Goal: Task Accomplishment & Management: Use online tool/utility

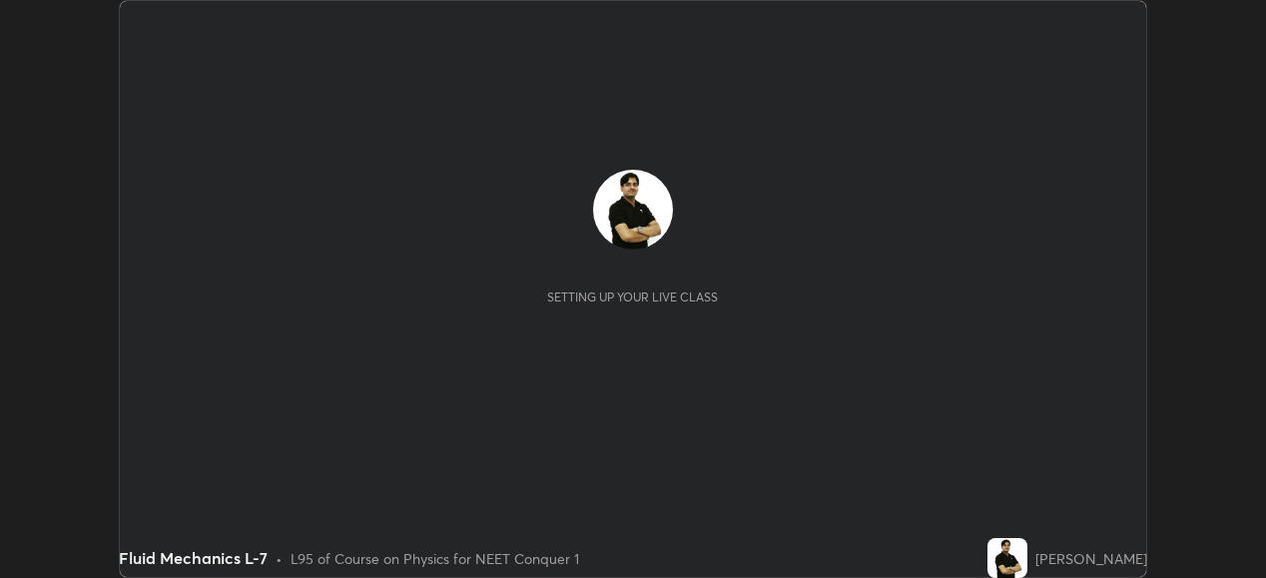
scroll to position [578, 1265]
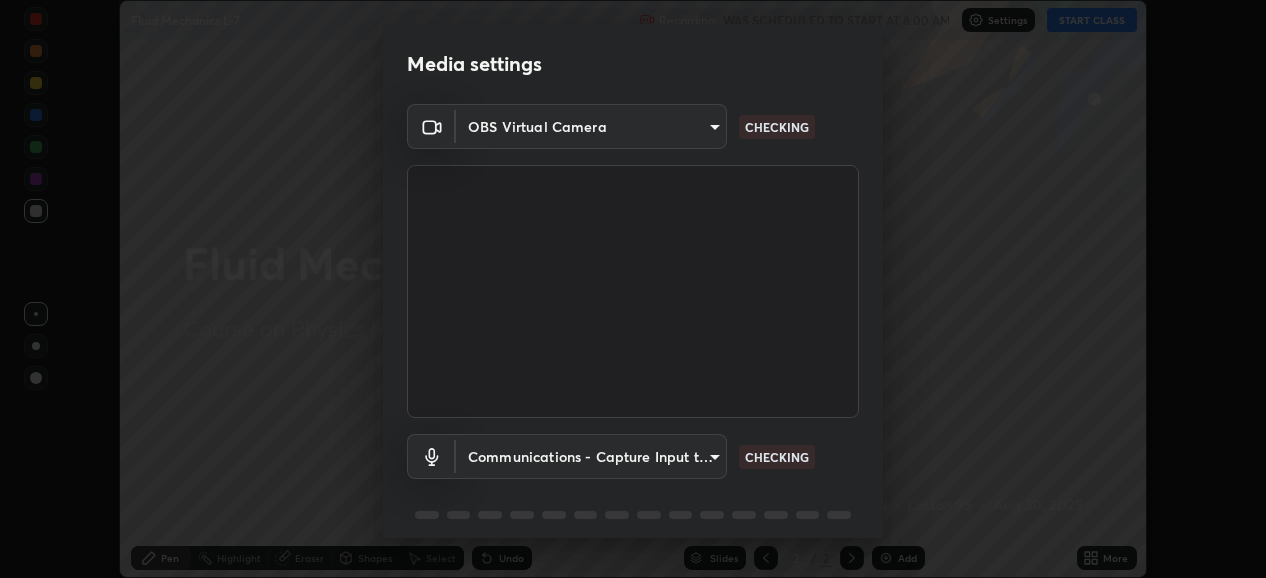
type input "ef407f58ae65e10c1af5a040b6eccf178273e27ca296938399710cc3d85b5032"
click at [559, 466] on body "Erase all Fluid Mechanics L-7 Recording WAS SCHEDULED TO START AT 8:00 AM Setti…" at bounding box center [633, 289] width 1266 height 578
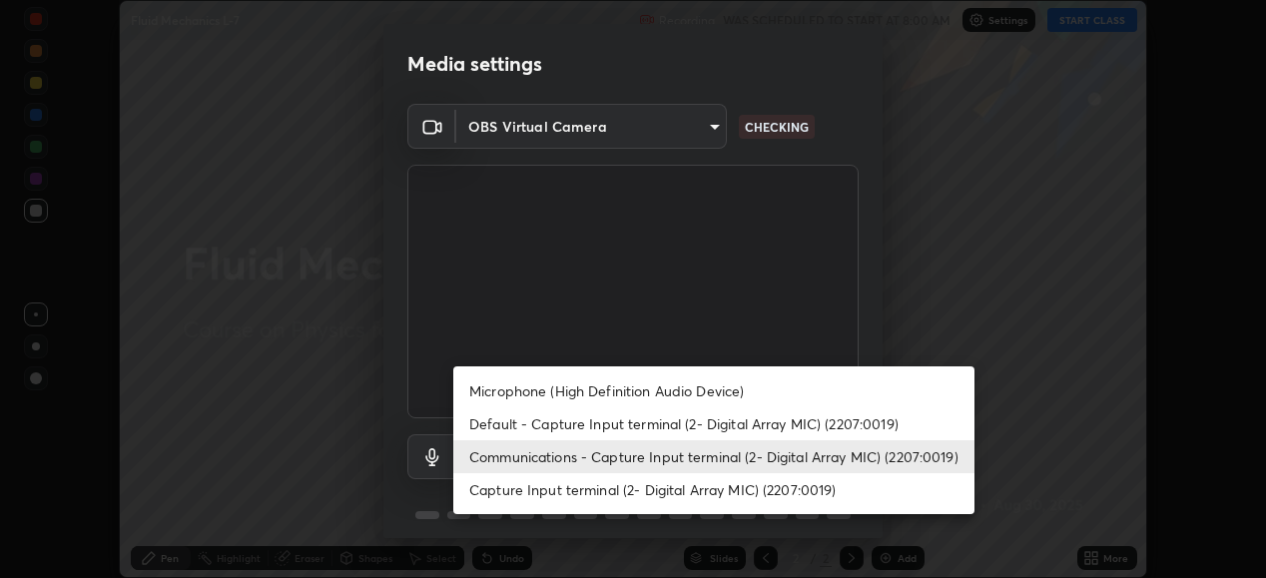
click at [572, 483] on li "Capture Input terminal (2- Digital Array MIC) (2207:0019)" at bounding box center [713, 489] width 521 height 33
type input "bbe87394109347f7e4f5ff1e70be8ac267bc9871e6f17051b61756f6eafa93c7"
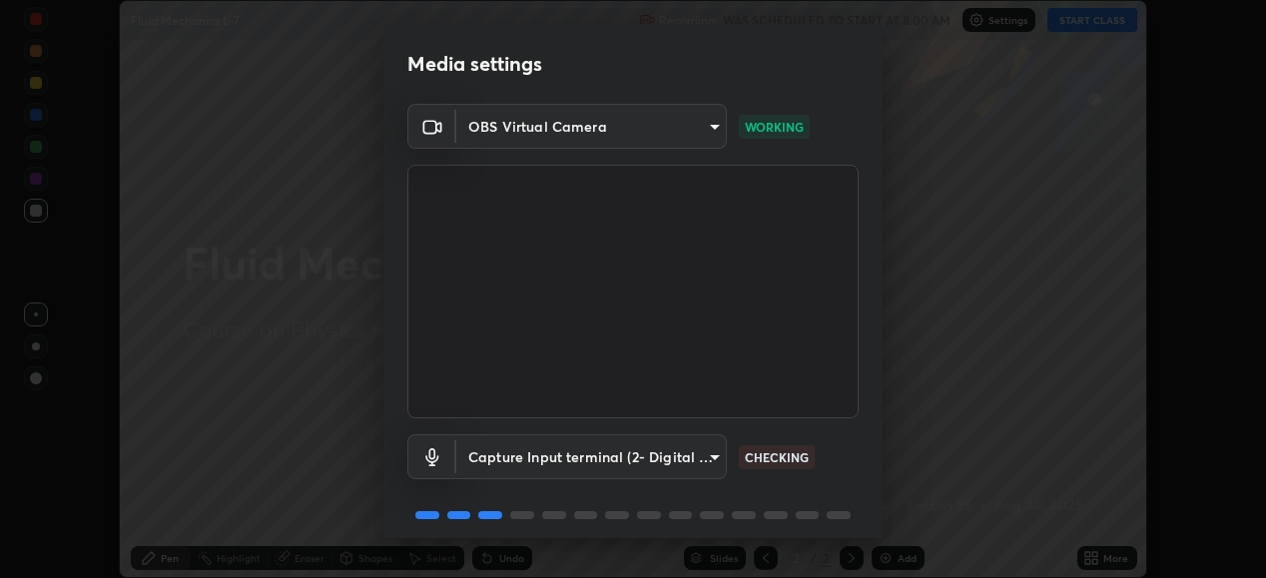
scroll to position [77, 0]
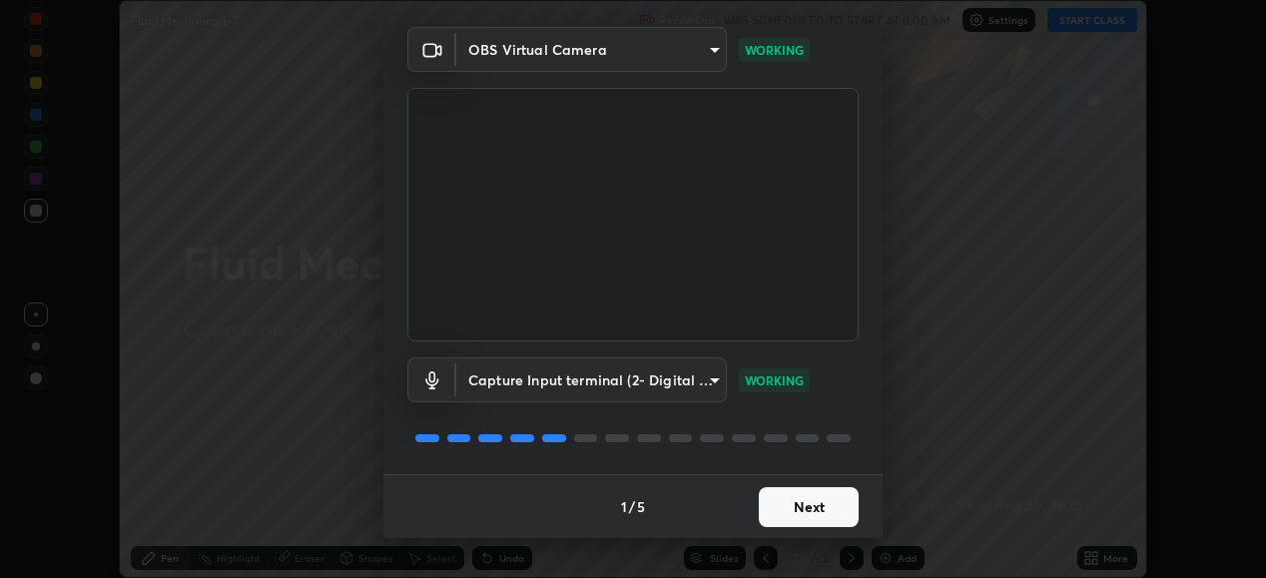
click at [805, 510] on button "Next" at bounding box center [809, 507] width 100 height 40
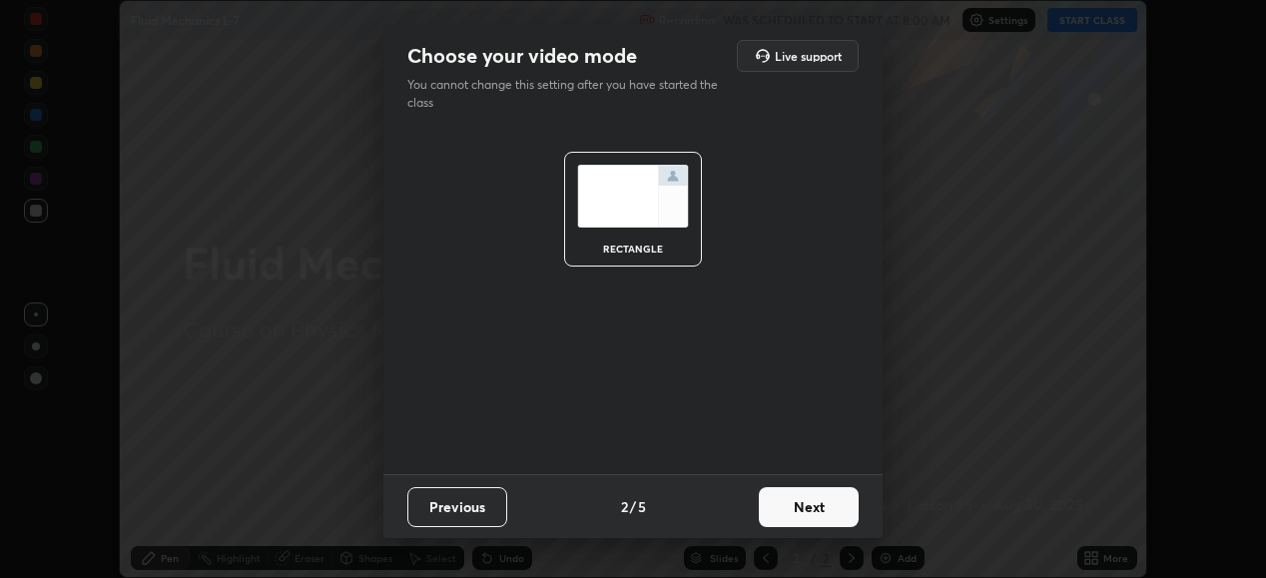
scroll to position [0, 0]
click at [814, 508] on button "Next" at bounding box center [809, 507] width 100 height 40
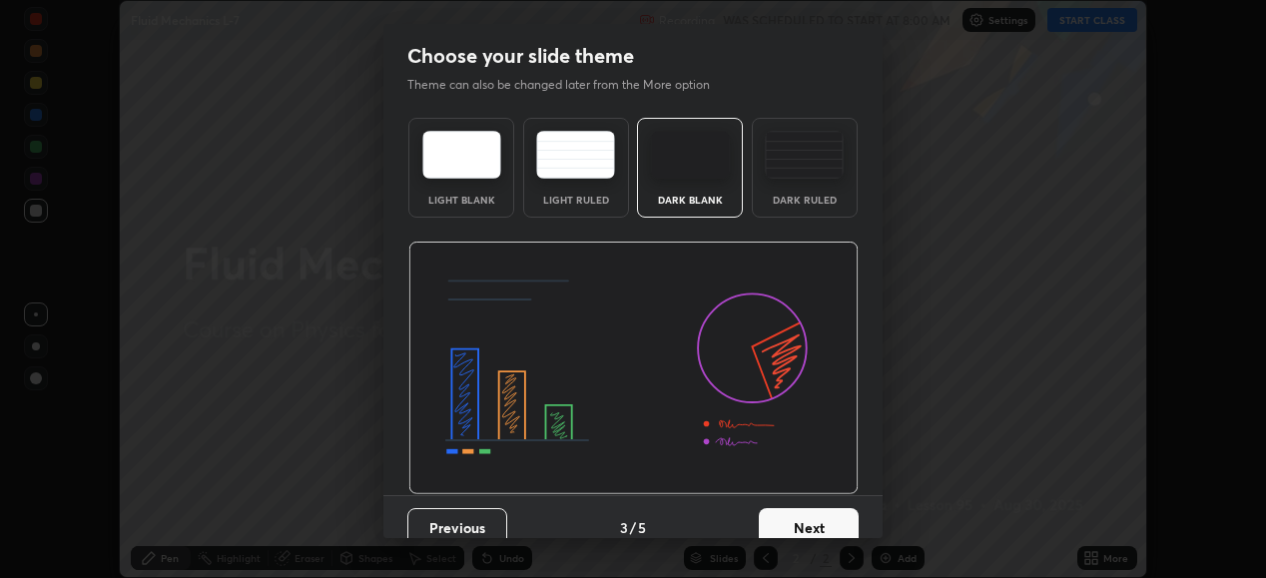
click at [819, 512] on button "Next" at bounding box center [809, 528] width 100 height 40
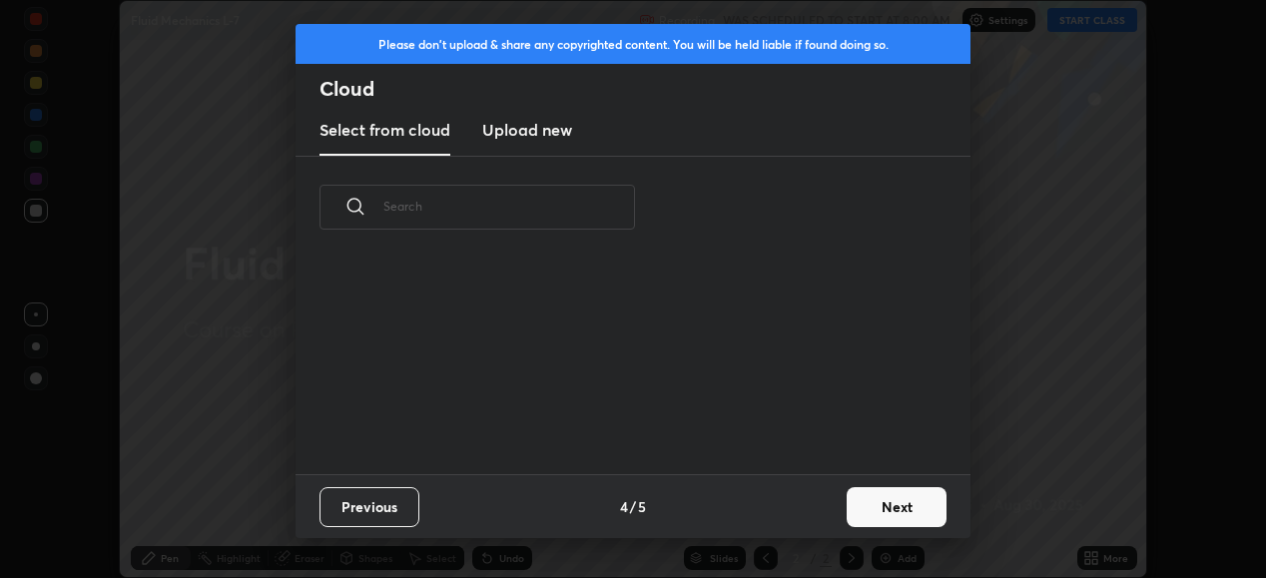
click at [818, 519] on div "Previous 4 / 5 Next" at bounding box center [633, 506] width 675 height 64
click at [869, 508] on button "Next" at bounding box center [897, 507] width 100 height 40
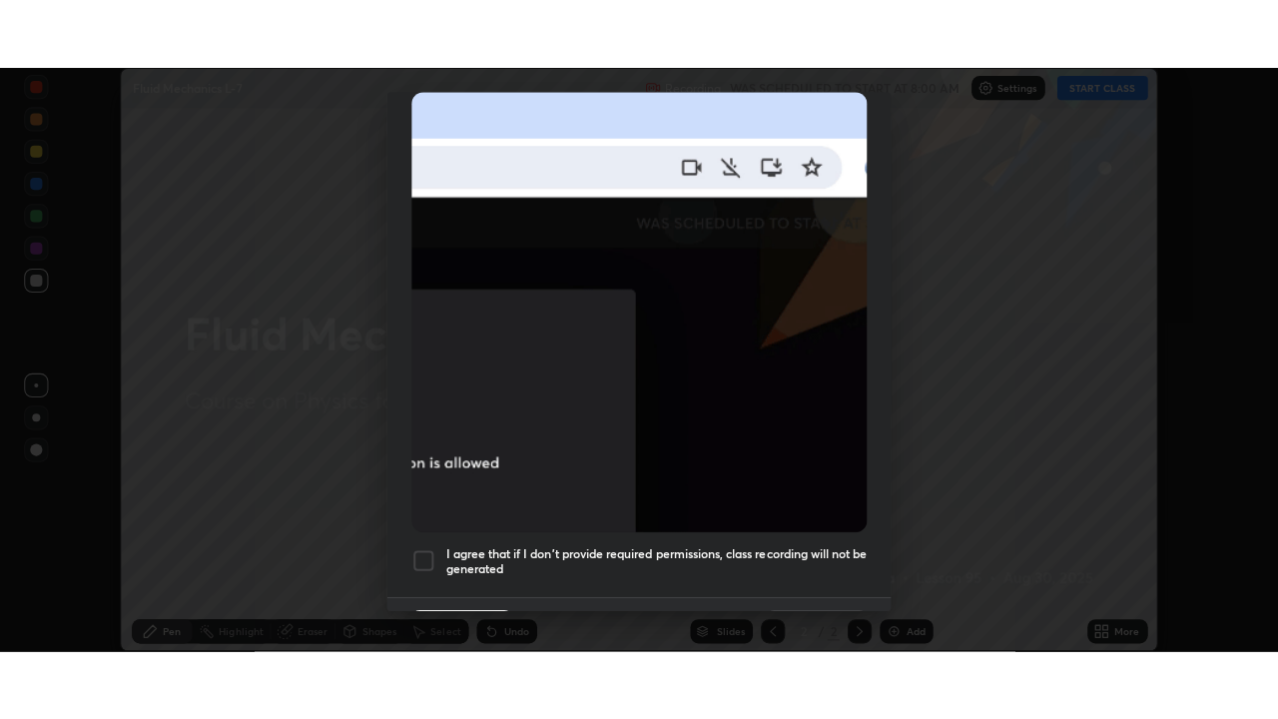
scroll to position [484, 0]
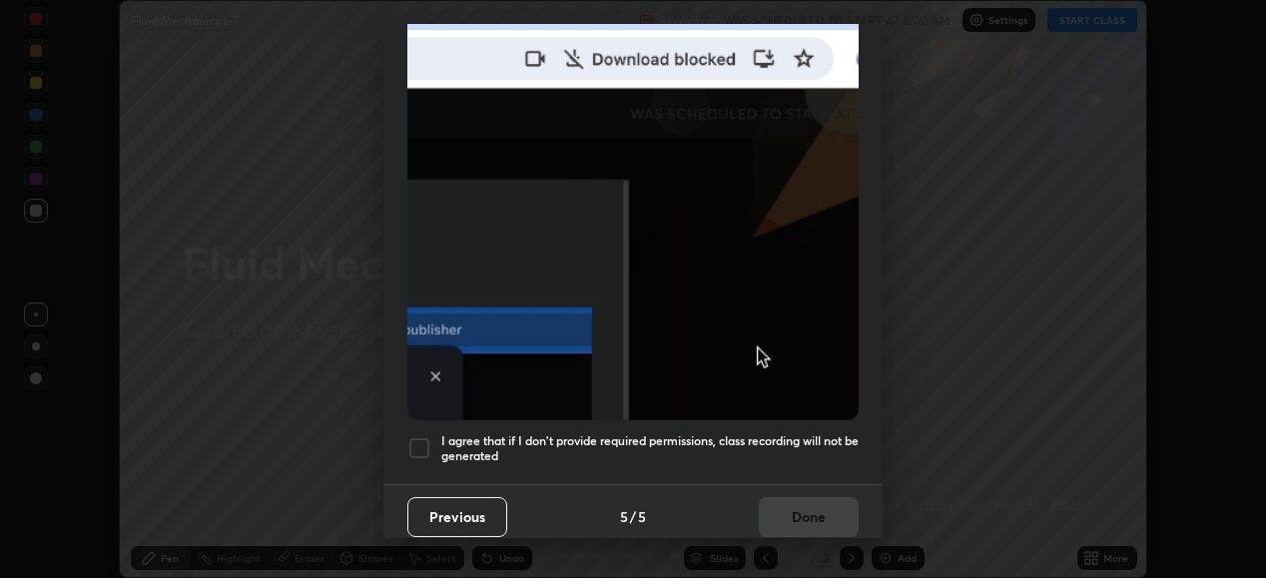
click at [417, 436] on div at bounding box center [419, 448] width 24 height 24
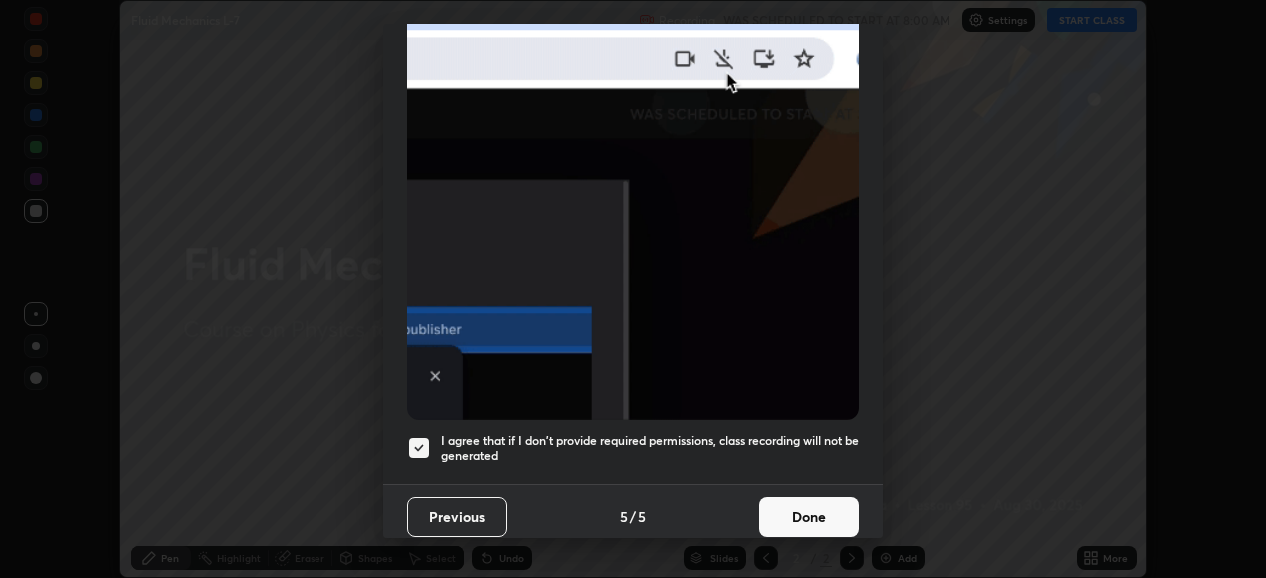
click at [808, 499] on button "Done" at bounding box center [809, 517] width 100 height 40
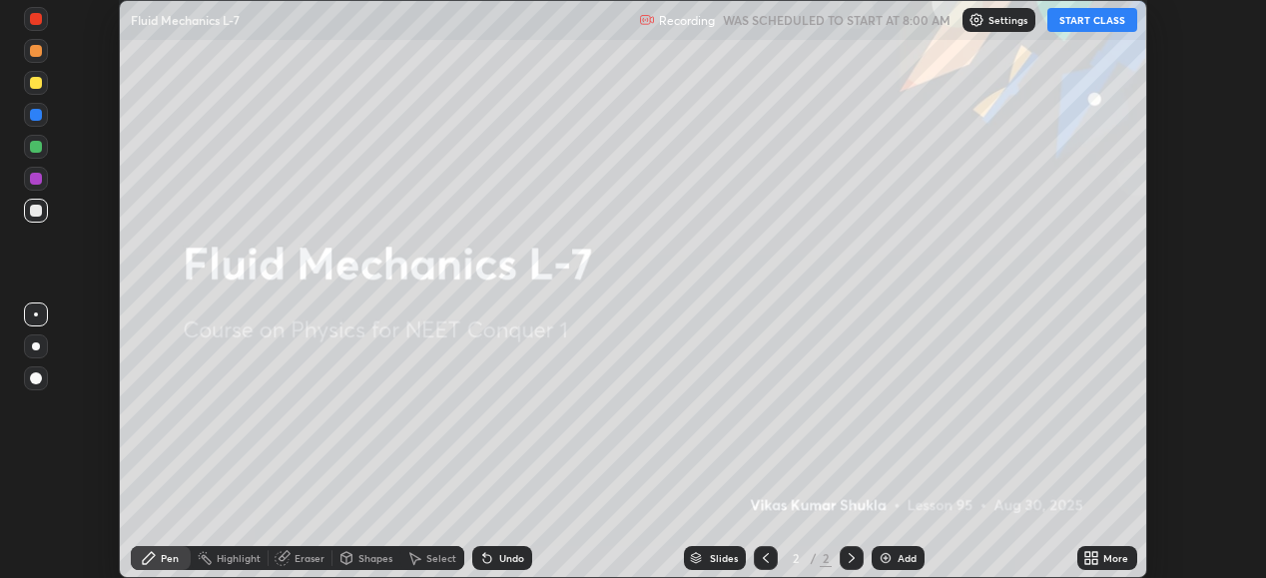
click at [1103, 563] on div "More" at bounding box center [1107, 558] width 60 height 24
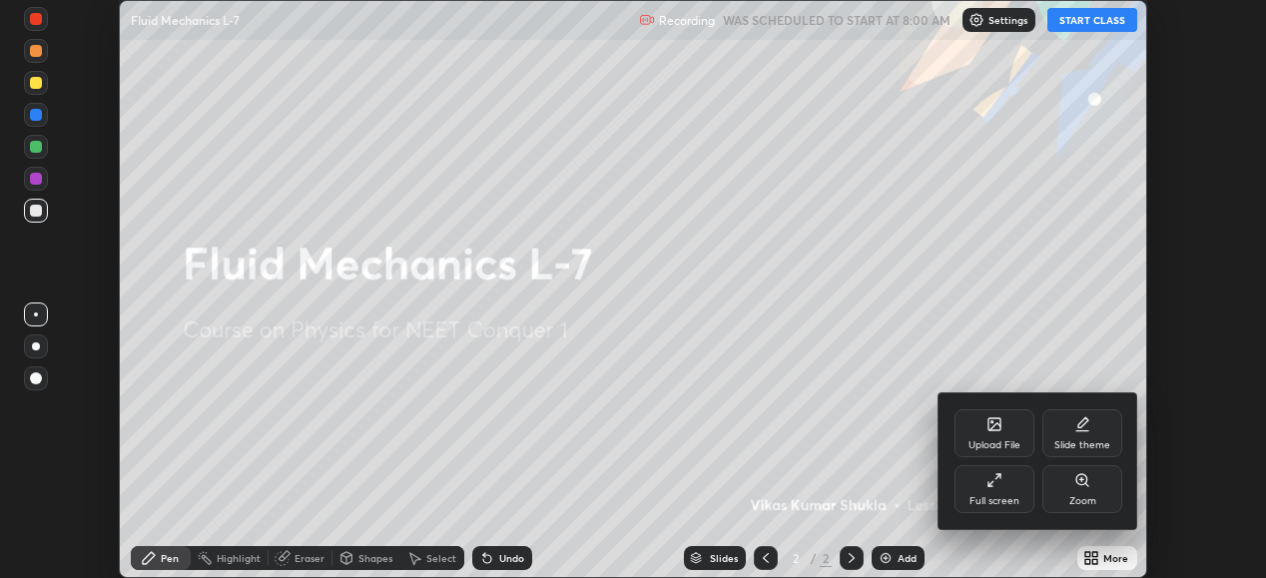
click at [992, 481] on icon at bounding box center [994, 480] width 16 height 16
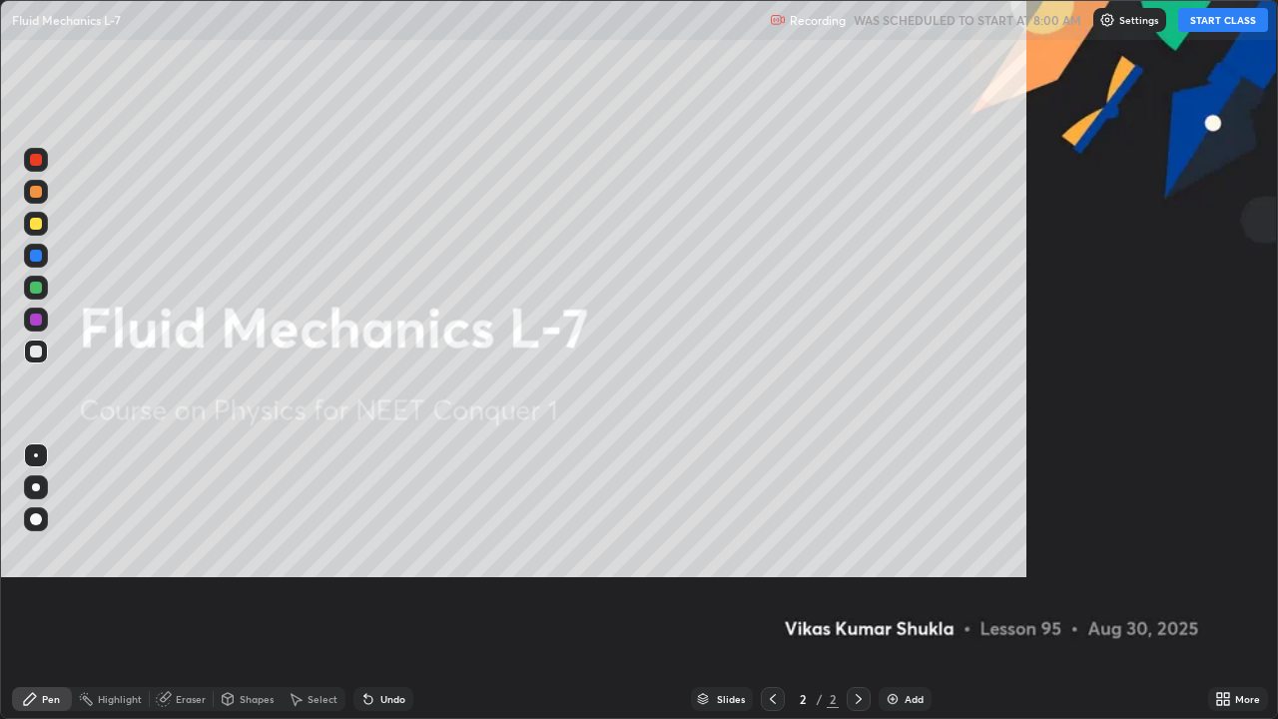
scroll to position [719, 1278]
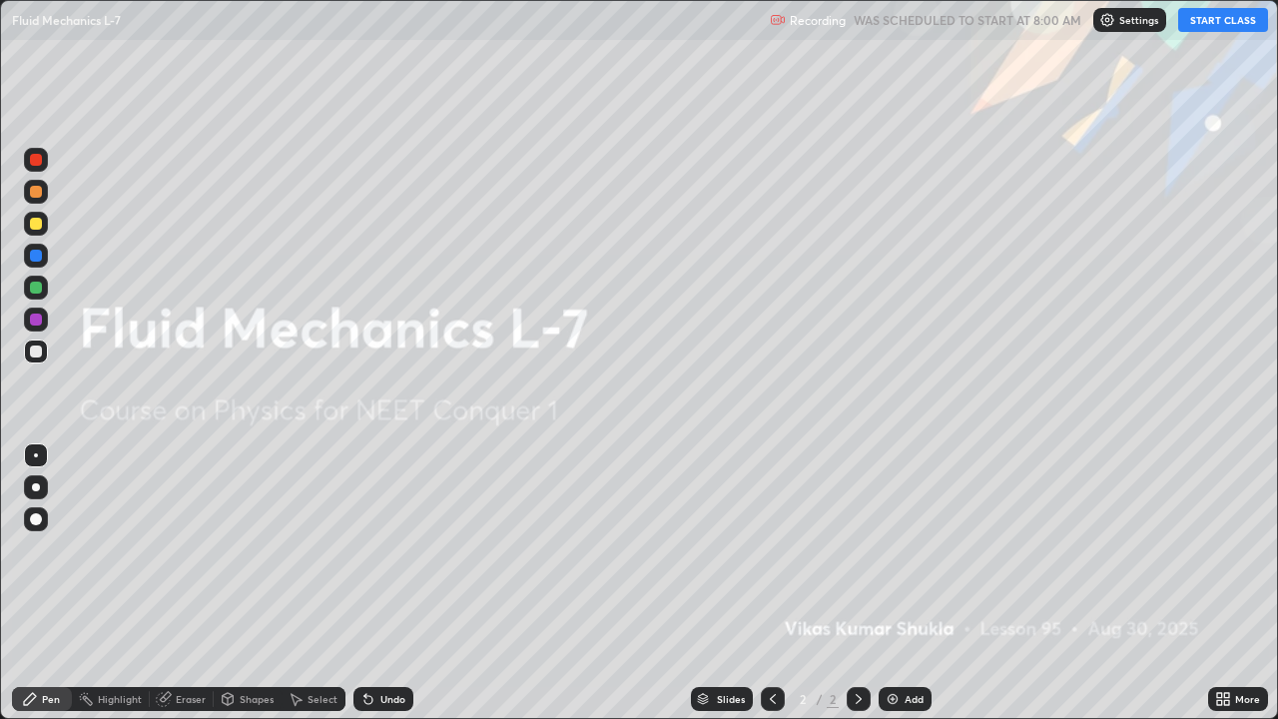
click at [1227, 20] on button "START CLASS" at bounding box center [1223, 20] width 90 height 24
click at [908, 577] on div "Add" at bounding box center [914, 699] width 19 height 10
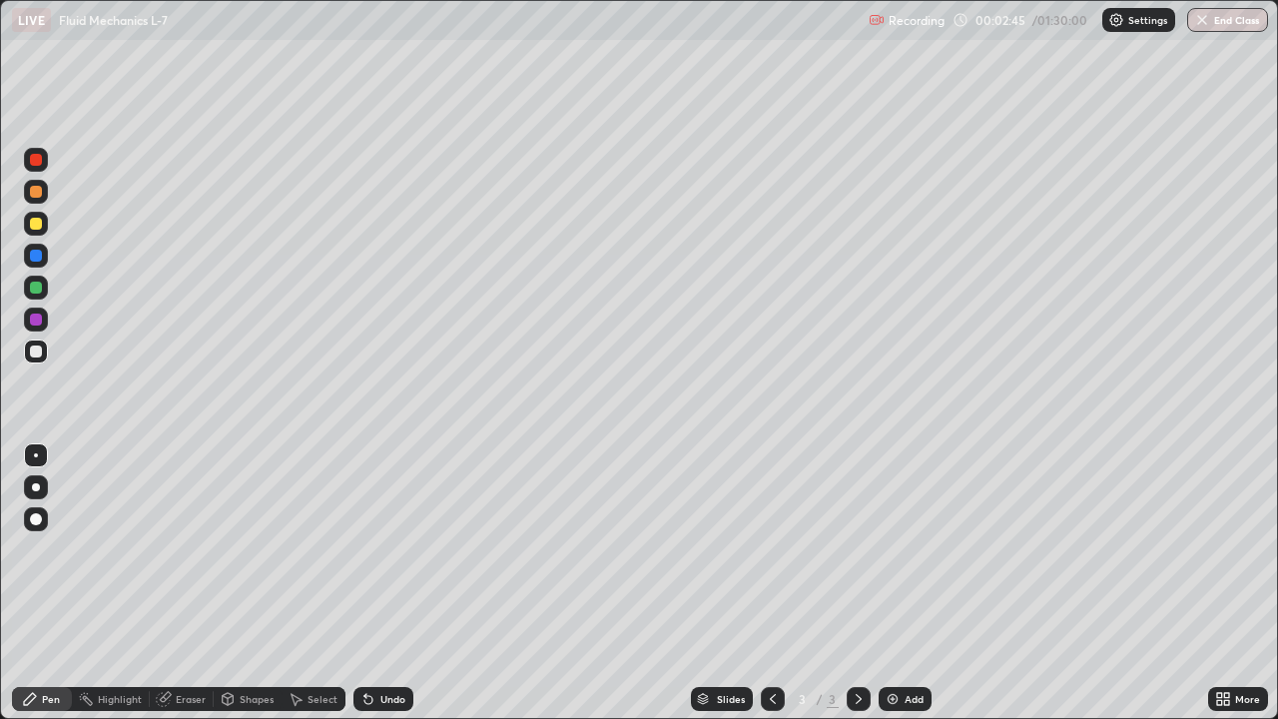
click at [36, 192] on div at bounding box center [36, 192] width 12 height 12
click at [38, 486] on div at bounding box center [36, 487] width 8 height 8
click at [35, 450] on div at bounding box center [36, 455] width 24 height 24
click at [39, 353] on div at bounding box center [36, 351] width 12 height 12
click at [39, 188] on div at bounding box center [36, 192] width 12 height 12
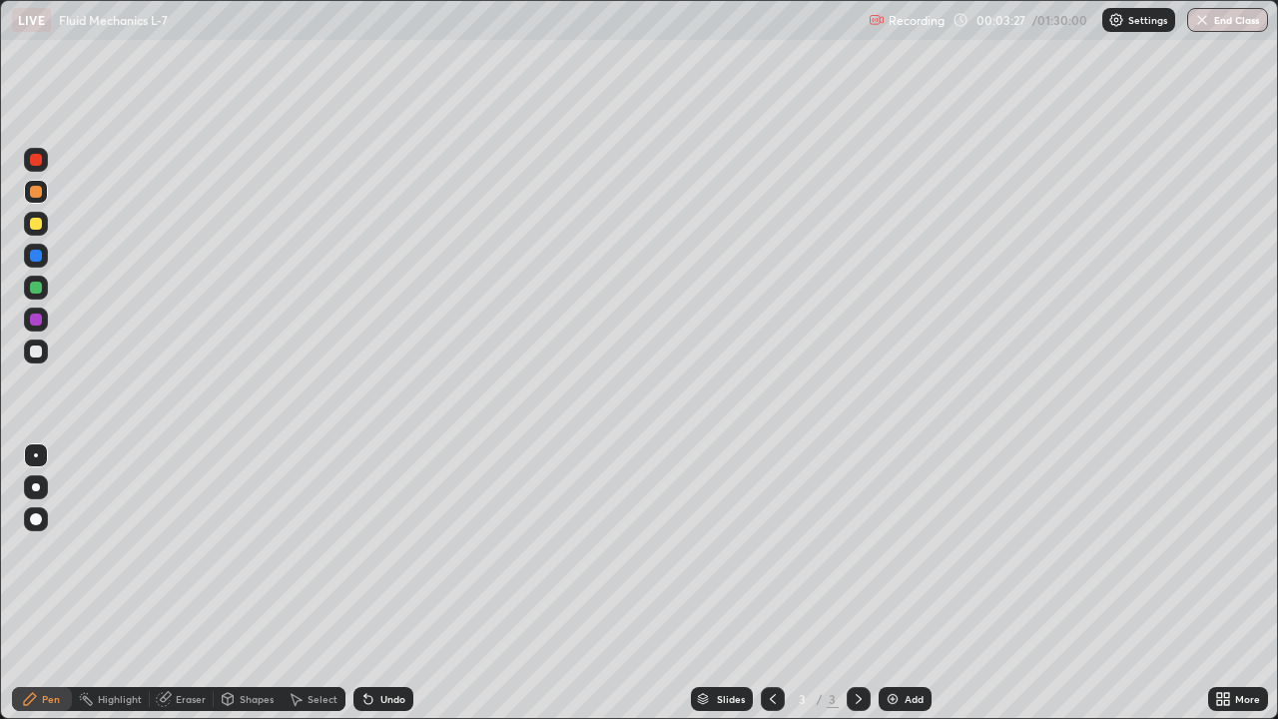
click at [254, 577] on div "Shapes" at bounding box center [257, 699] width 34 height 10
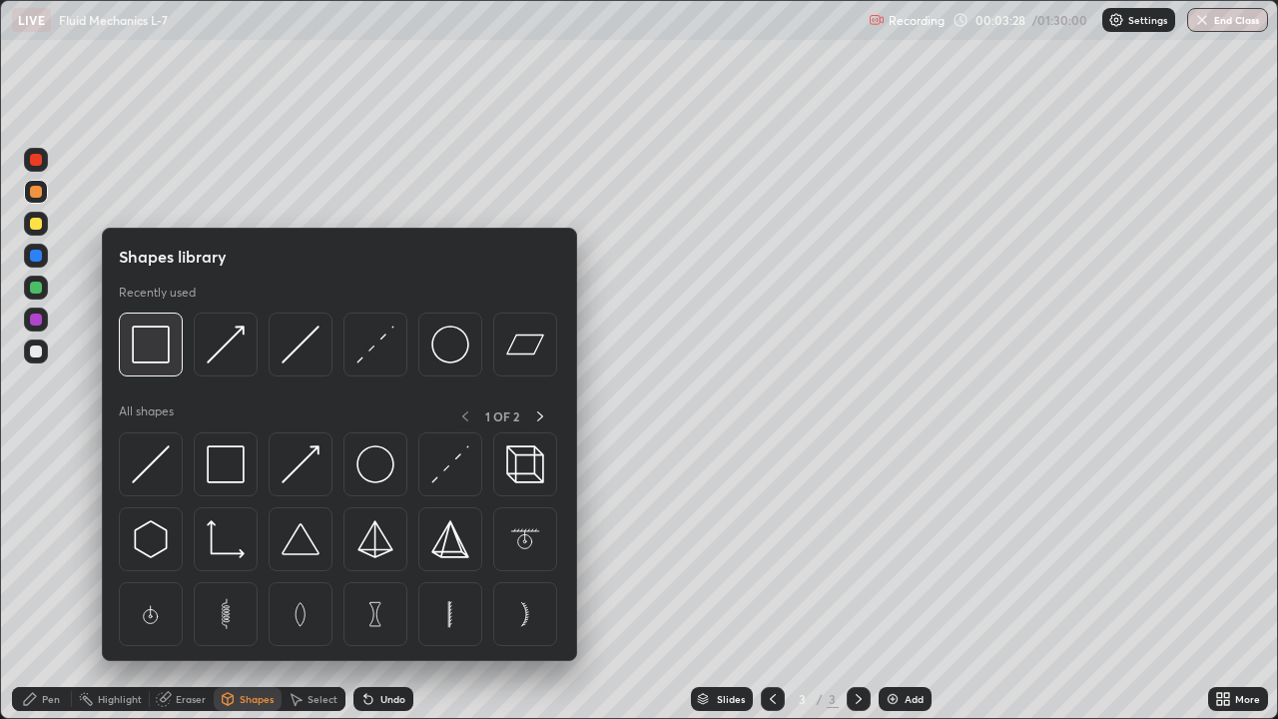
click at [153, 357] on img at bounding box center [151, 344] width 38 height 38
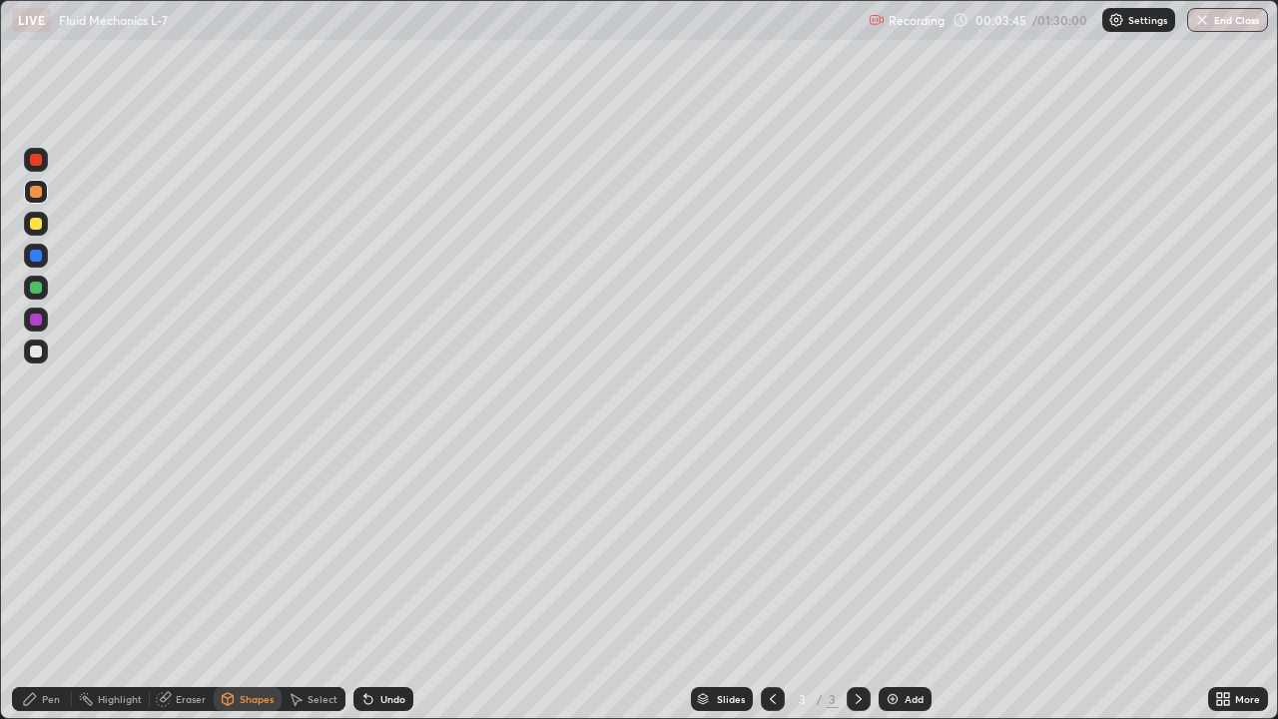
click at [38, 260] on div at bounding box center [36, 256] width 12 height 12
click at [262, 577] on div "Shapes" at bounding box center [257, 699] width 34 height 10
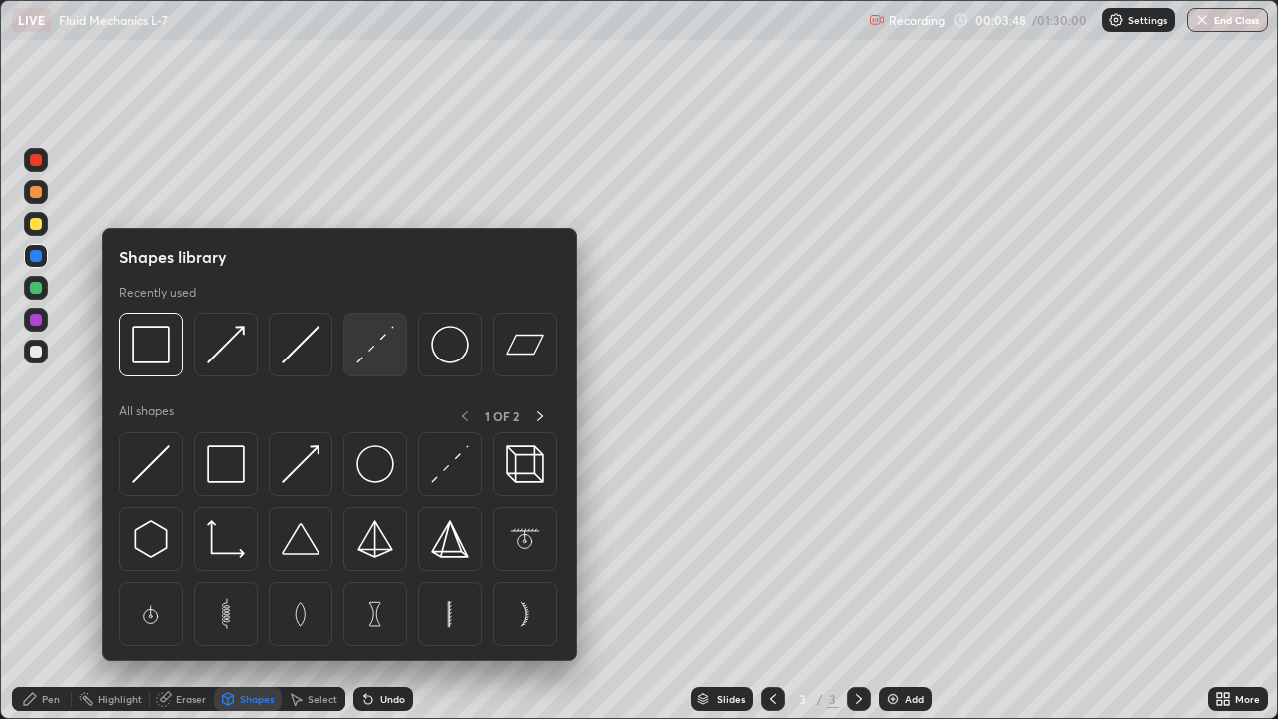
click at [366, 354] on img at bounding box center [375, 344] width 38 height 38
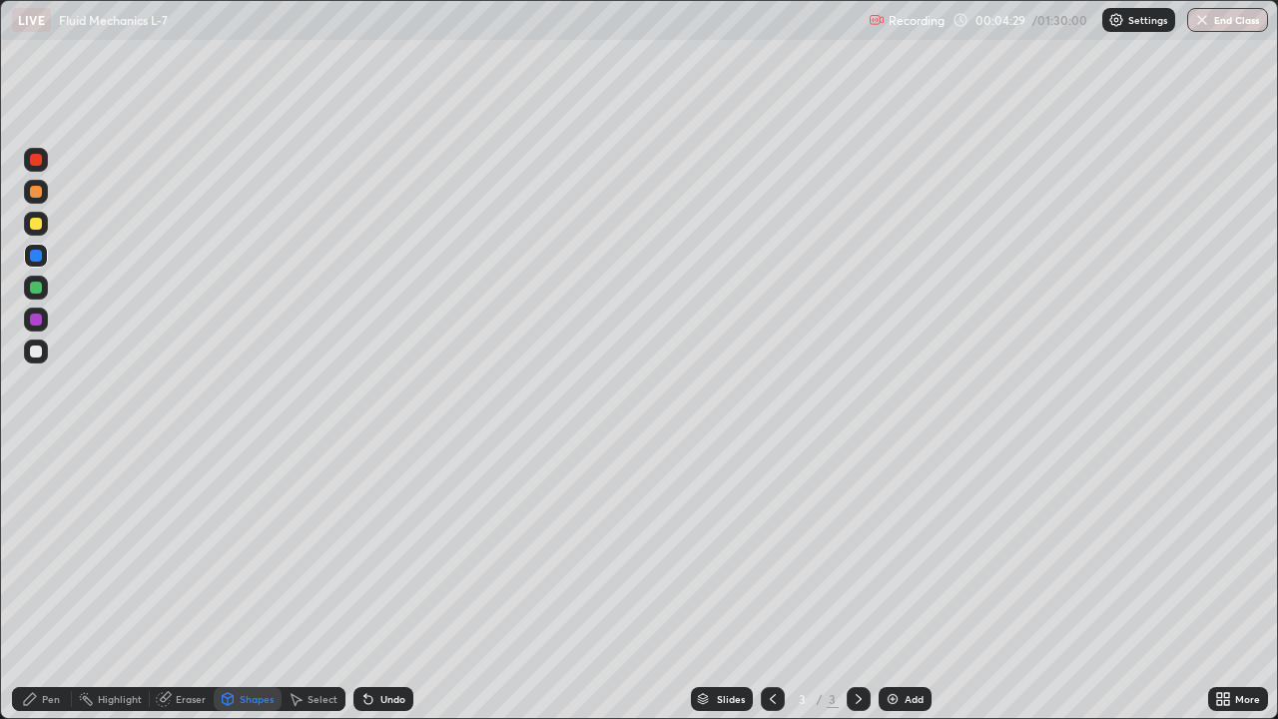
click at [182, 577] on div "Eraser" at bounding box center [191, 699] width 30 height 10
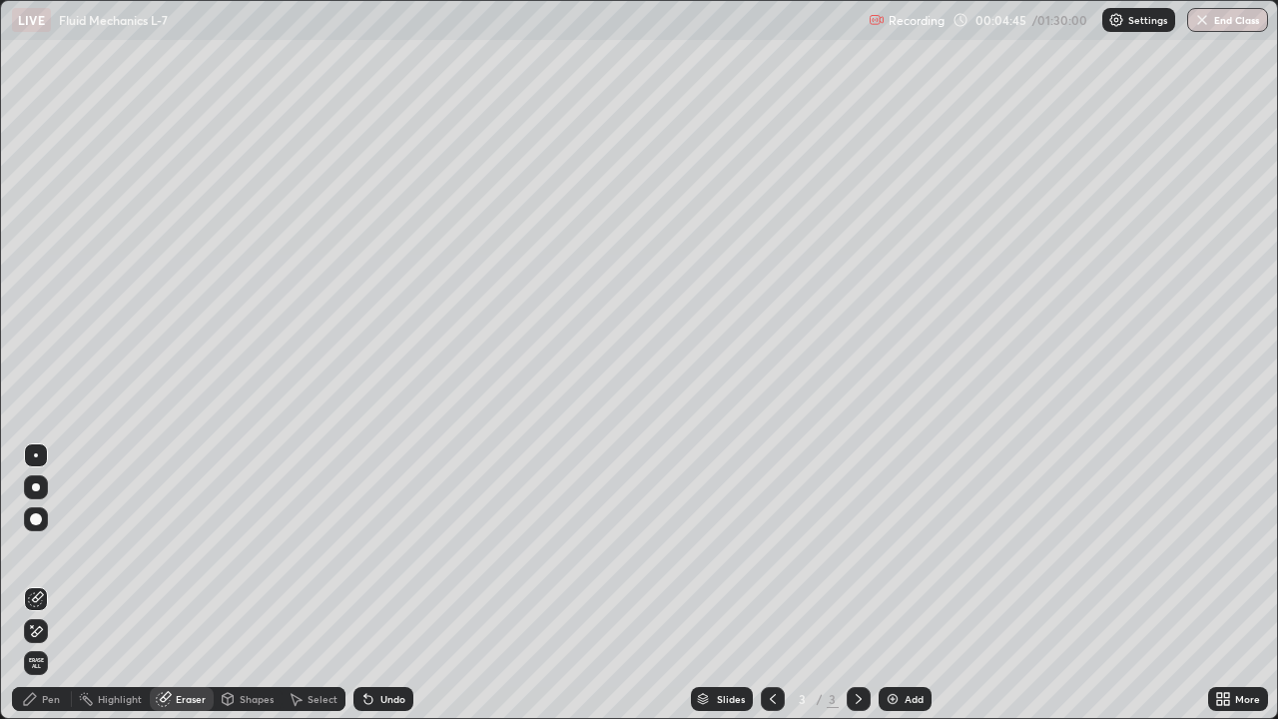
click at [44, 577] on div "Pen" at bounding box center [51, 699] width 18 height 10
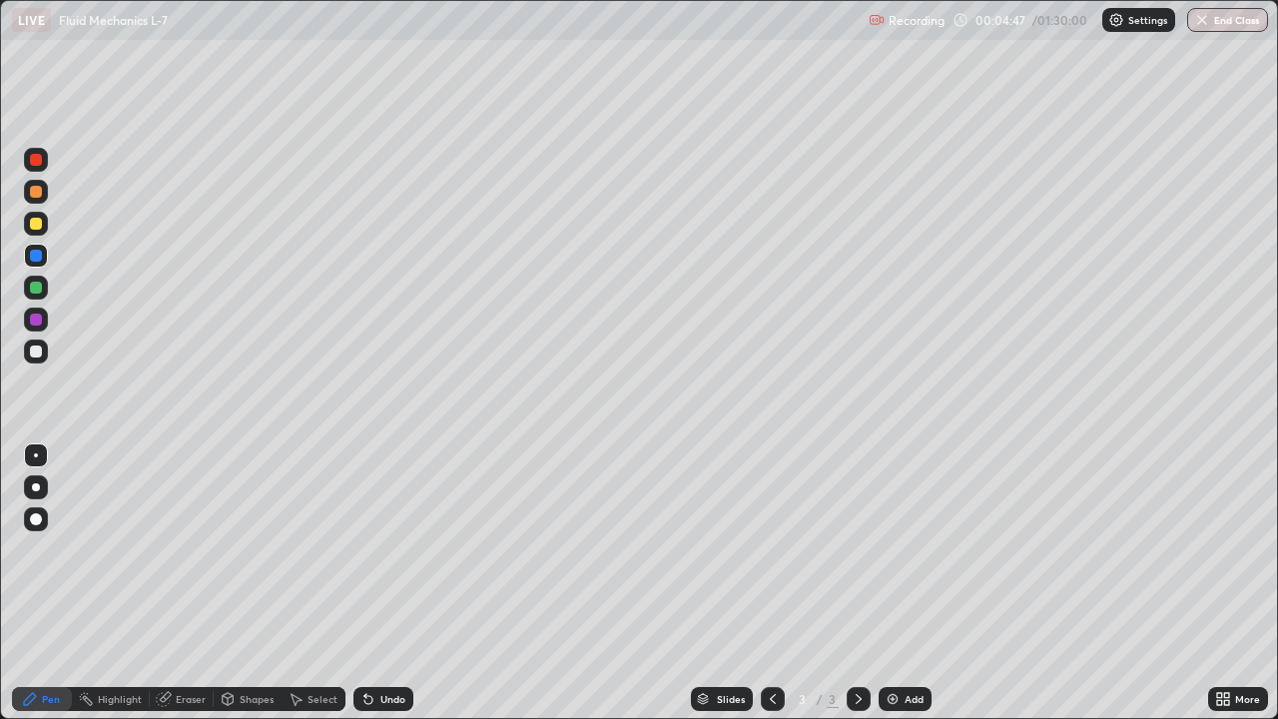
click at [37, 193] on div at bounding box center [36, 192] width 12 height 12
click at [259, 577] on div "Shapes" at bounding box center [257, 699] width 34 height 10
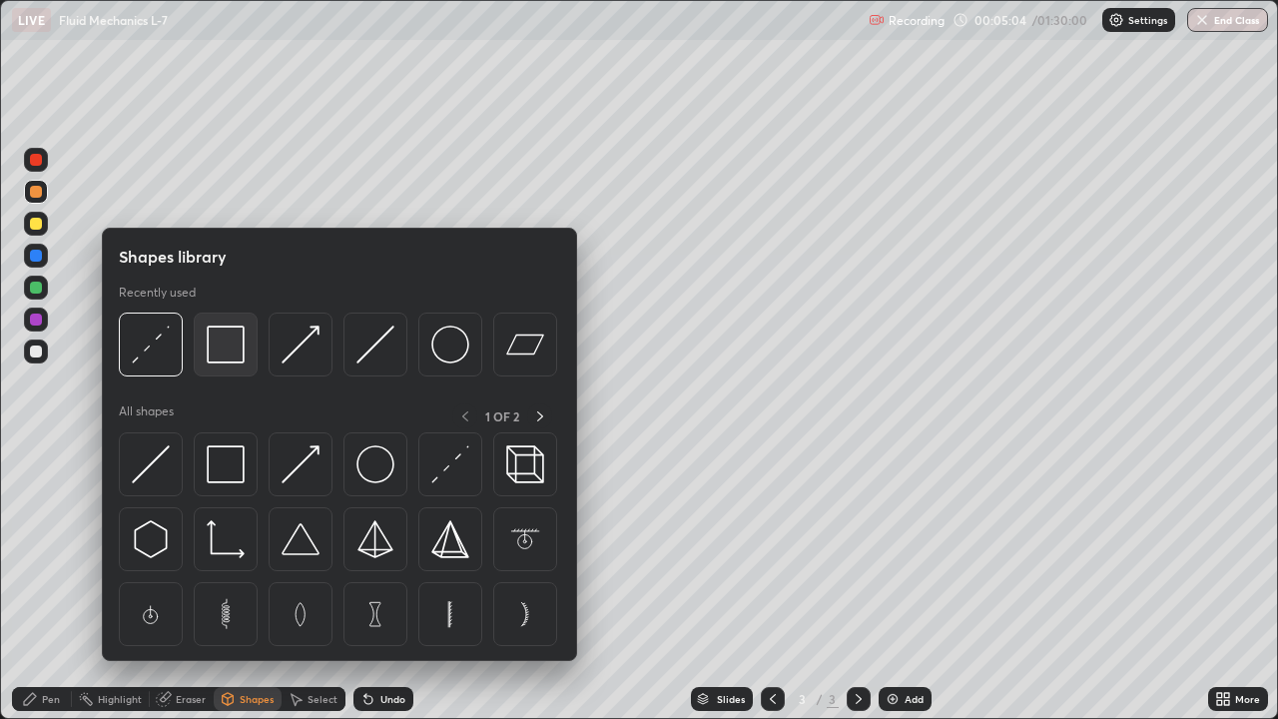
click at [230, 359] on img at bounding box center [226, 344] width 38 height 38
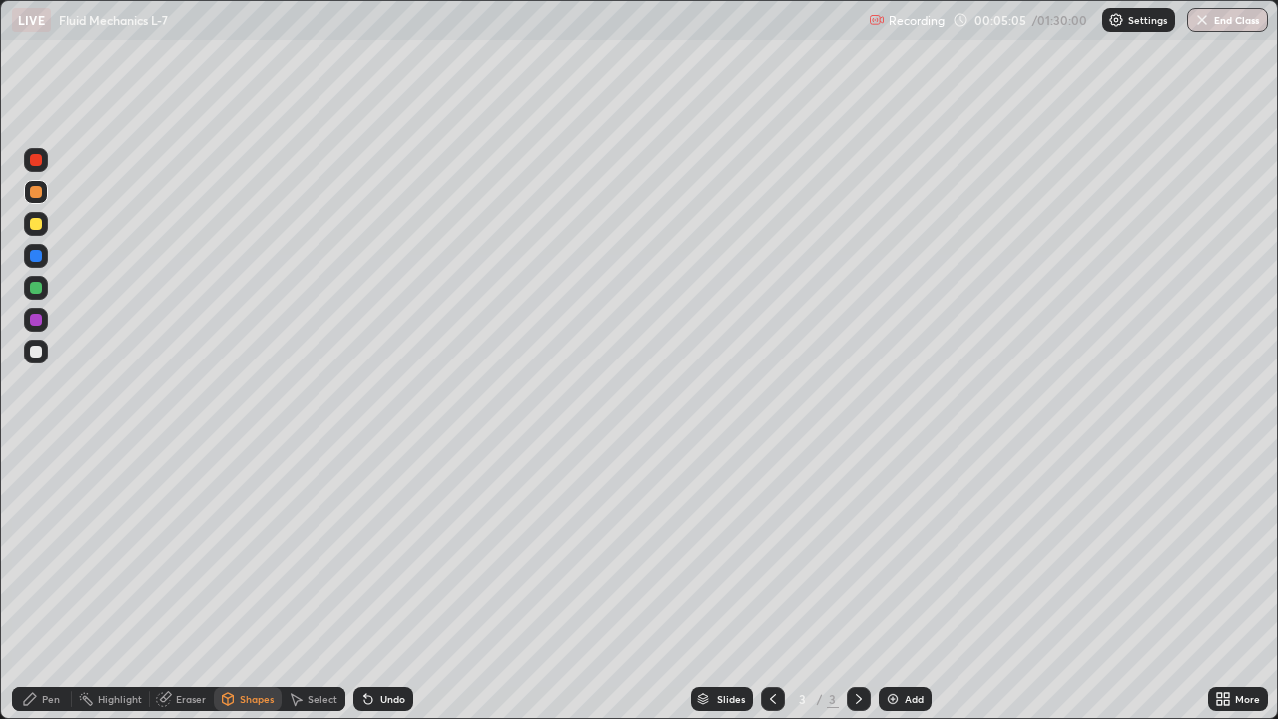
click at [34, 292] on div at bounding box center [36, 288] width 12 height 12
click at [311, 577] on div "Select" at bounding box center [323, 699] width 30 height 10
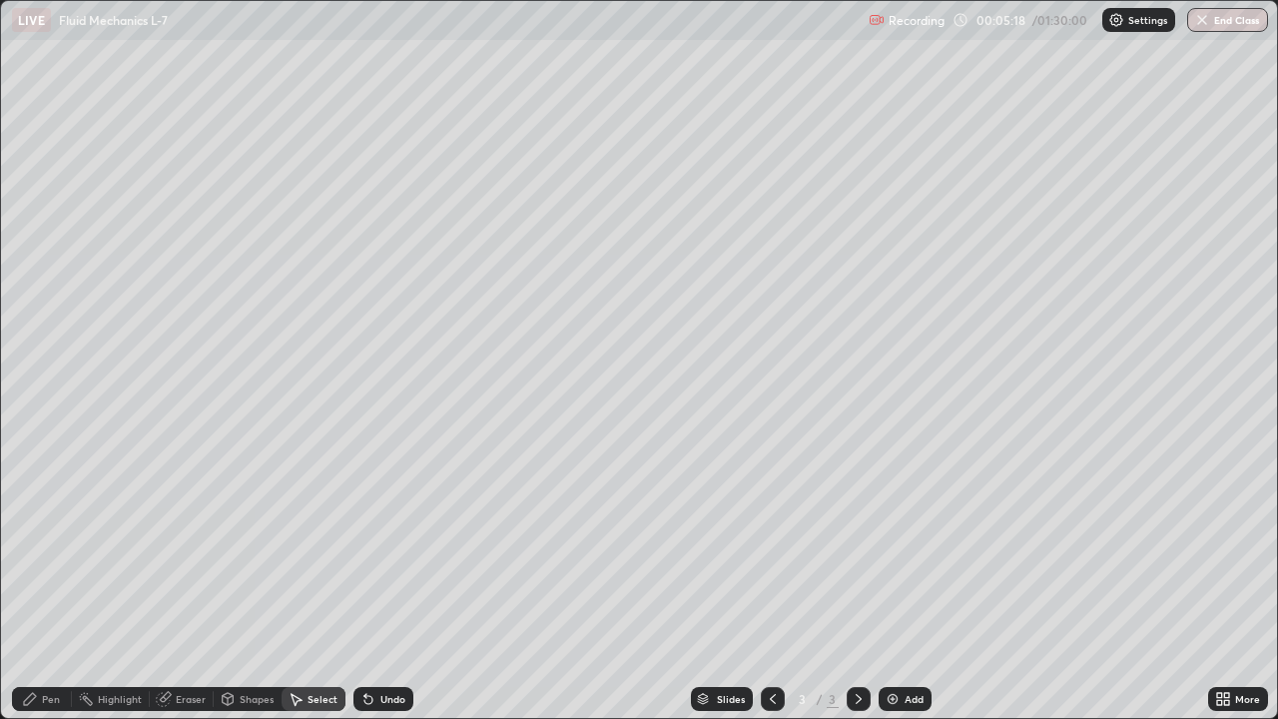
click at [256, 577] on div "Shapes" at bounding box center [257, 699] width 34 height 10
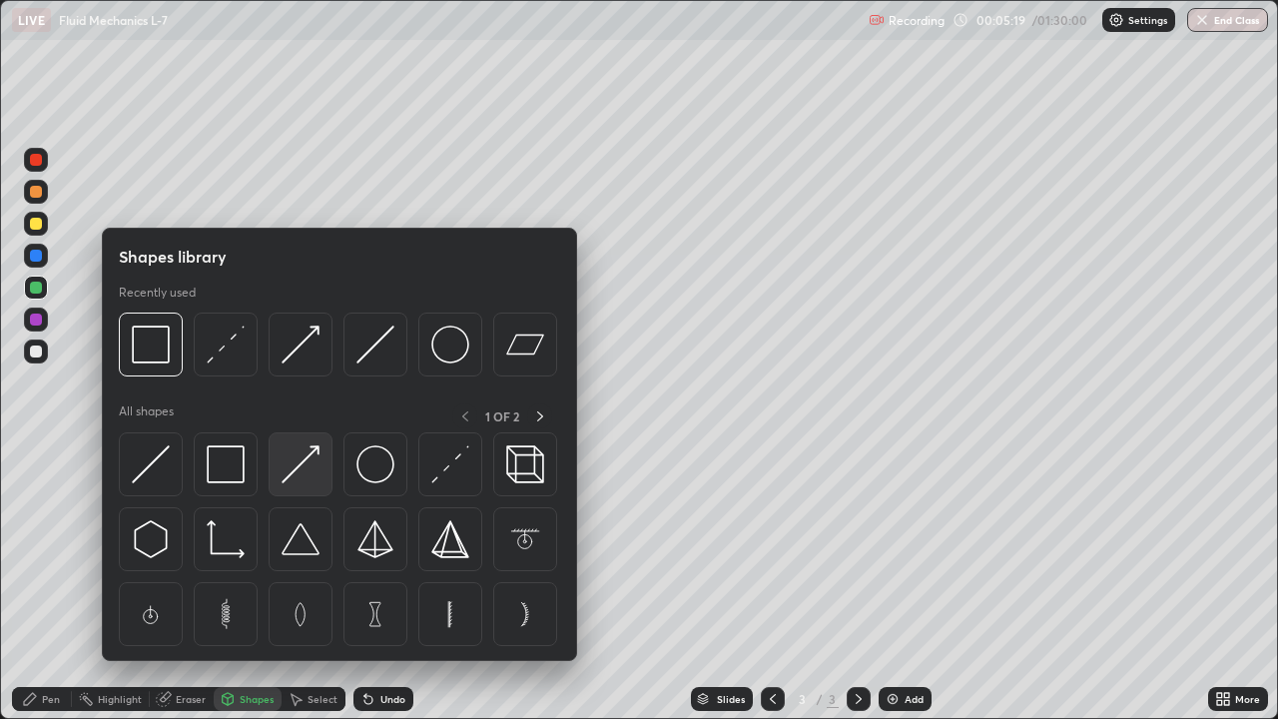
click at [298, 468] on img at bounding box center [301, 464] width 38 height 38
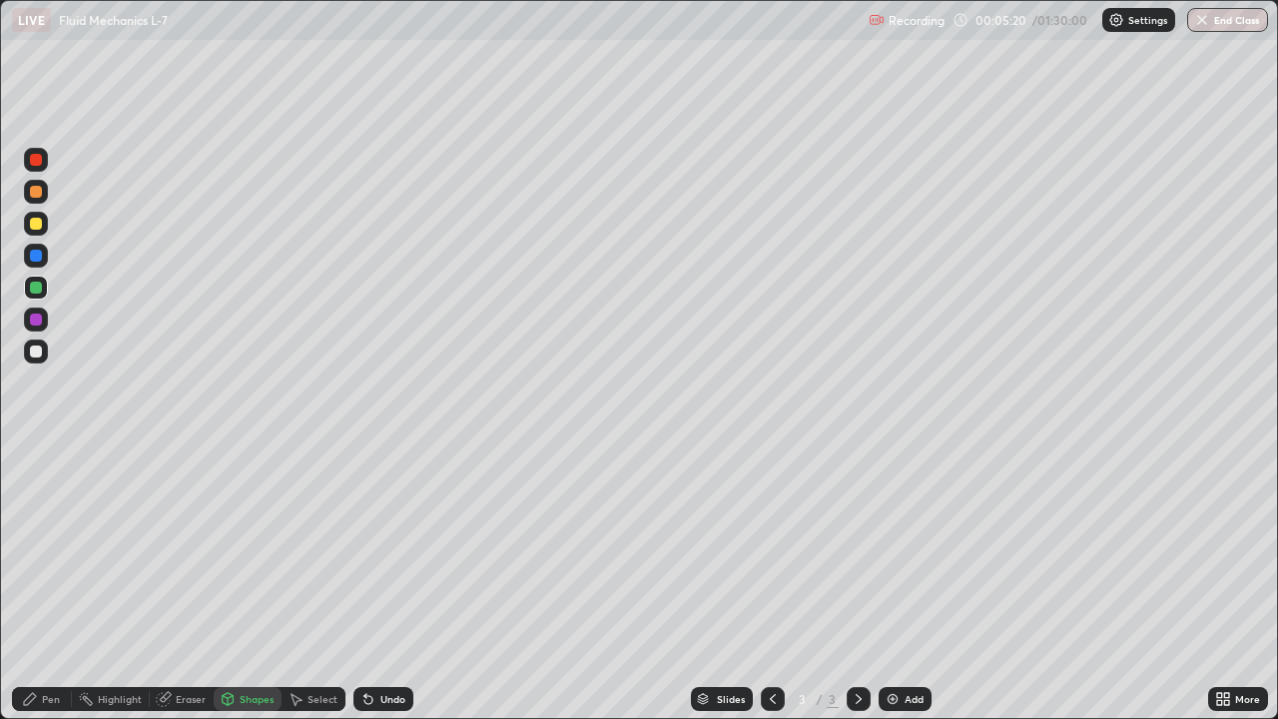
click at [38, 320] on div at bounding box center [36, 320] width 12 height 12
click at [52, 577] on div "Pen" at bounding box center [51, 699] width 18 height 10
click at [35, 353] on div at bounding box center [36, 351] width 12 height 12
click at [258, 577] on div "Shapes" at bounding box center [257, 699] width 34 height 10
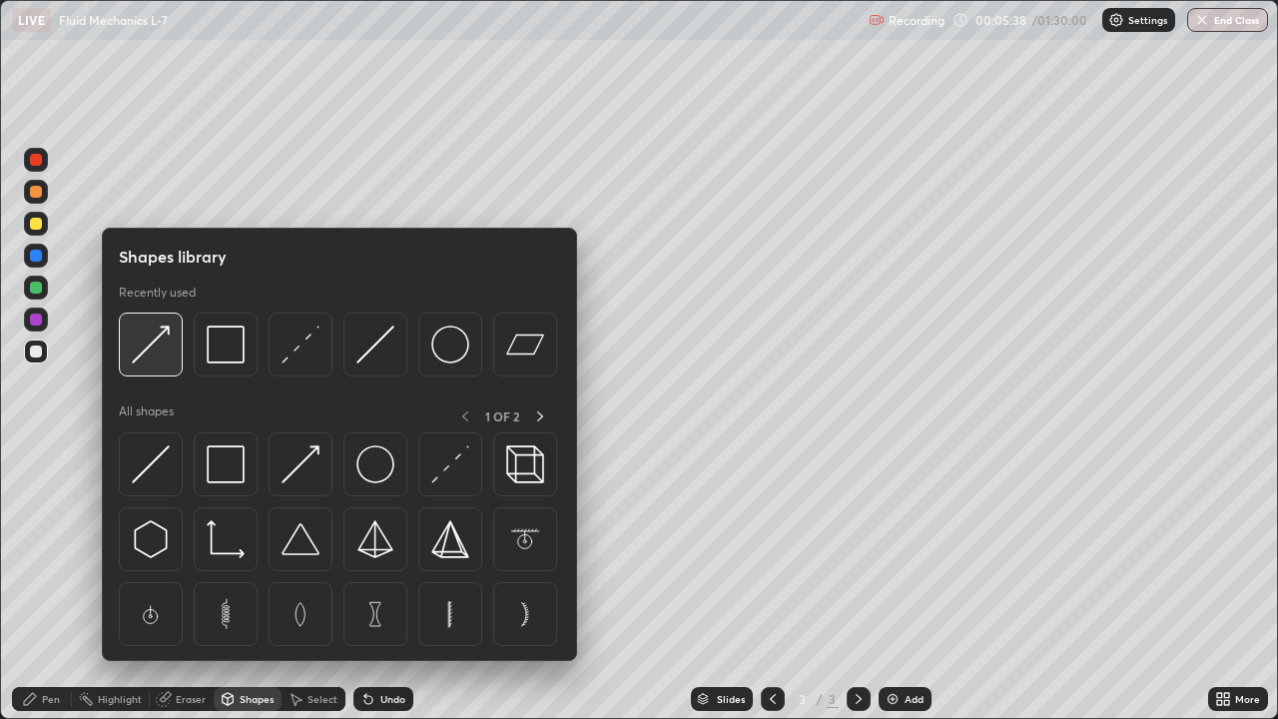
click at [155, 340] on img at bounding box center [151, 344] width 38 height 38
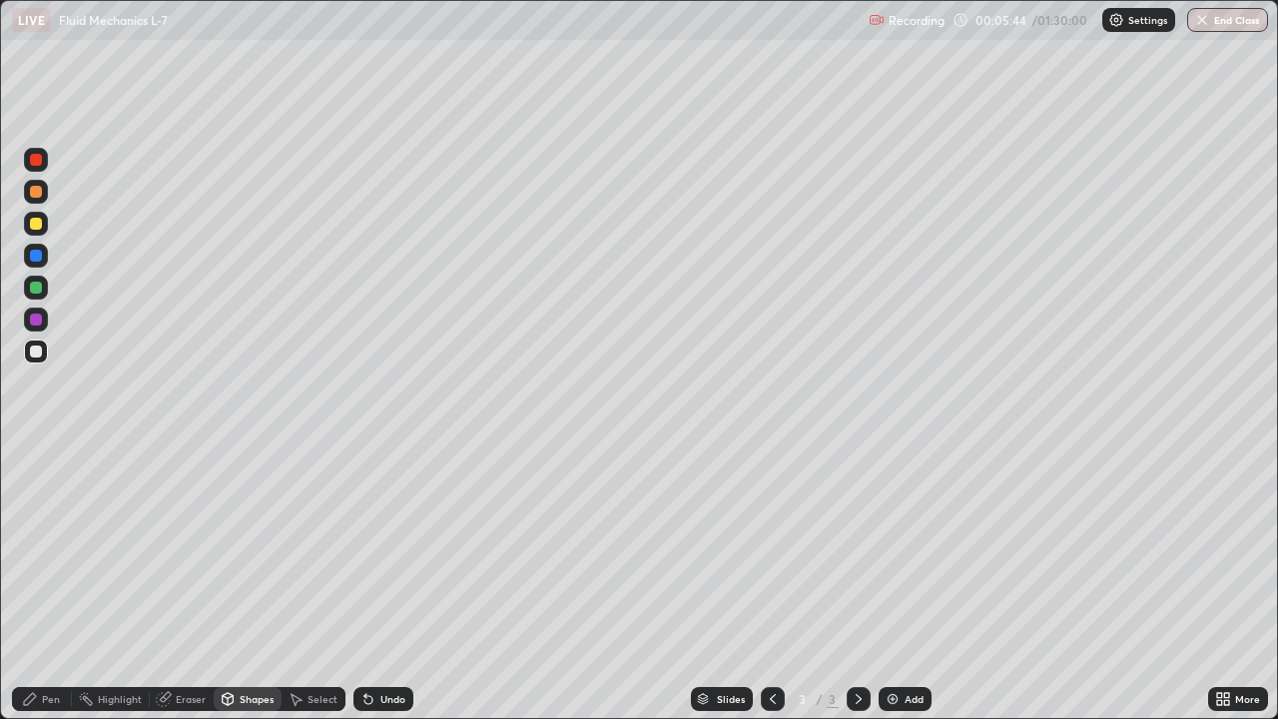
click at [51, 577] on div "Pen" at bounding box center [51, 699] width 18 height 10
click at [39, 252] on div at bounding box center [36, 256] width 12 height 12
click at [248, 577] on div "Shapes" at bounding box center [248, 699] width 68 height 40
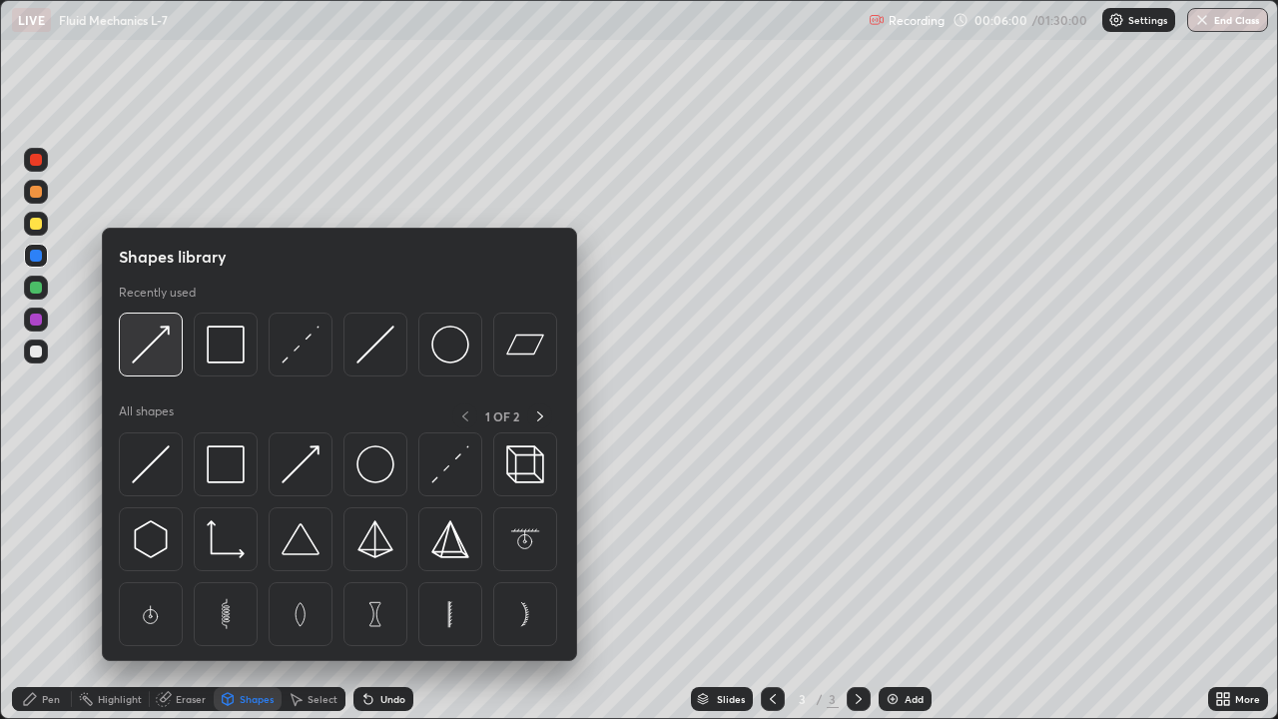
click at [152, 347] on img at bounding box center [151, 344] width 38 height 38
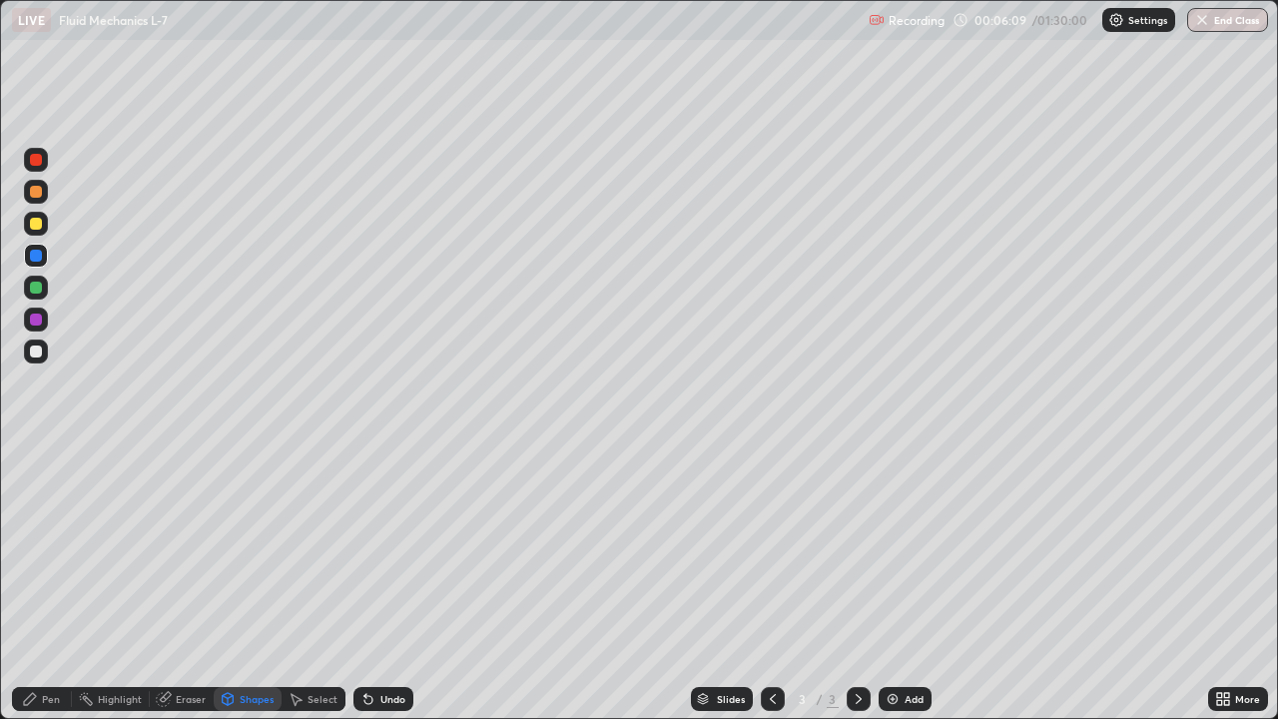
click at [56, 577] on div "Pen" at bounding box center [42, 699] width 60 height 24
click at [258, 577] on div "Shapes" at bounding box center [257, 699] width 34 height 10
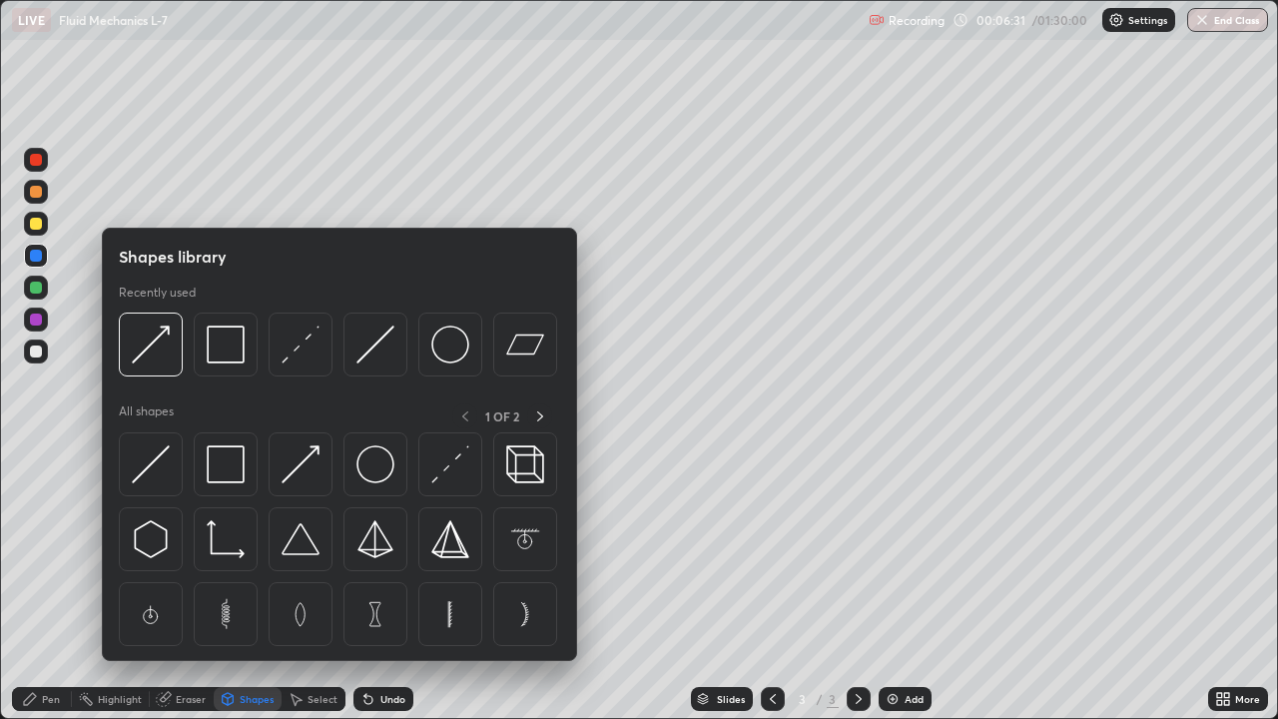
click at [328, 577] on div "Select" at bounding box center [323, 699] width 30 height 10
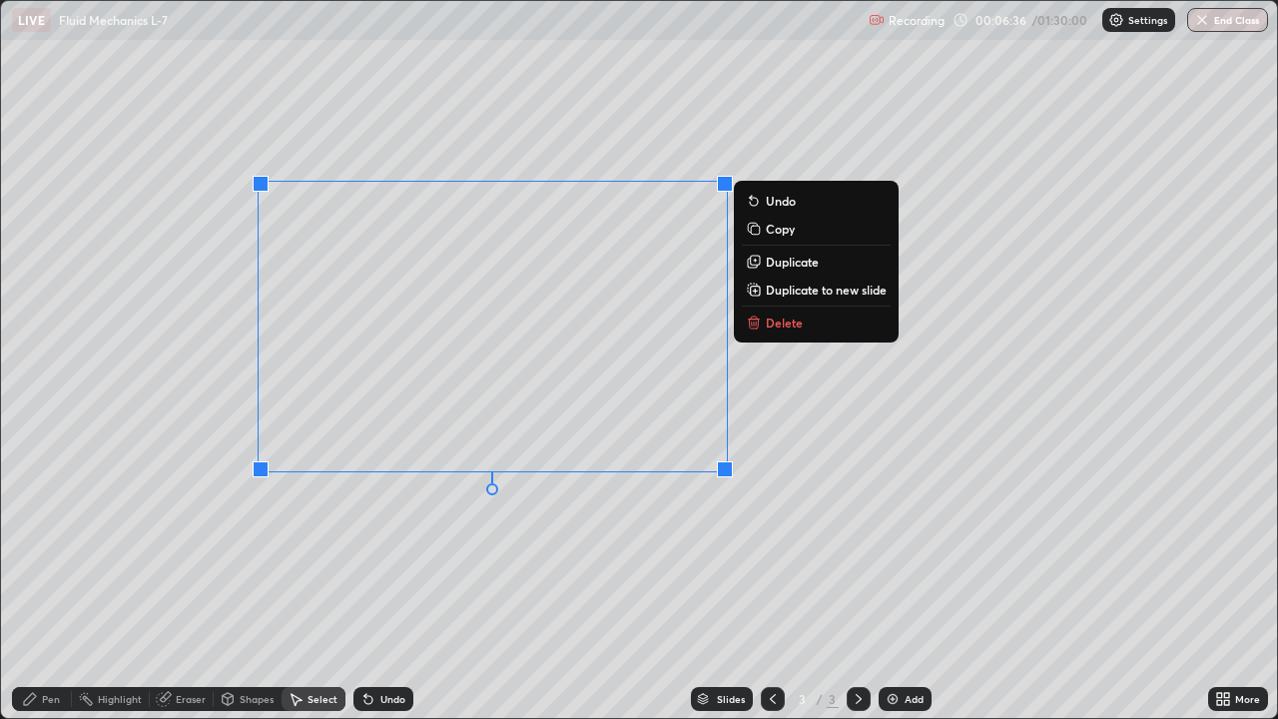
click at [776, 231] on p "Copy" at bounding box center [780, 229] width 29 height 16
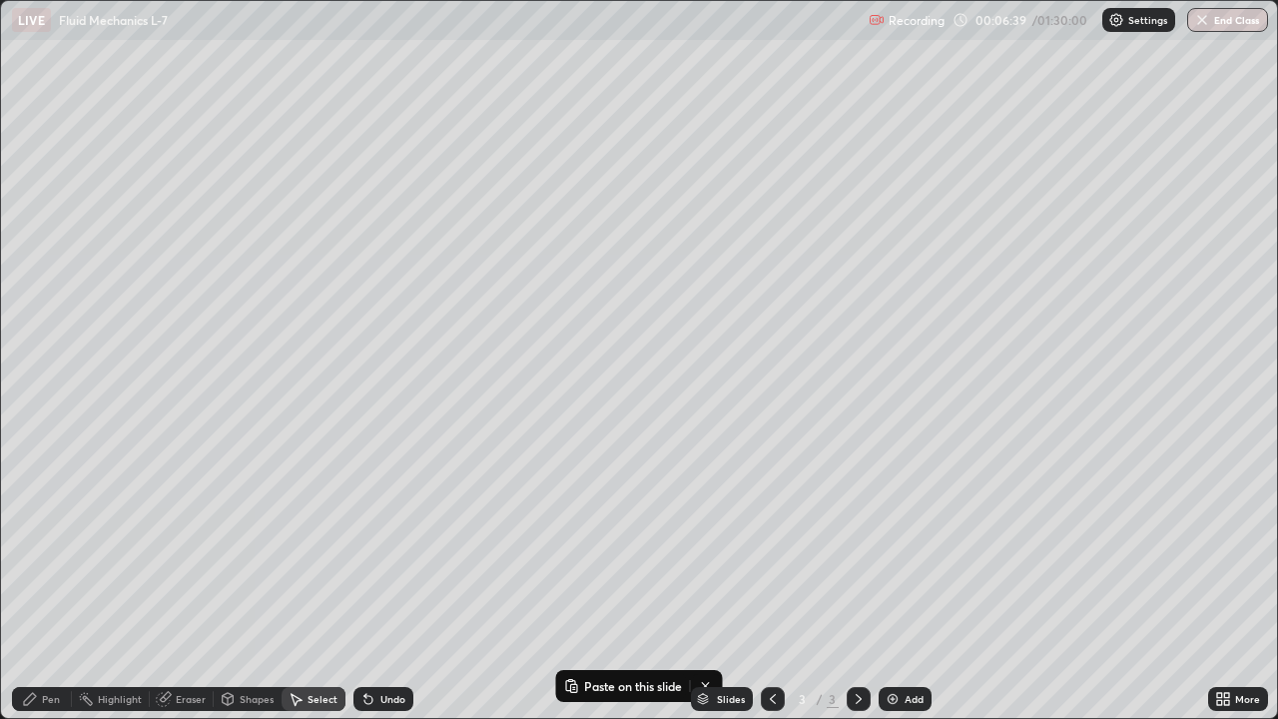
click at [54, 577] on div "Pen" at bounding box center [51, 699] width 18 height 10
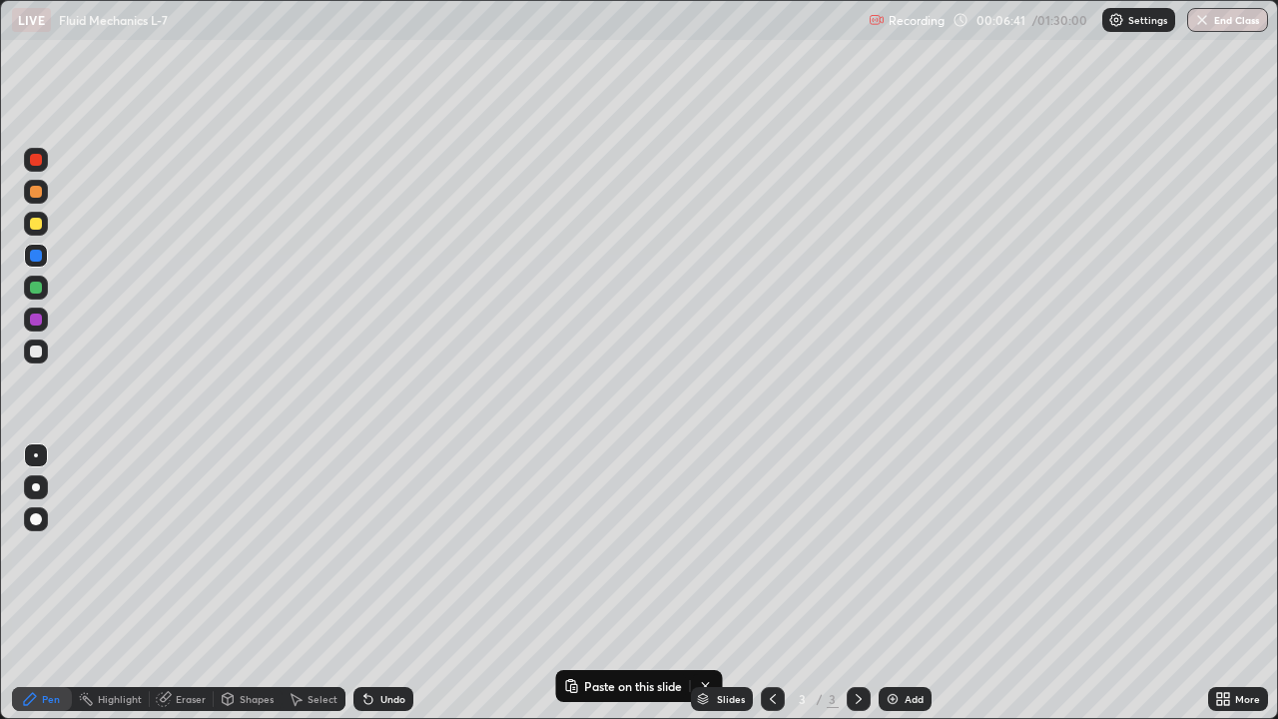
click at [37, 354] on div at bounding box center [36, 351] width 12 height 12
click at [256, 577] on div "Shapes" at bounding box center [257, 699] width 34 height 10
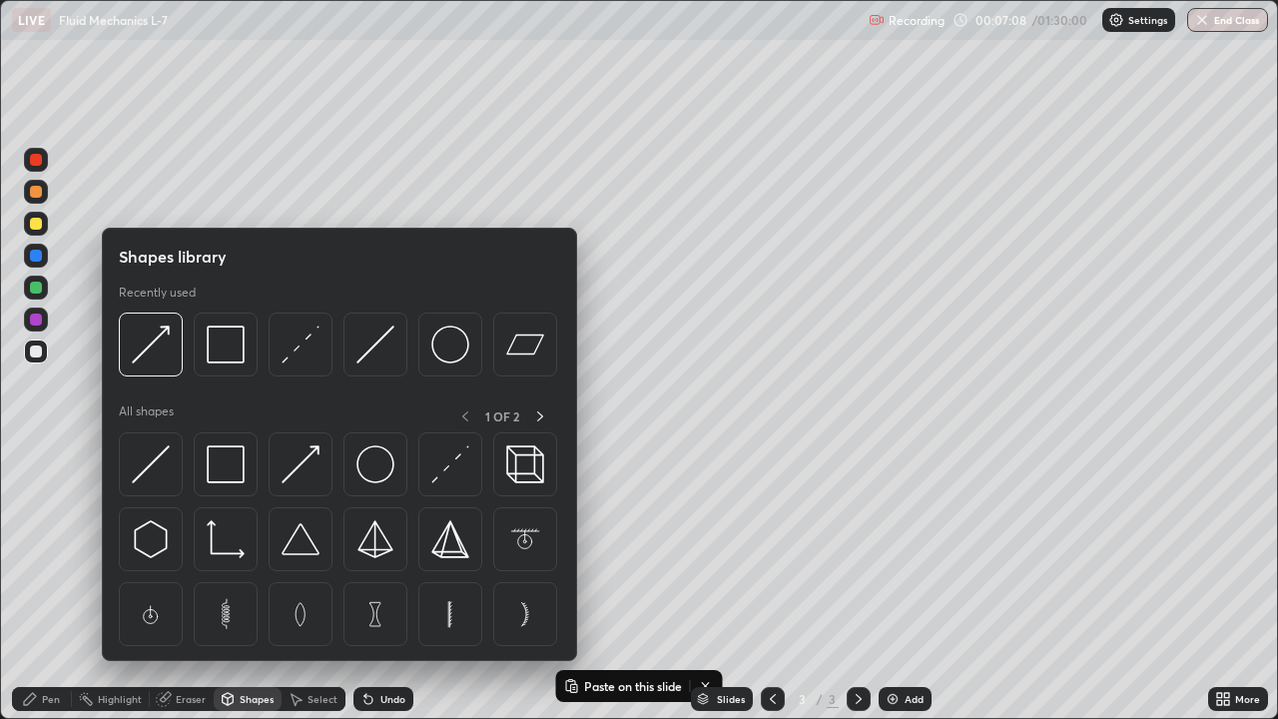
click at [46, 577] on div "Pen" at bounding box center [51, 699] width 18 height 10
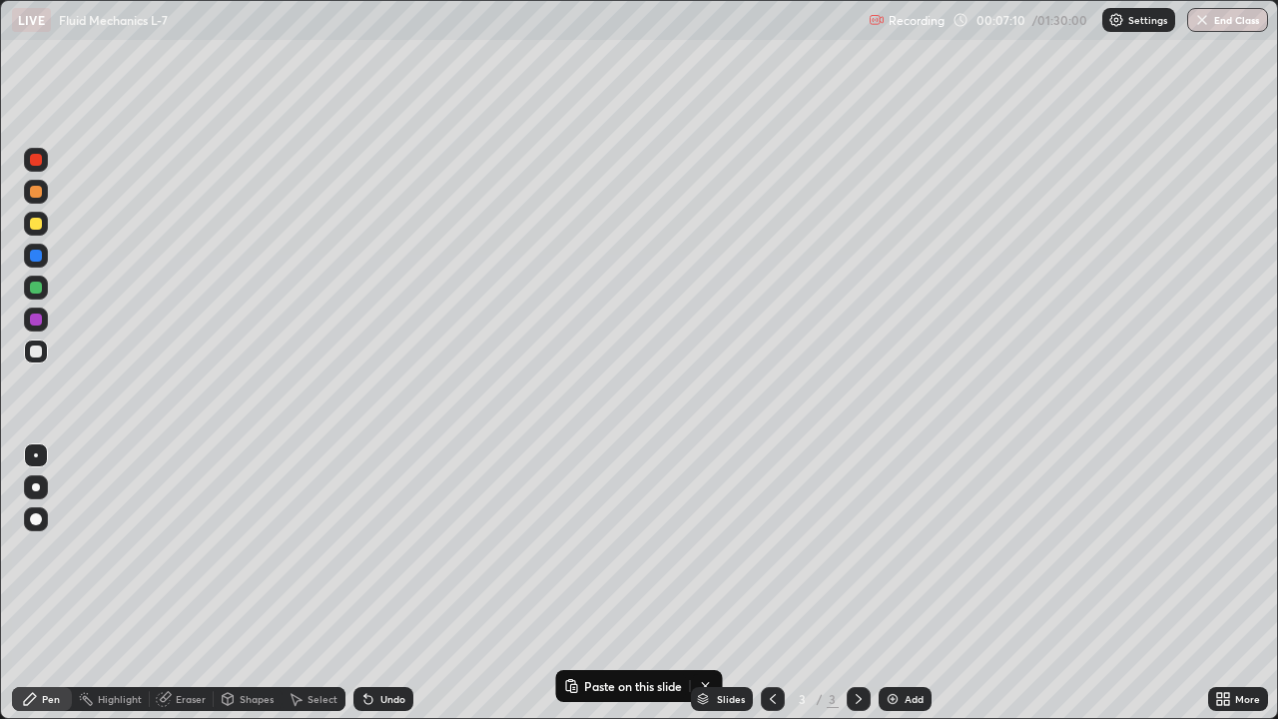
click at [34, 293] on div at bounding box center [36, 288] width 12 height 12
click at [39, 224] on div at bounding box center [36, 224] width 12 height 12
click at [317, 577] on div "Select" at bounding box center [323, 699] width 30 height 10
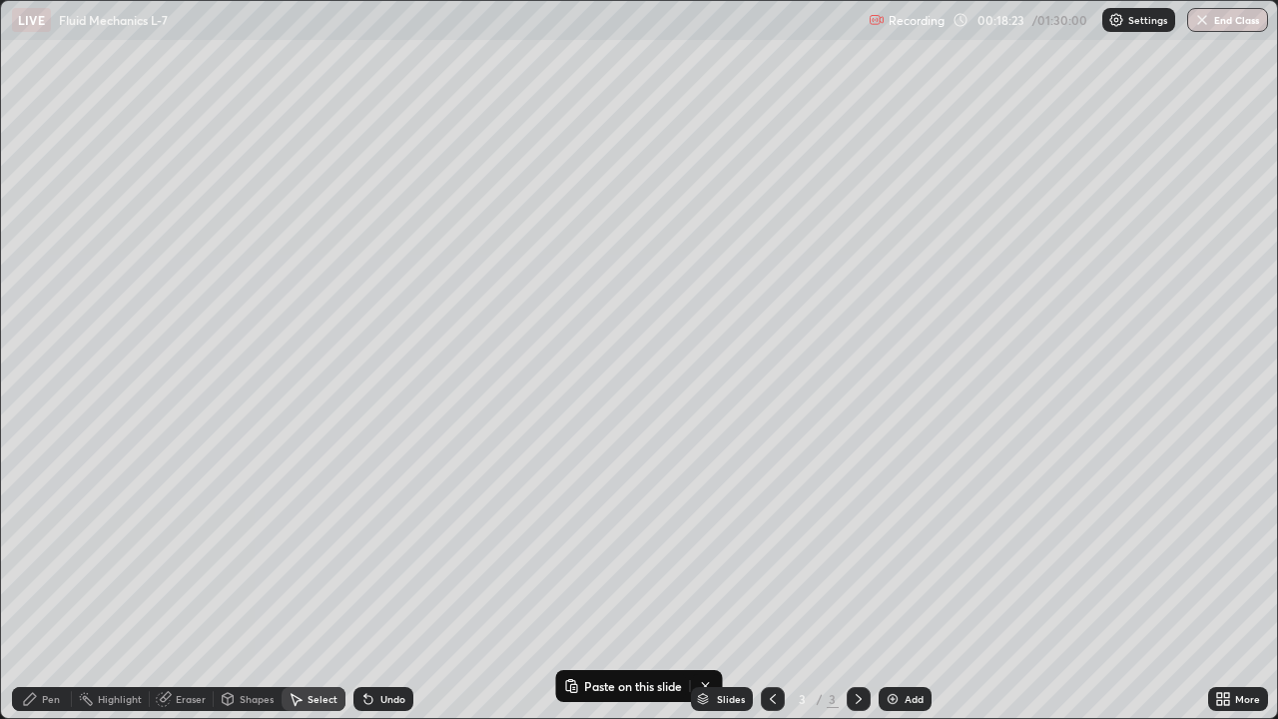
click at [888, 577] on img at bounding box center [893, 699] width 16 height 16
click at [64, 577] on div "Pen" at bounding box center [42, 699] width 60 height 24
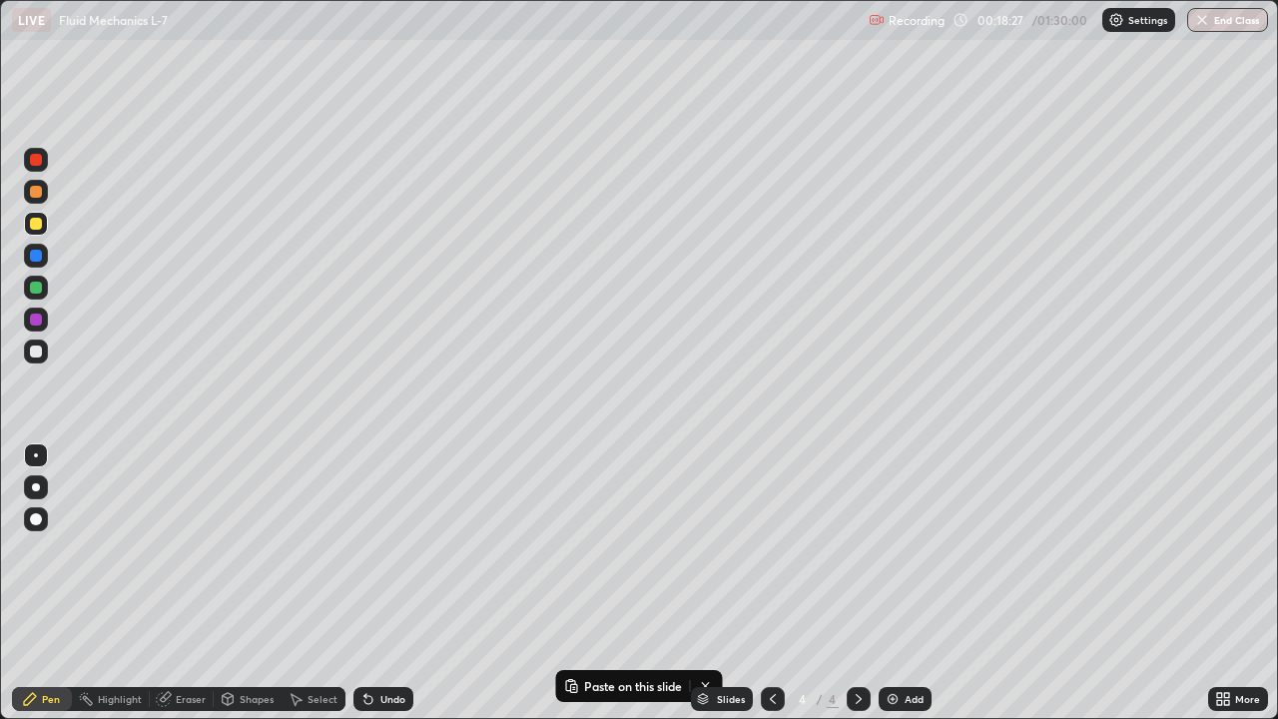
click at [384, 577] on div "Undo" at bounding box center [392, 699] width 25 height 10
click at [330, 577] on div "Select" at bounding box center [323, 699] width 30 height 10
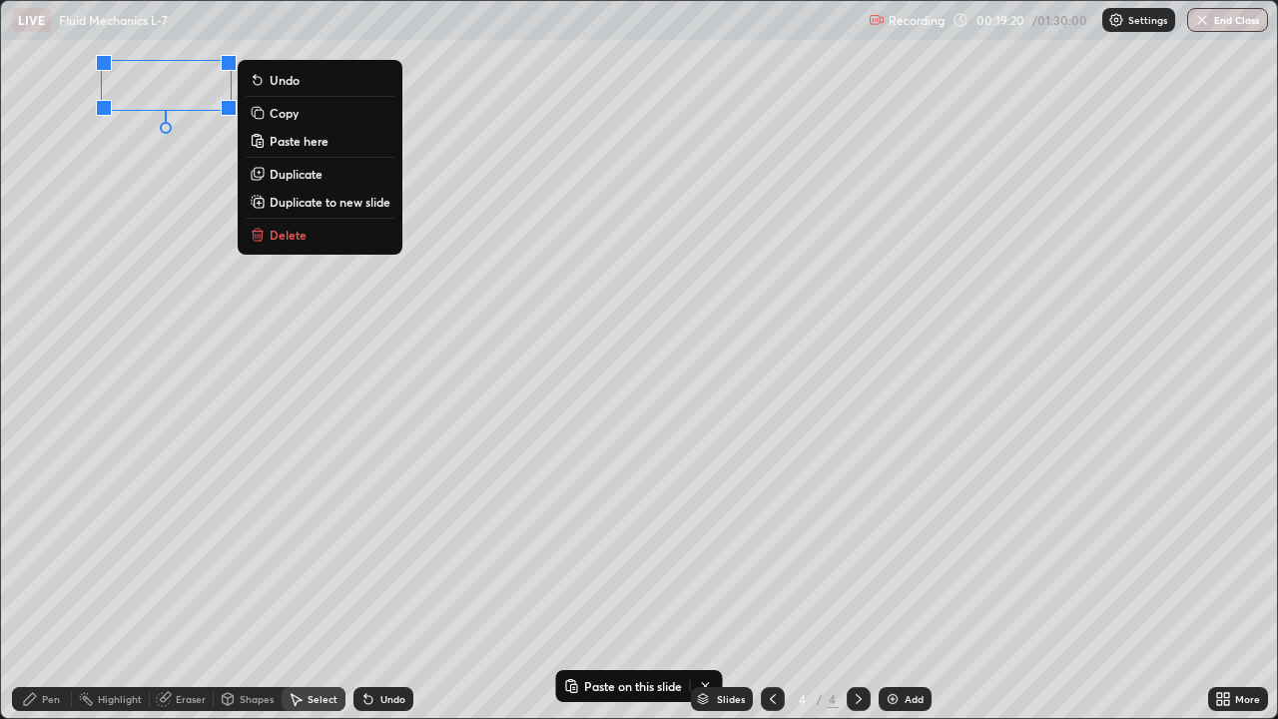
click at [310, 141] on p "Paste here" at bounding box center [299, 141] width 59 height 16
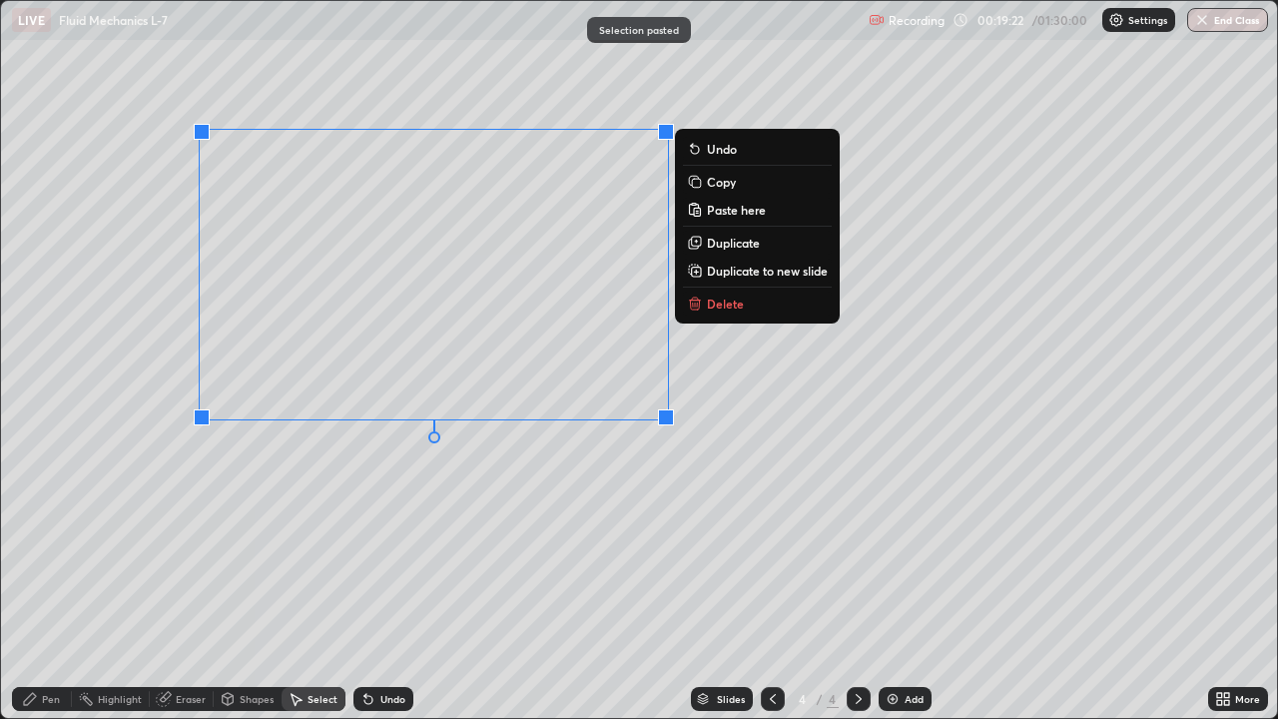
click at [348, 515] on div "0 ° Undo Copy Paste here Duplicate Duplicate to new slide Delete" at bounding box center [639, 359] width 1276 height 717
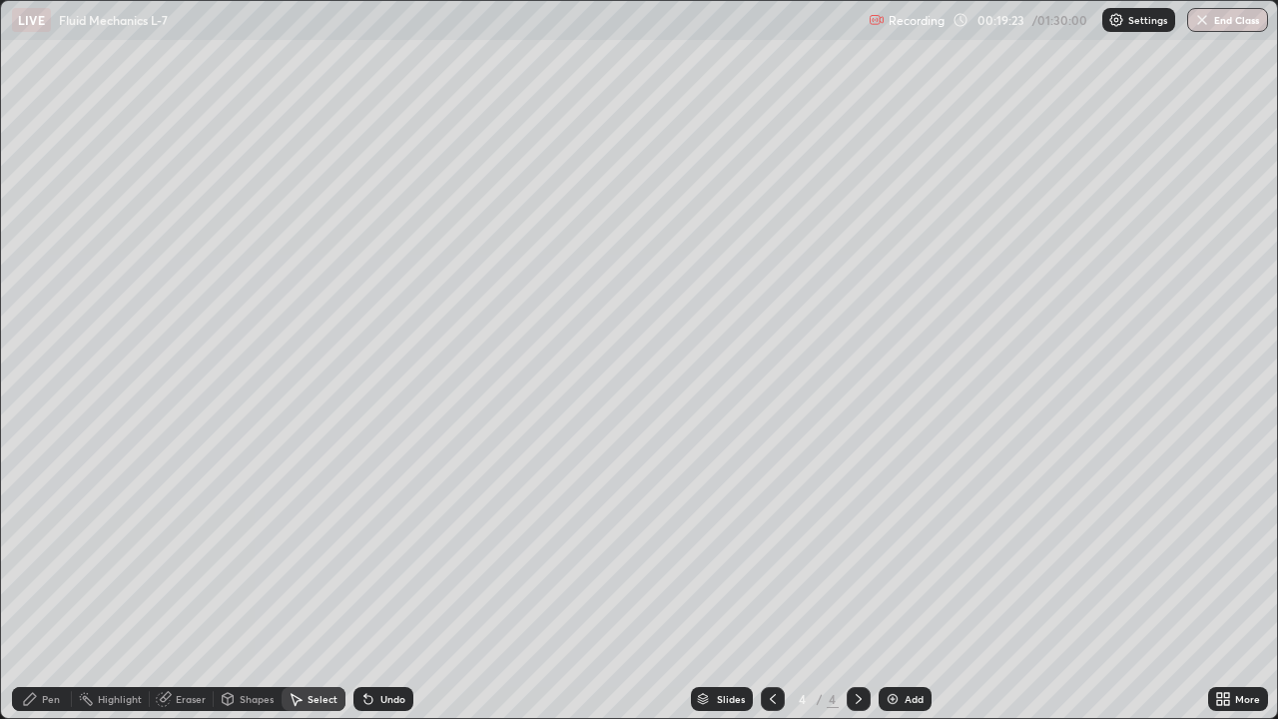
click at [193, 577] on div "Eraser" at bounding box center [191, 699] width 30 height 10
click at [768, 577] on icon at bounding box center [773, 699] width 16 height 16
click at [324, 577] on div "Select" at bounding box center [314, 699] width 64 height 24
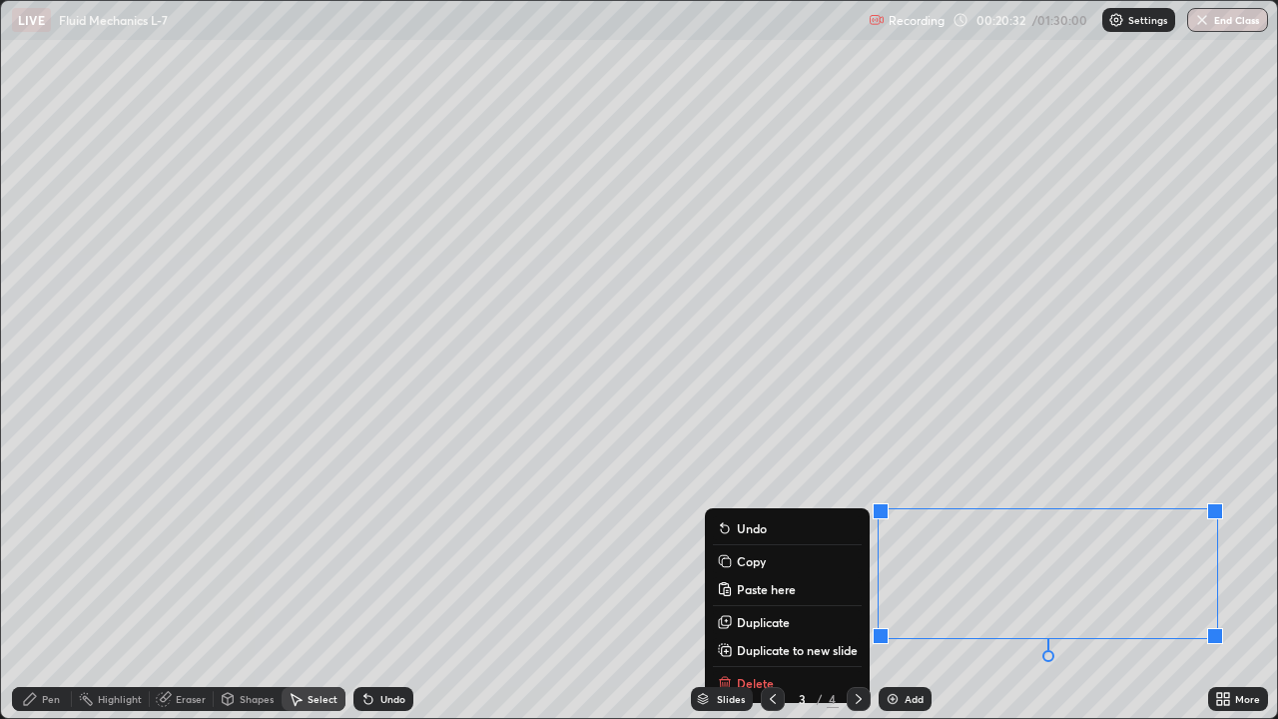
click at [750, 563] on p "Copy" at bounding box center [751, 561] width 29 height 16
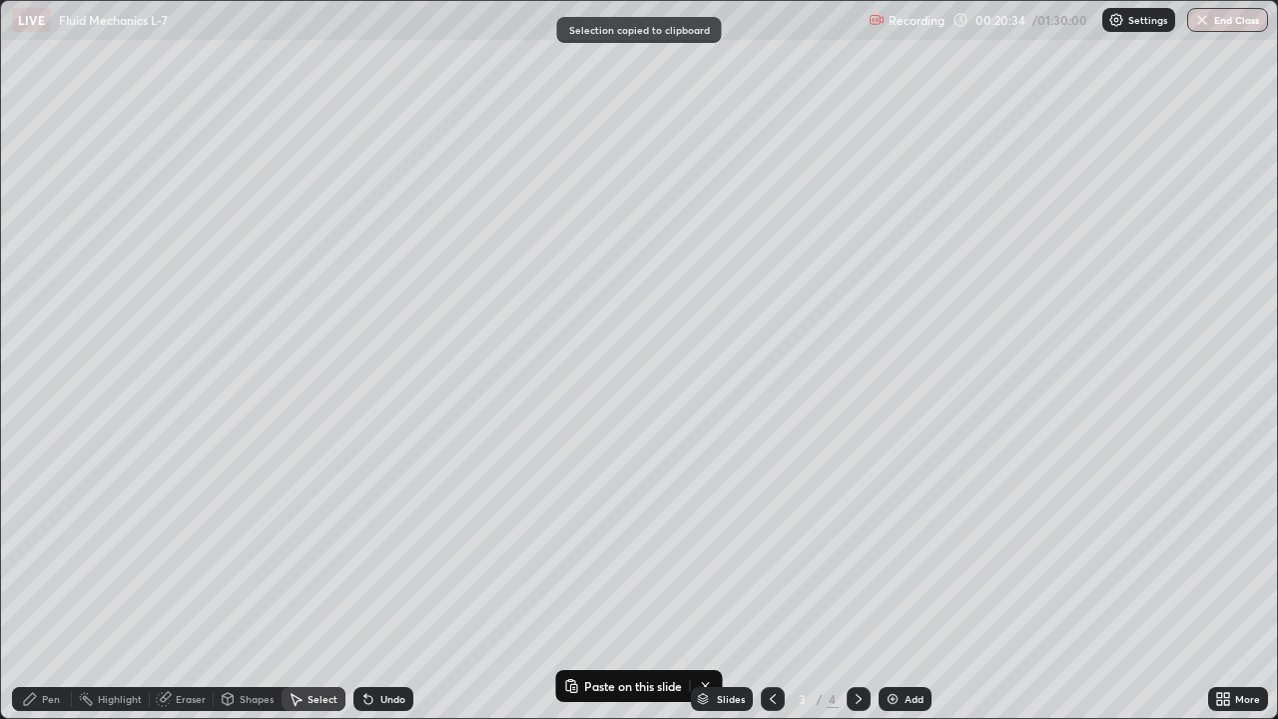
click at [857, 577] on icon at bounding box center [859, 699] width 16 height 16
click at [54, 577] on div "Pen" at bounding box center [42, 699] width 60 height 24
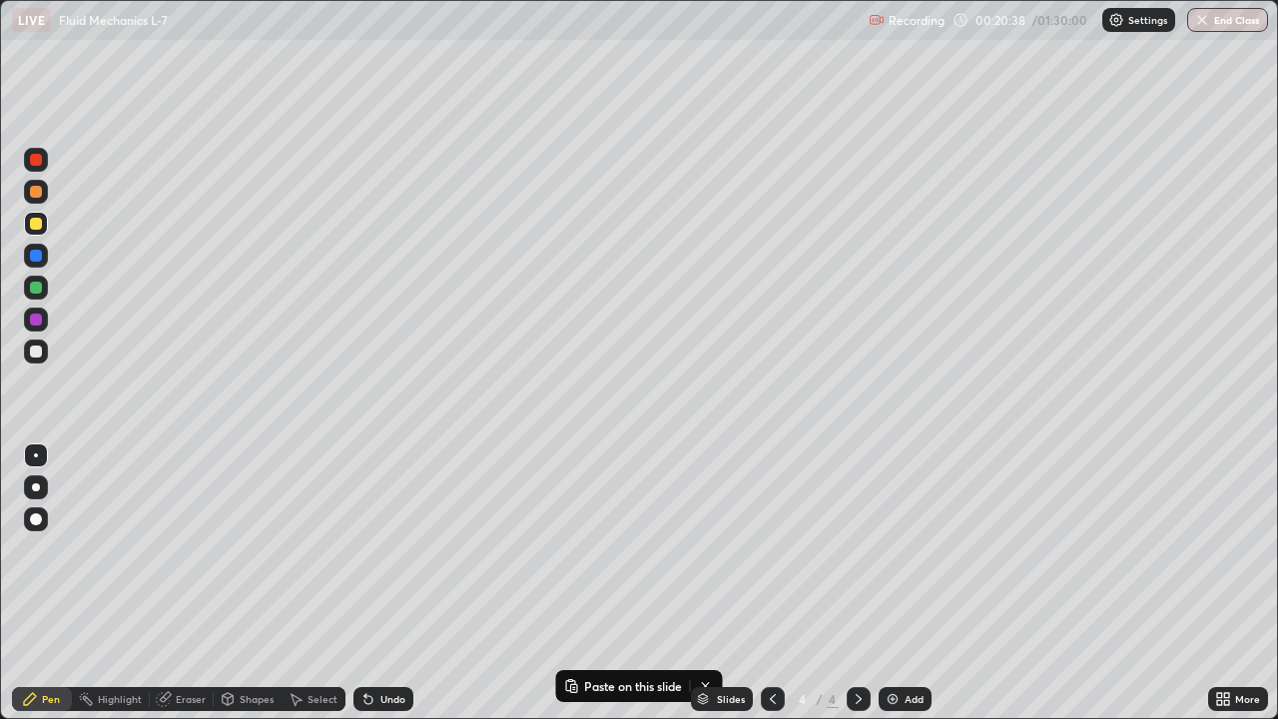
click at [317, 577] on div "Select" at bounding box center [323, 699] width 30 height 10
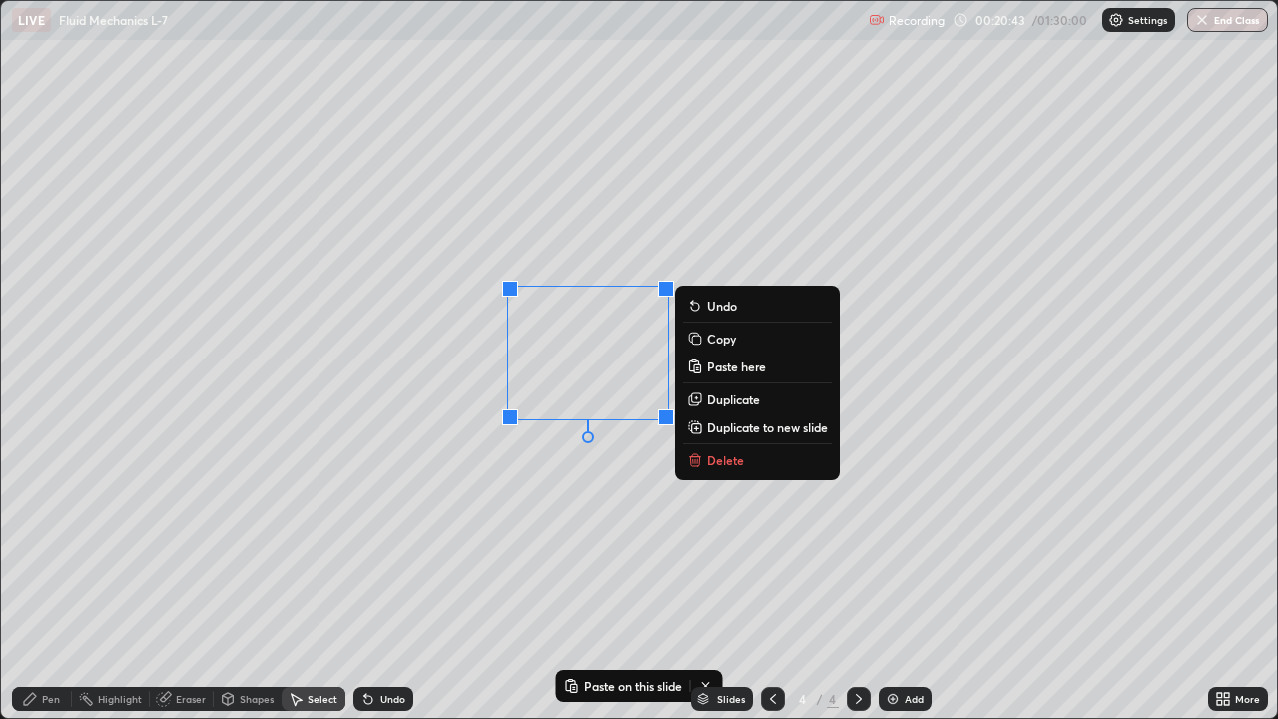
click at [734, 363] on p "Paste here" at bounding box center [736, 366] width 59 height 16
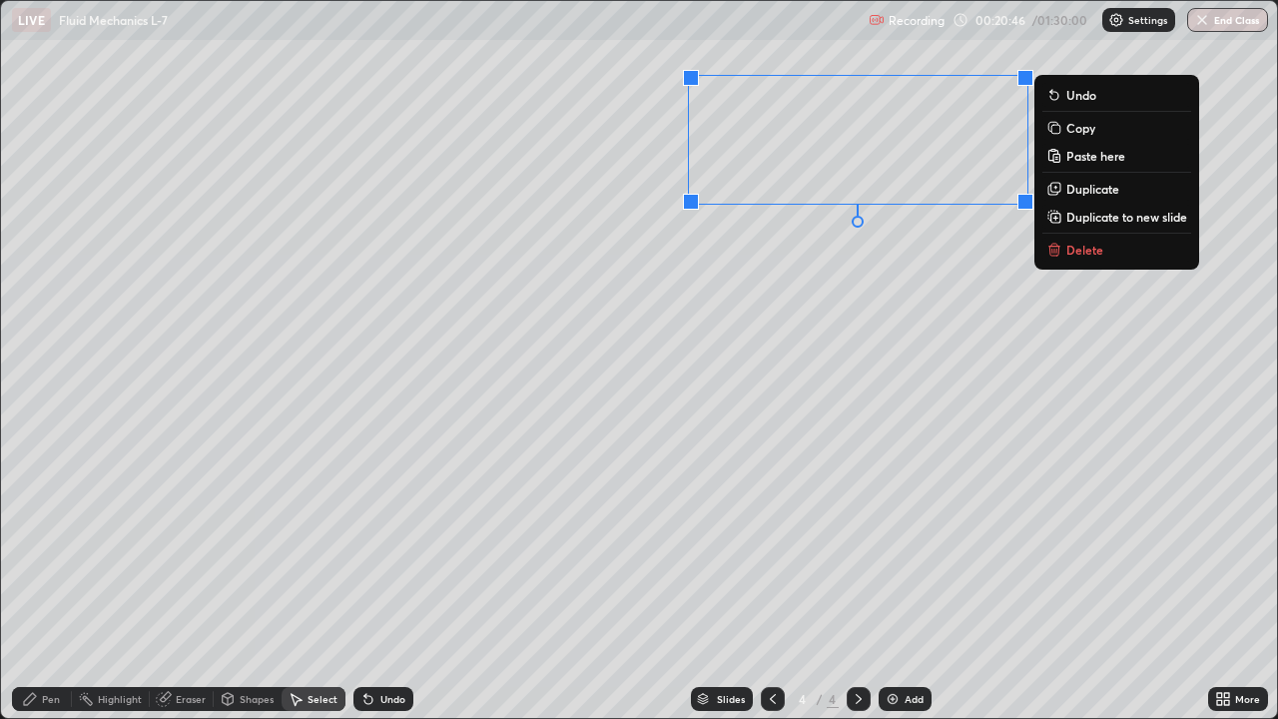
click at [819, 383] on div "0 ° Undo Copy Paste here Duplicate Duplicate to new slide Delete" at bounding box center [639, 359] width 1276 height 717
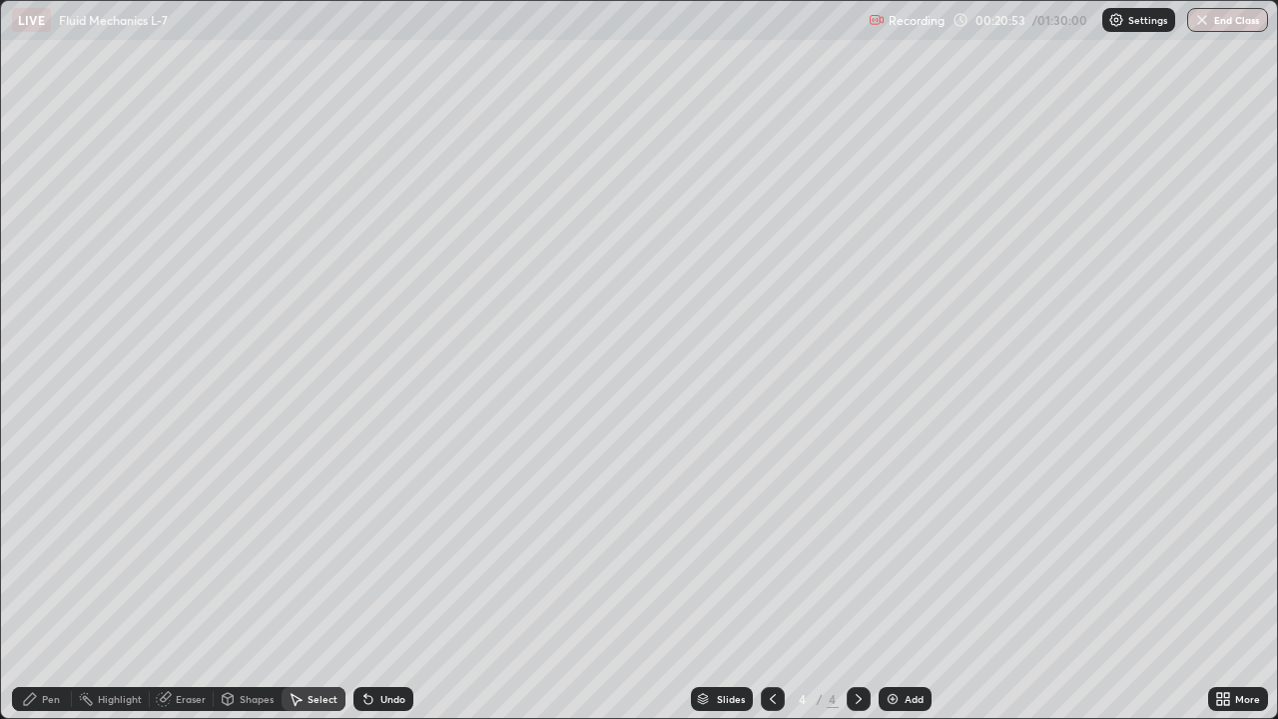
click at [43, 577] on div "Pen" at bounding box center [42, 699] width 60 height 24
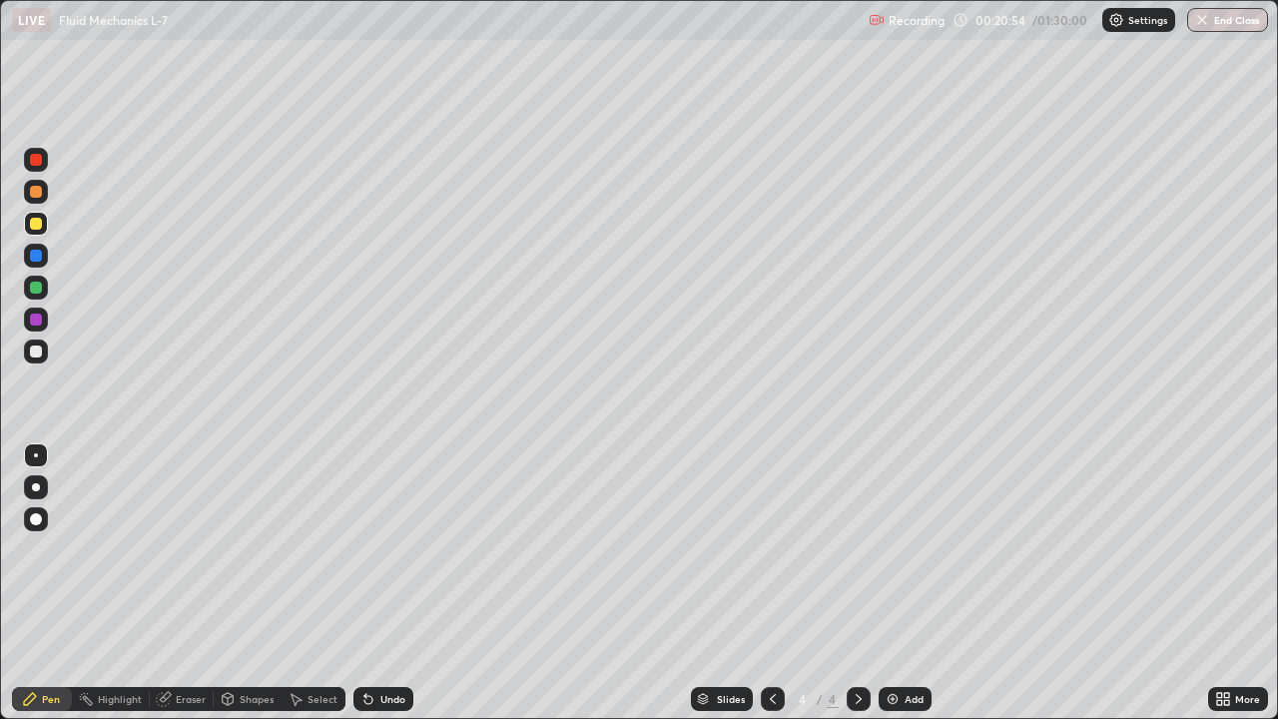
click at [36, 192] on div at bounding box center [36, 192] width 12 height 12
click at [393, 577] on div "Undo" at bounding box center [383, 699] width 60 height 24
click at [771, 577] on icon at bounding box center [773, 699] width 16 height 16
click at [853, 577] on icon at bounding box center [859, 699] width 16 height 16
click at [313, 577] on div "Select" at bounding box center [323, 699] width 30 height 10
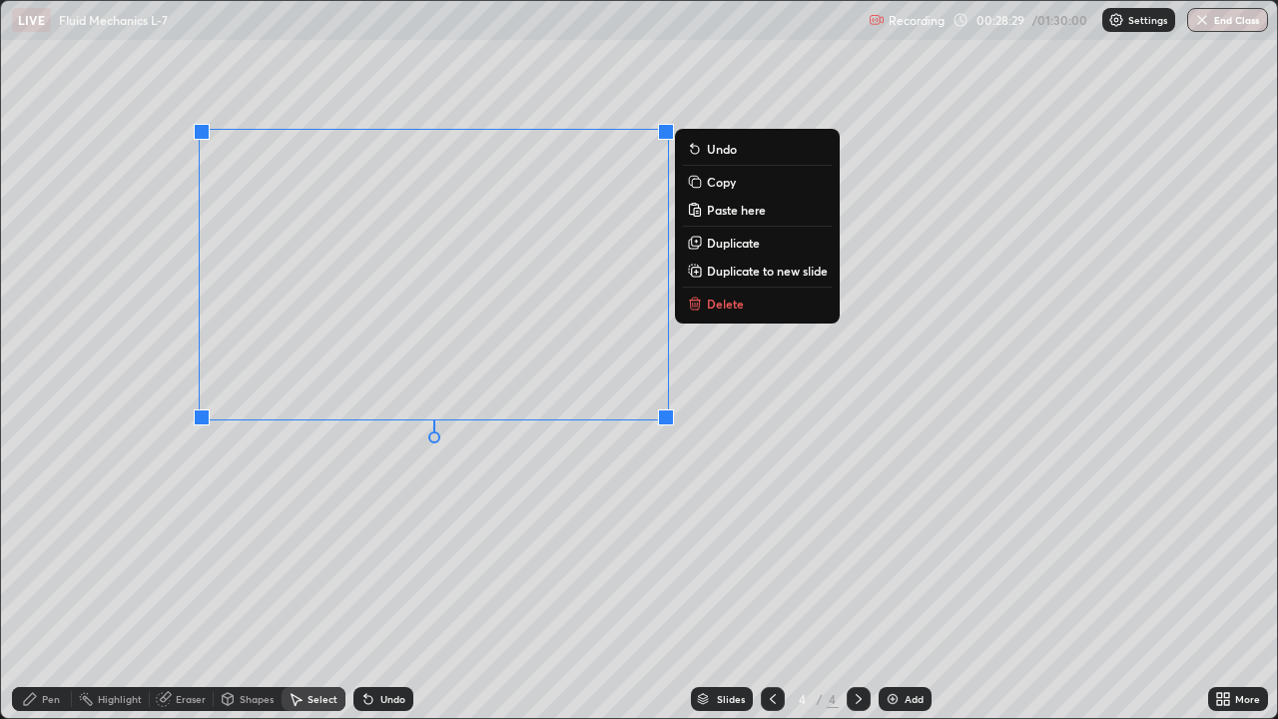
click at [720, 181] on p "Copy" at bounding box center [721, 182] width 29 height 16
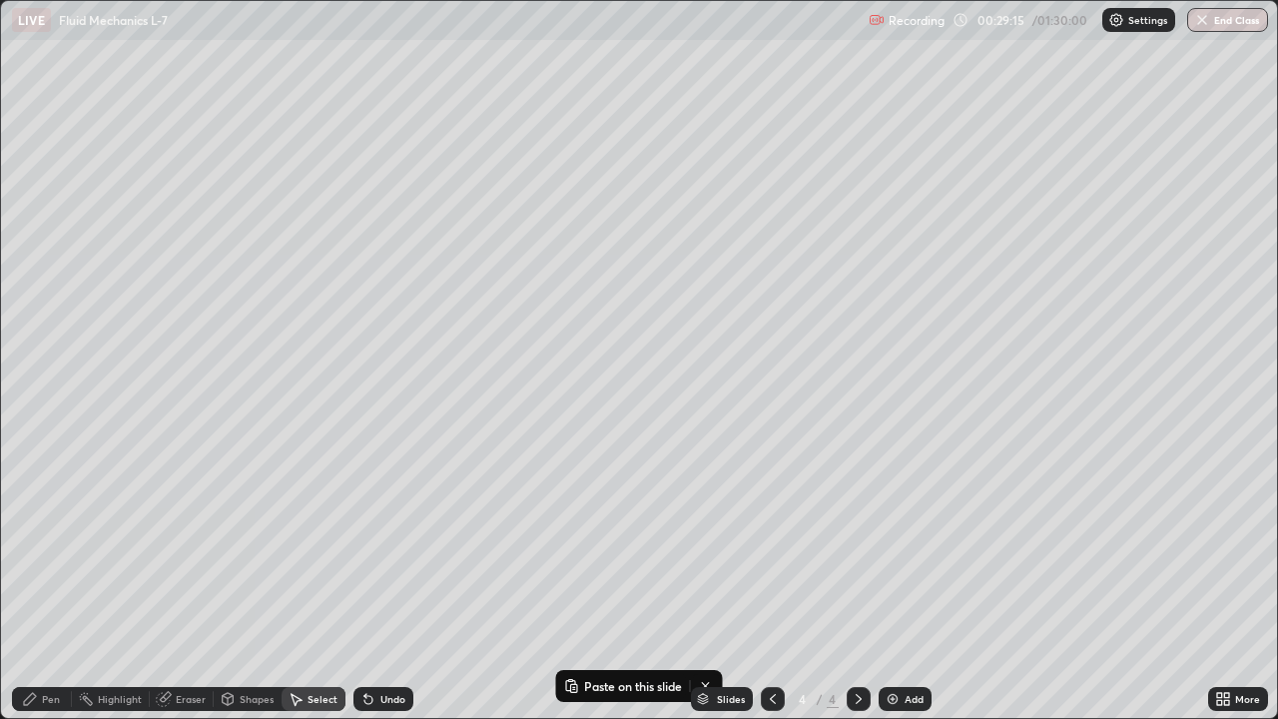
click at [902, 577] on div "Add" at bounding box center [905, 699] width 53 height 24
click at [49, 577] on div "Pen" at bounding box center [51, 699] width 18 height 10
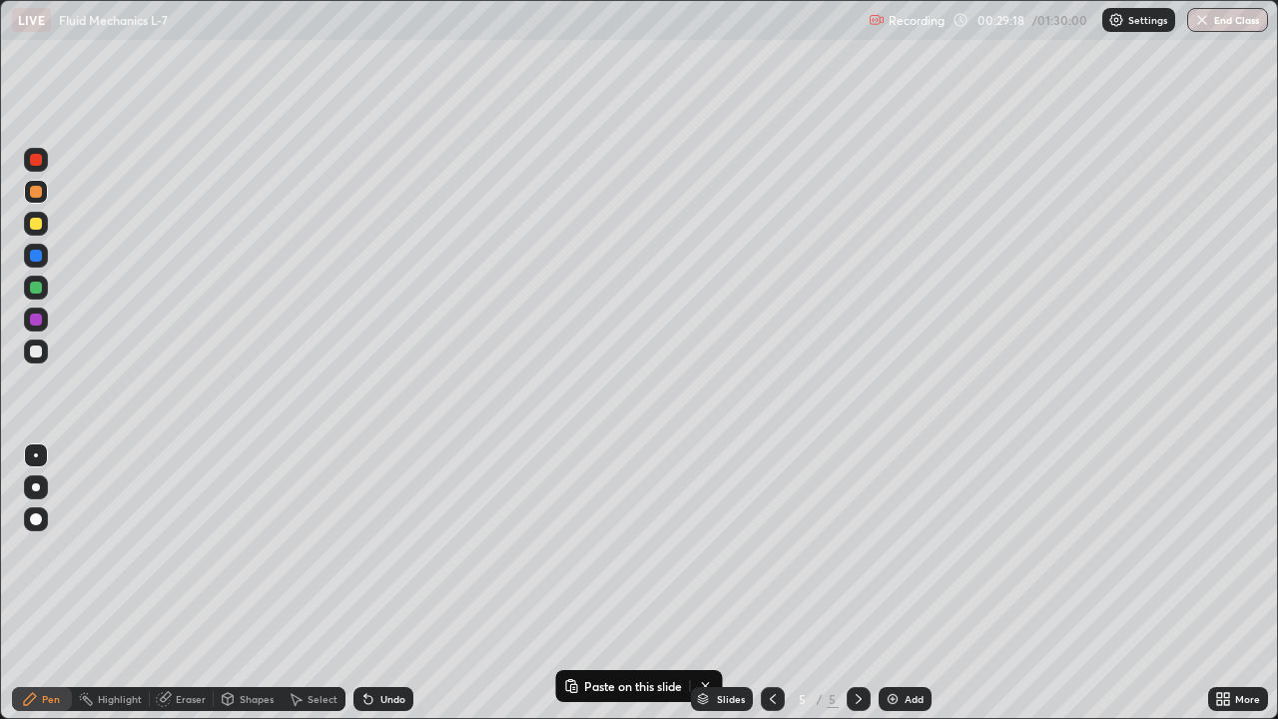
click at [39, 285] on div at bounding box center [36, 288] width 12 height 12
click at [324, 577] on div "Select" at bounding box center [323, 699] width 30 height 10
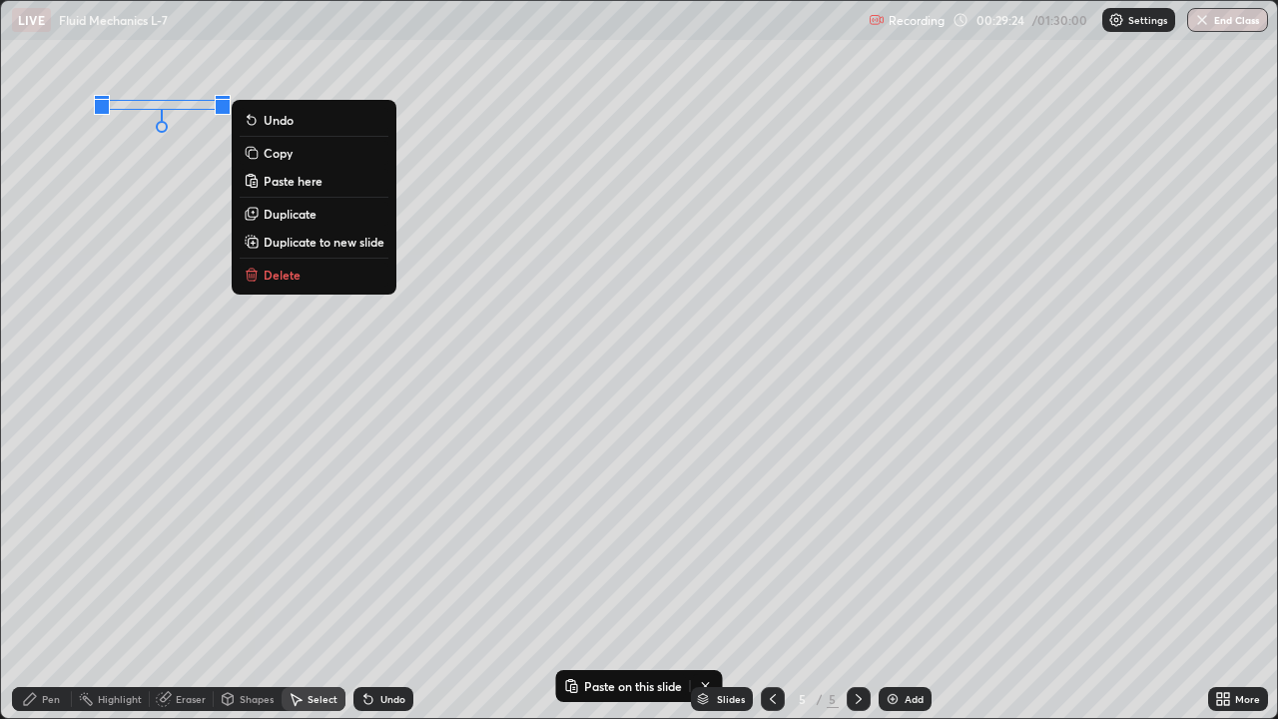
click at [296, 185] on p "Paste here" at bounding box center [293, 181] width 59 height 16
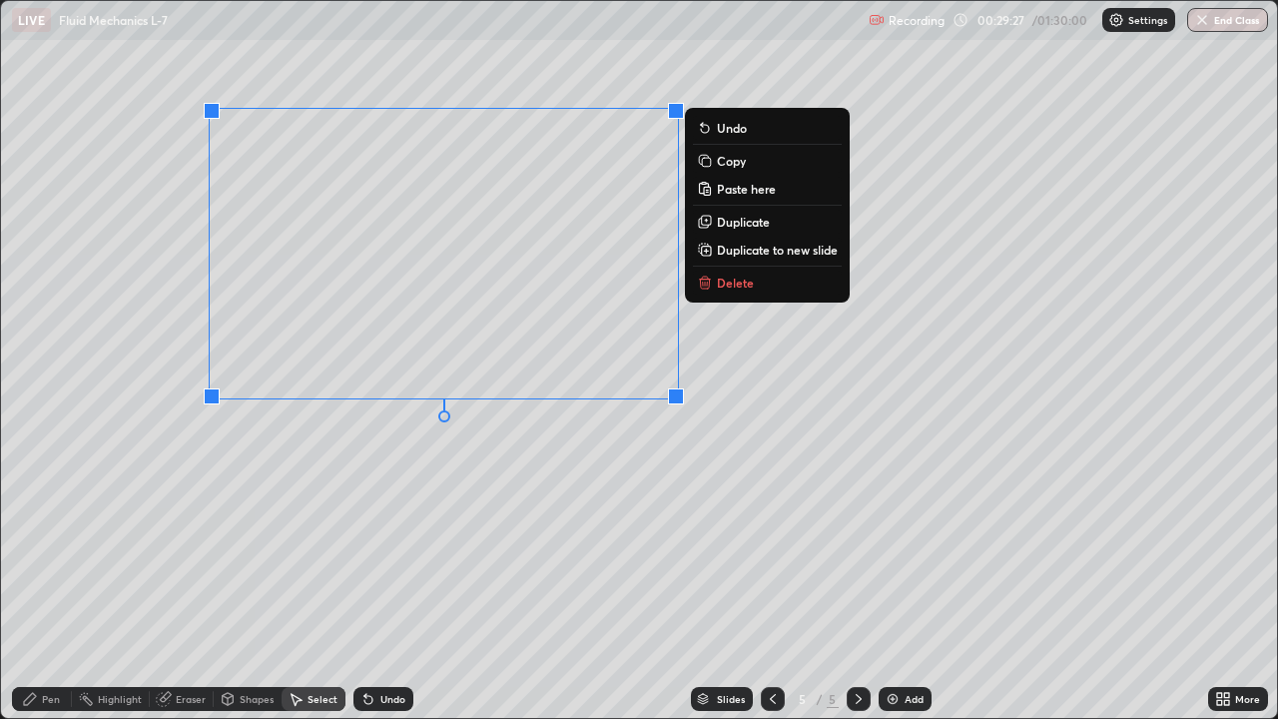
click at [320, 488] on div "0 ° Undo Copy Paste here Duplicate Duplicate to new slide Delete" at bounding box center [639, 359] width 1276 height 717
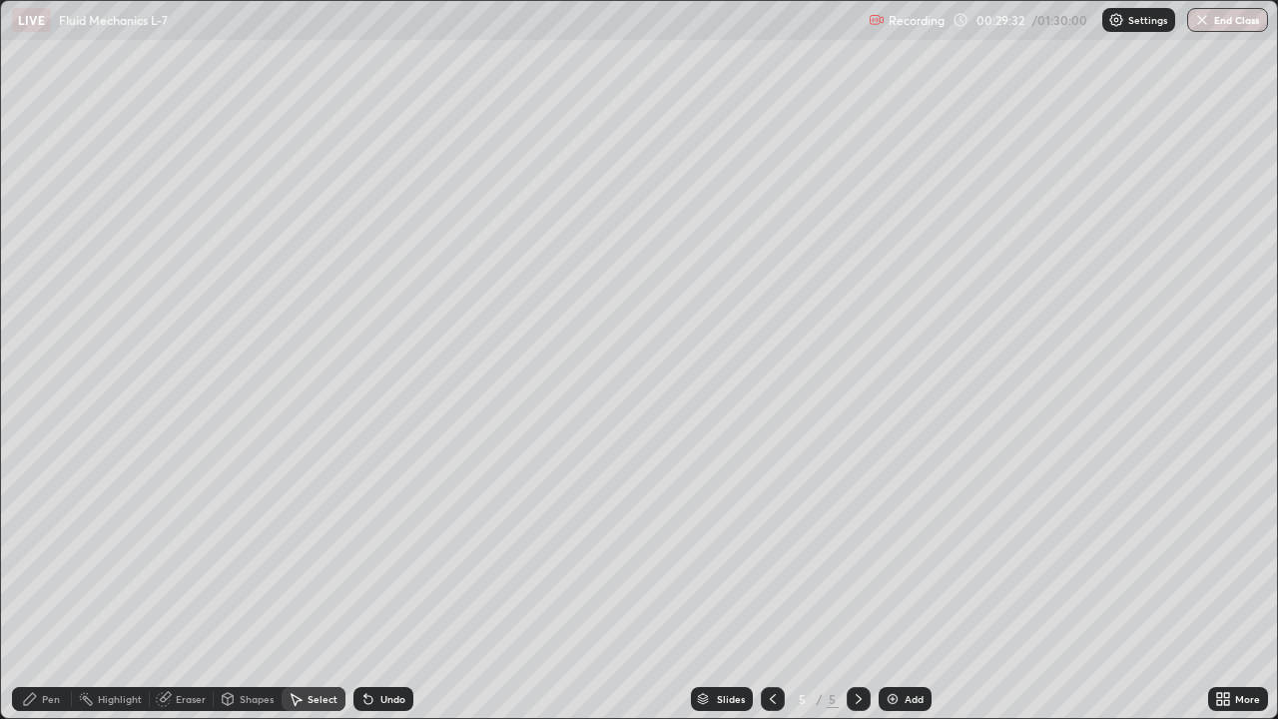
click at [240, 577] on div "Shapes" at bounding box center [257, 699] width 34 height 10
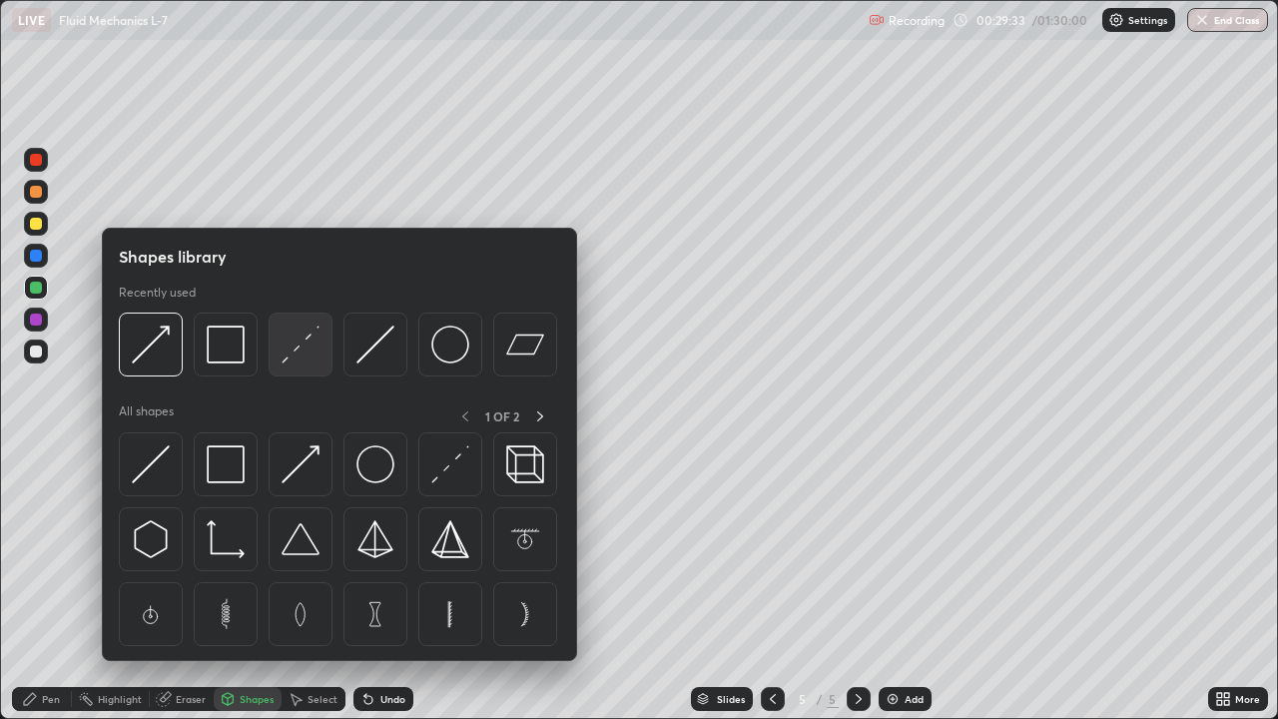
click at [298, 353] on img at bounding box center [301, 344] width 38 height 38
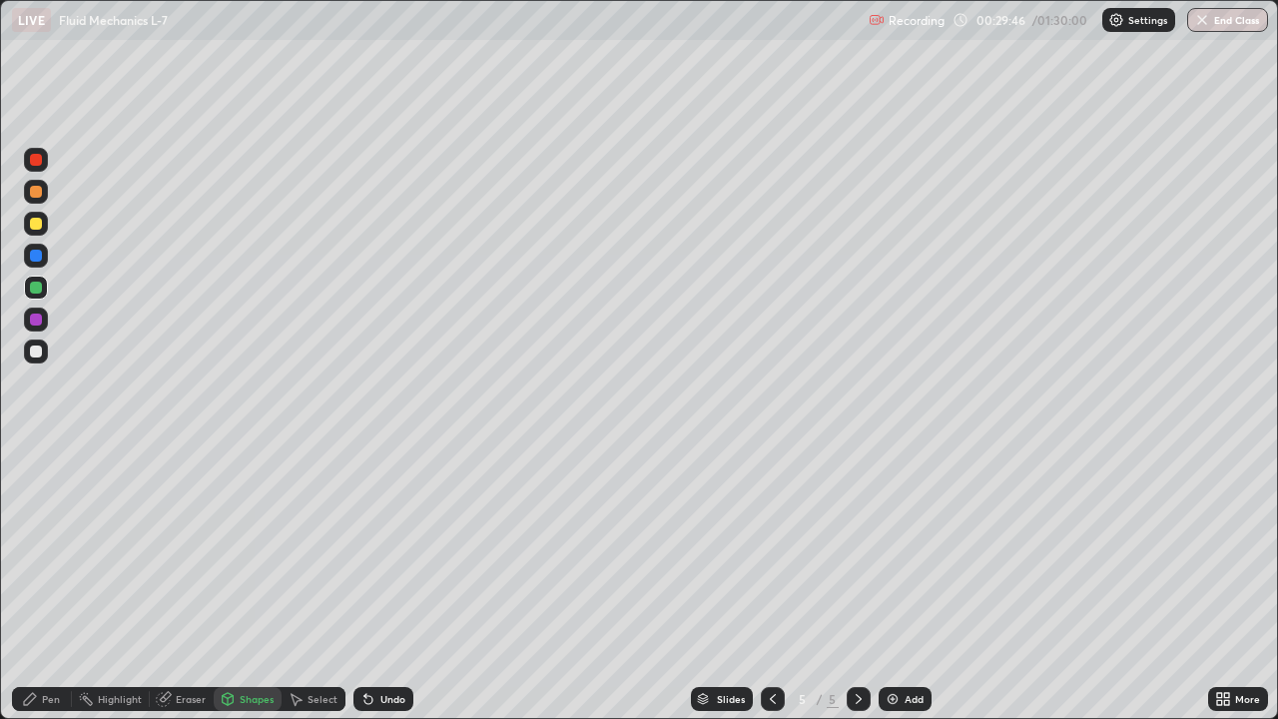
click at [37, 577] on icon at bounding box center [30, 699] width 16 height 16
click at [37, 351] on div at bounding box center [36, 351] width 12 height 12
click at [41, 229] on div at bounding box center [36, 224] width 24 height 24
click at [327, 577] on div "Select" at bounding box center [314, 699] width 64 height 24
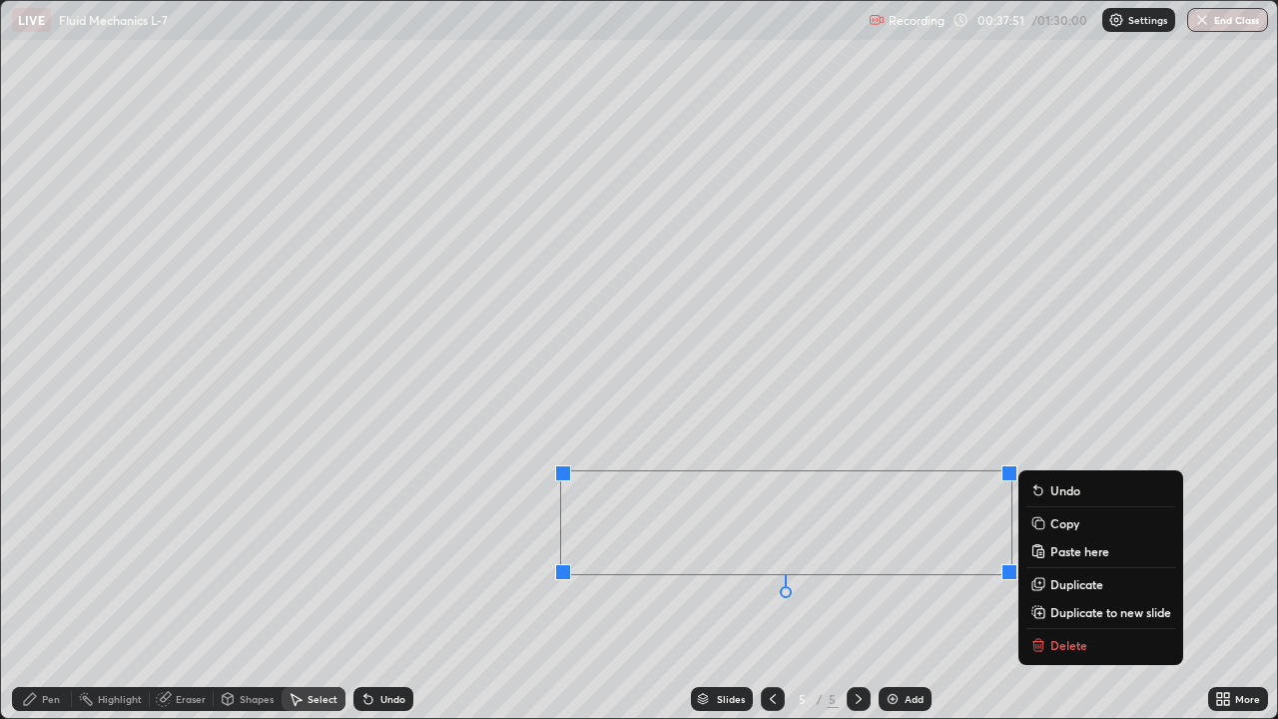
click at [1085, 577] on p "Duplicate to new slide" at bounding box center [1110, 612] width 121 height 16
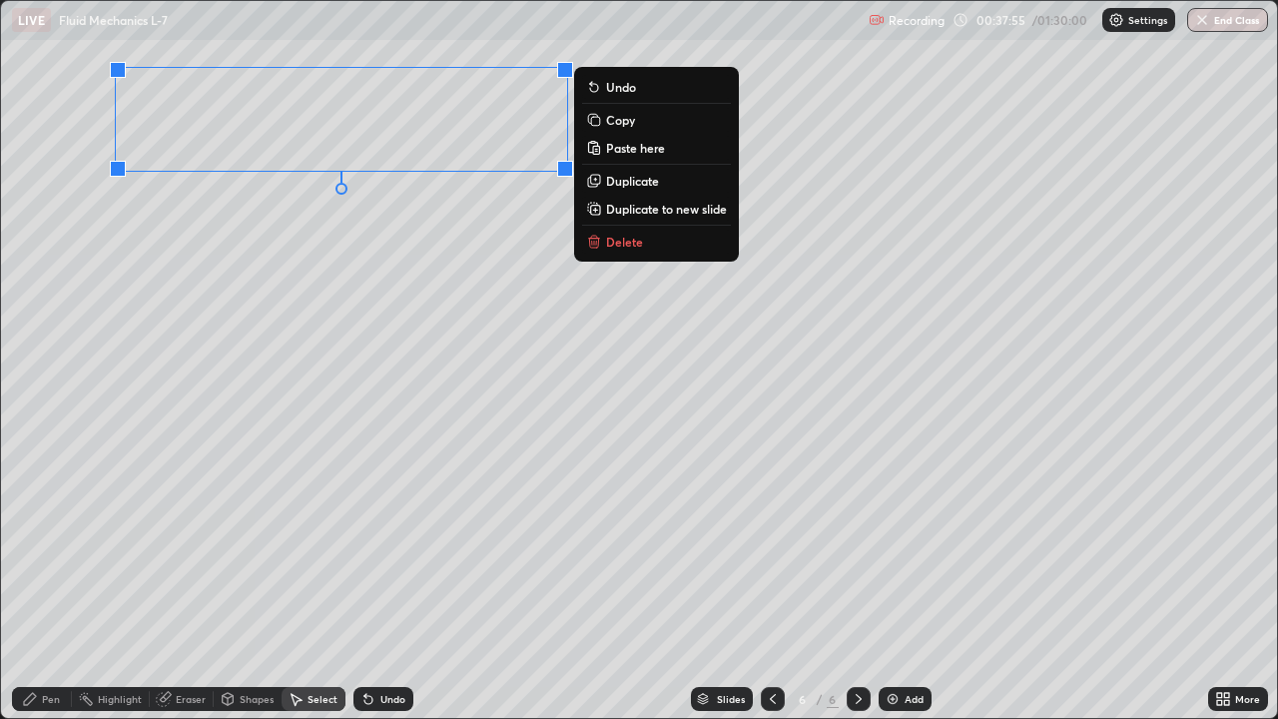
click at [166, 383] on div "0 ° Undo Copy Paste here Duplicate Duplicate to new slide Delete" at bounding box center [639, 359] width 1276 height 717
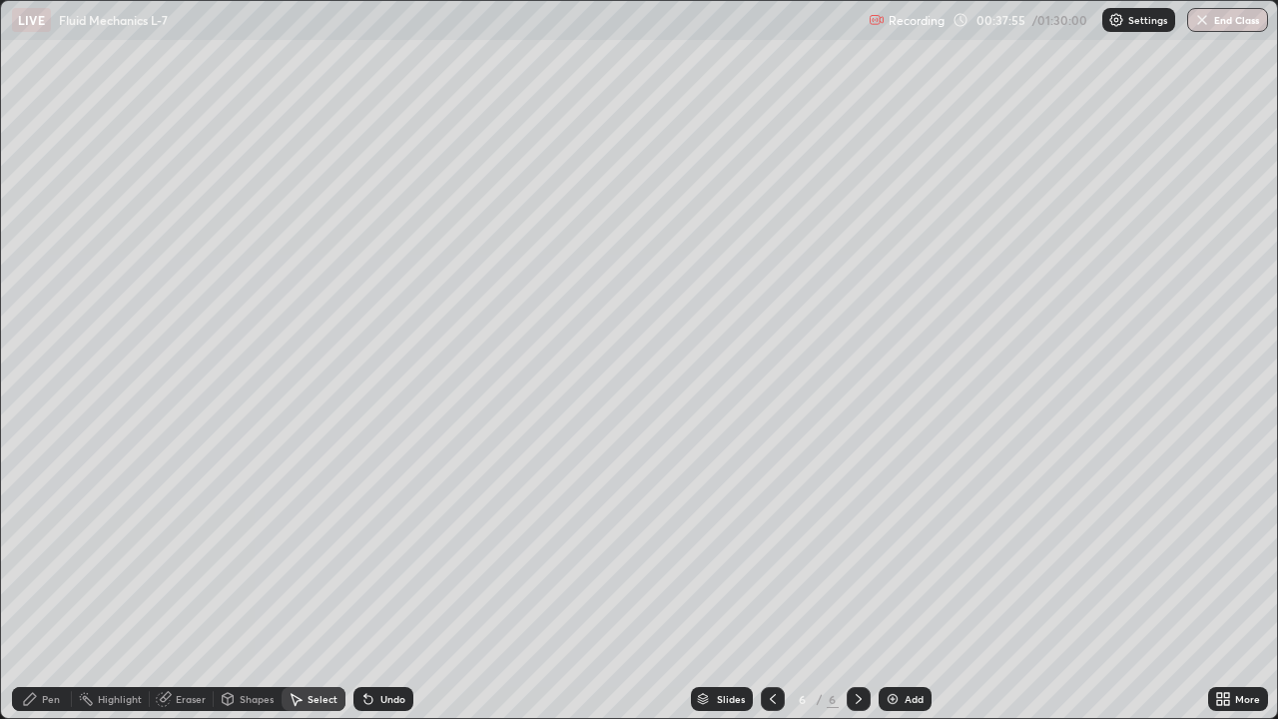
click at [55, 577] on div "Pen" at bounding box center [51, 699] width 18 height 10
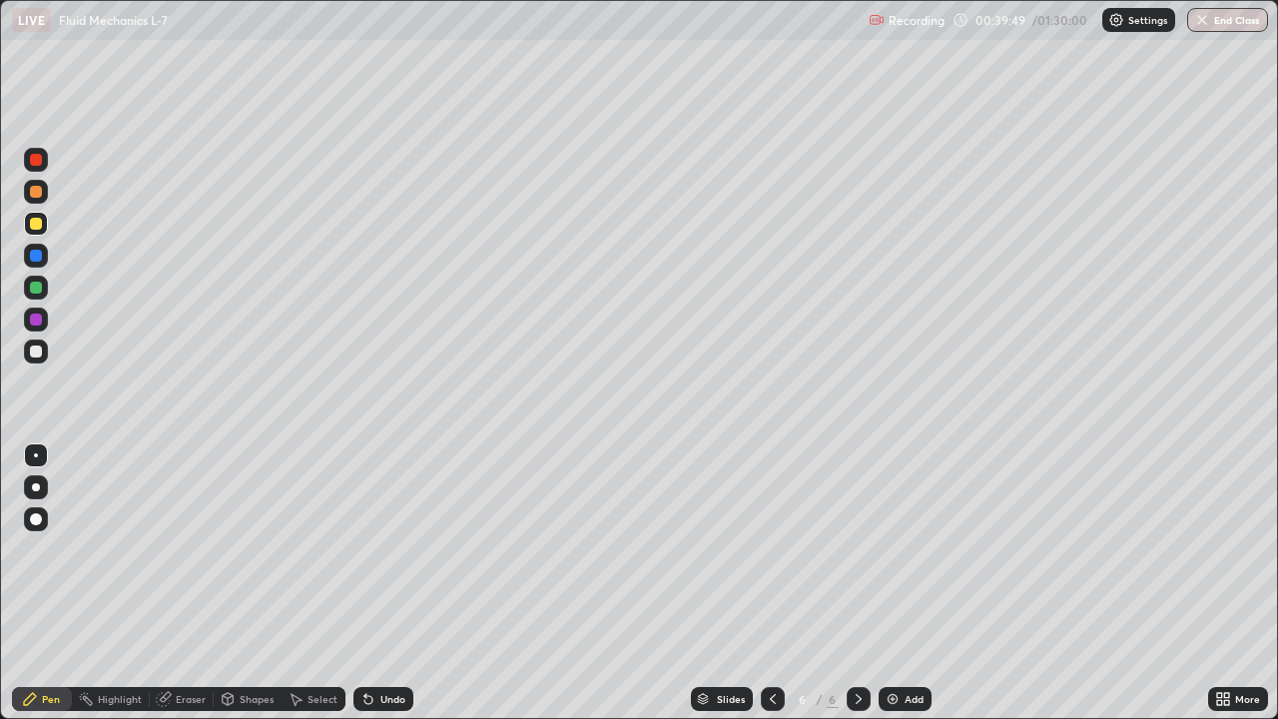
click at [34, 285] on div at bounding box center [36, 288] width 12 height 12
click at [384, 577] on div "Undo" at bounding box center [383, 699] width 60 height 24
click at [379, 577] on div "Undo" at bounding box center [383, 699] width 60 height 24
click at [382, 577] on div "Undo" at bounding box center [383, 699] width 60 height 24
click at [388, 577] on div "Undo" at bounding box center [383, 699] width 60 height 24
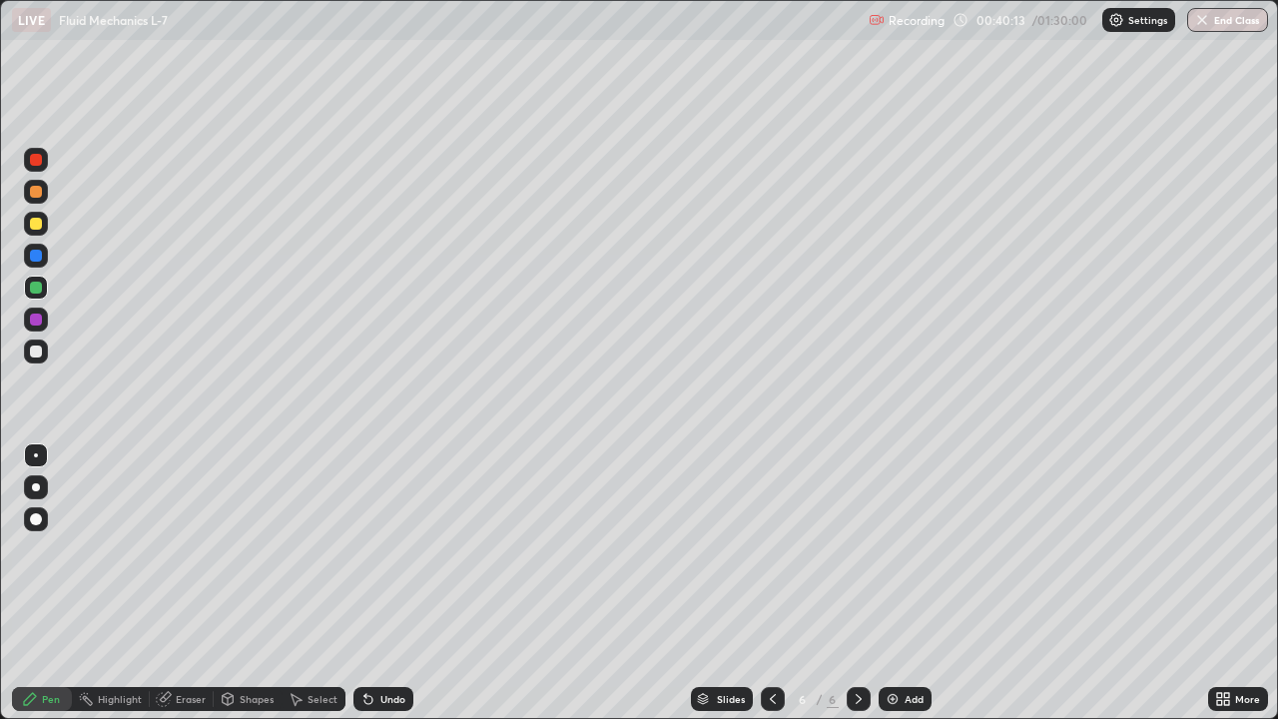
click at [389, 577] on div "Undo" at bounding box center [383, 699] width 60 height 24
click at [386, 577] on div "Undo" at bounding box center [383, 699] width 60 height 24
click at [387, 577] on div "Undo" at bounding box center [383, 699] width 60 height 24
click at [388, 577] on div "Undo" at bounding box center [383, 699] width 60 height 24
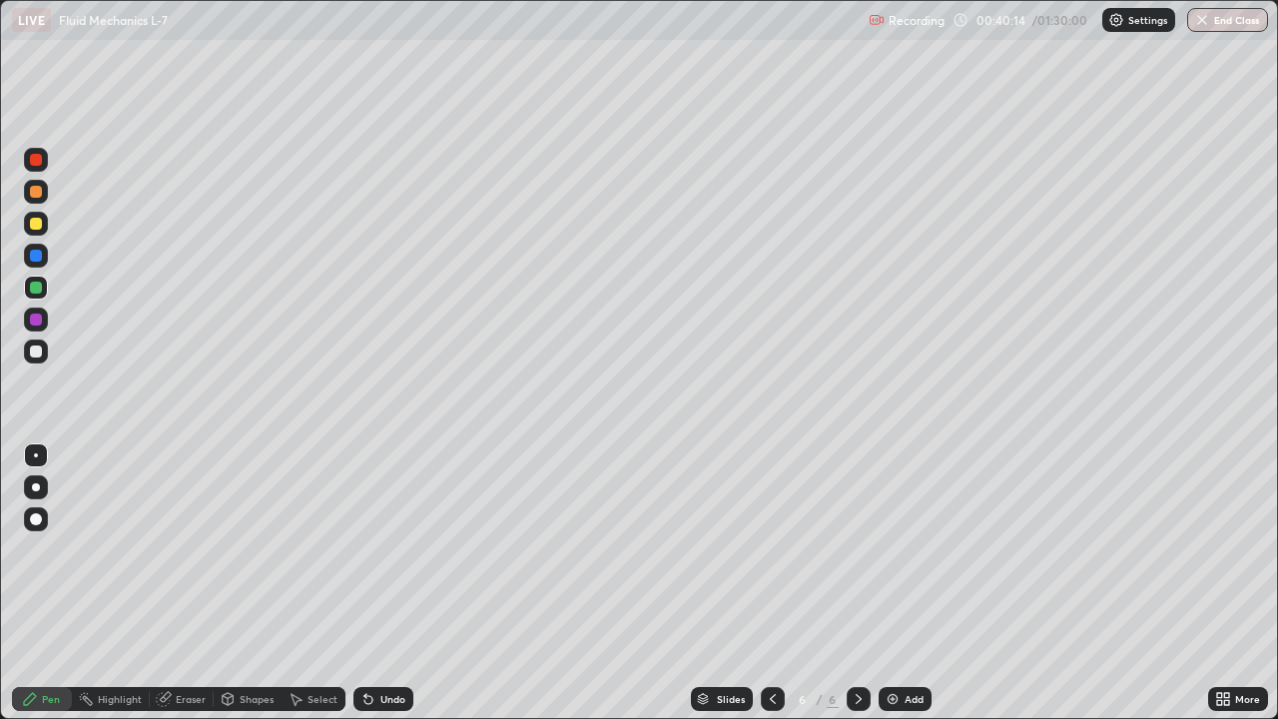
click at [392, 577] on div "Undo" at bounding box center [383, 699] width 60 height 24
click at [391, 577] on div "Undo" at bounding box center [392, 699] width 25 height 10
click at [391, 577] on div "Undo" at bounding box center [383, 699] width 60 height 24
click at [386, 577] on div "Undo" at bounding box center [392, 699] width 25 height 10
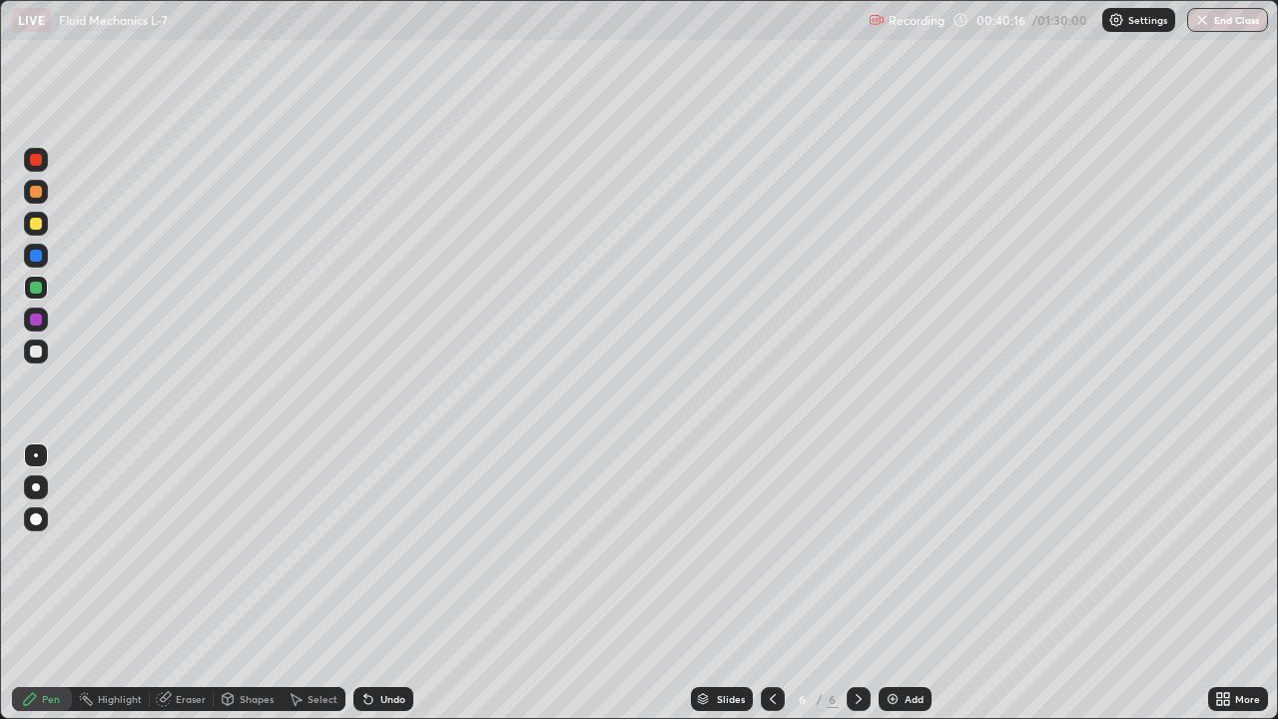
click at [382, 577] on div "Undo" at bounding box center [392, 699] width 25 height 10
click at [38, 229] on div at bounding box center [36, 224] width 12 height 12
click at [902, 577] on div "Add" at bounding box center [905, 699] width 53 height 24
click at [267, 577] on div "Shapes" at bounding box center [248, 699] width 68 height 24
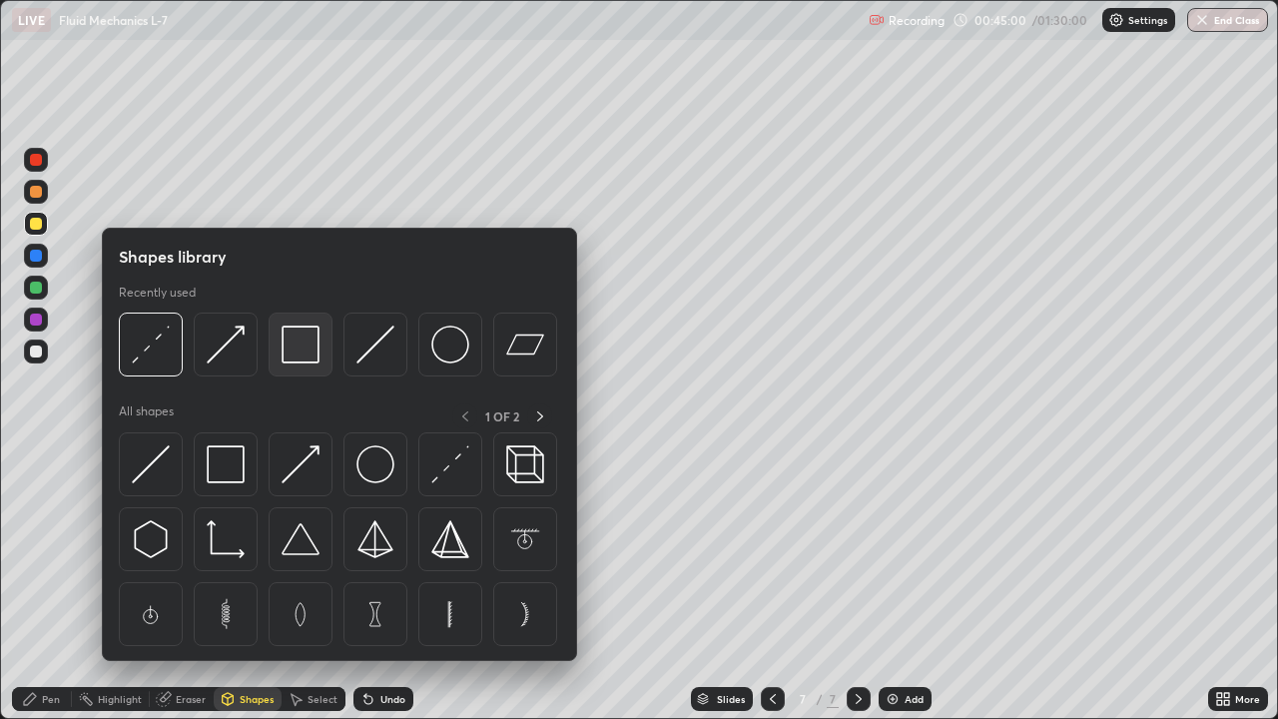
click at [289, 355] on img at bounding box center [301, 344] width 38 height 38
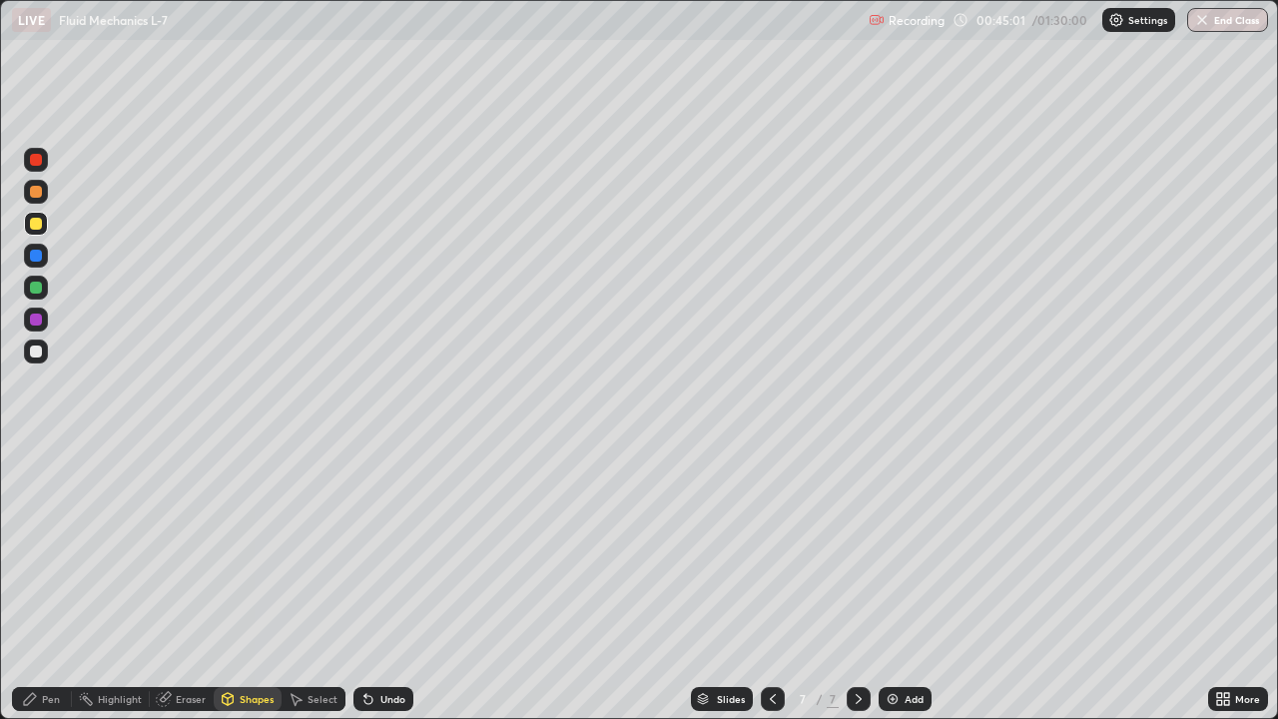
click at [36, 193] on div at bounding box center [36, 192] width 12 height 12
click at [180, 577] on div "Eraser" at bounding box center [191, 699] width 30 height 10
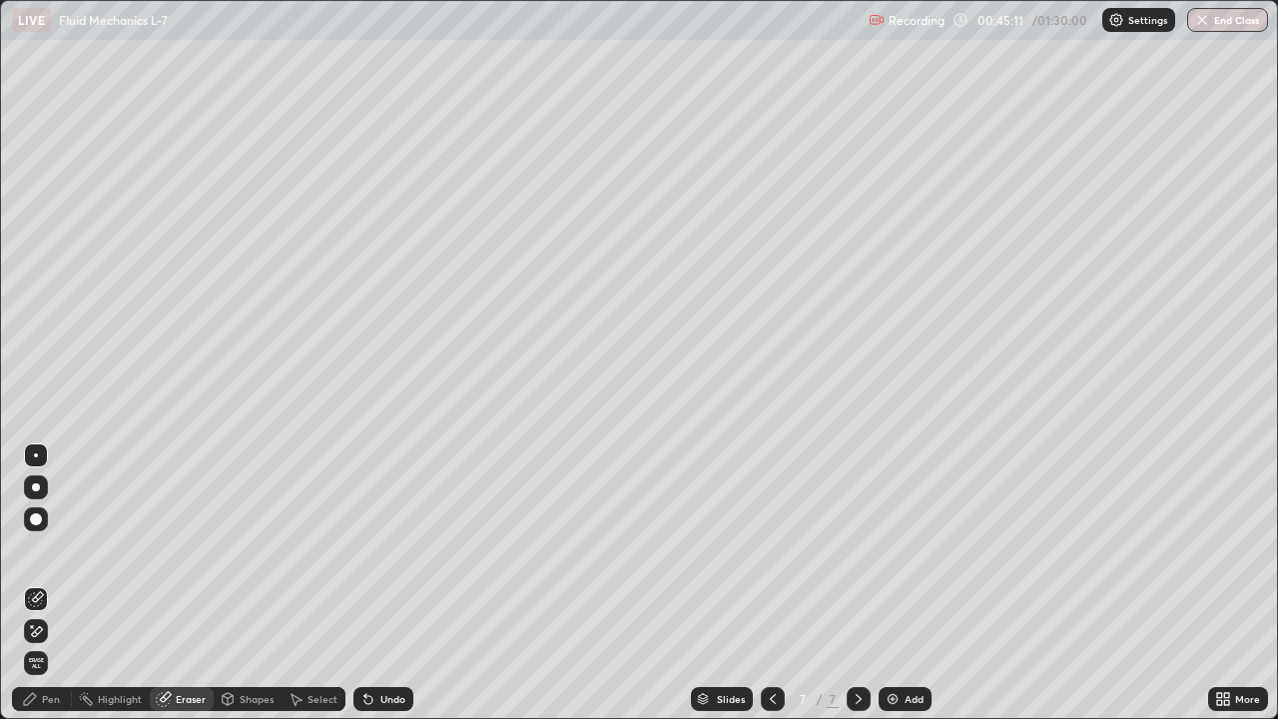
click at [249, 577] on div "Shapes" at bounding box center [257, 699] width 34 height 10
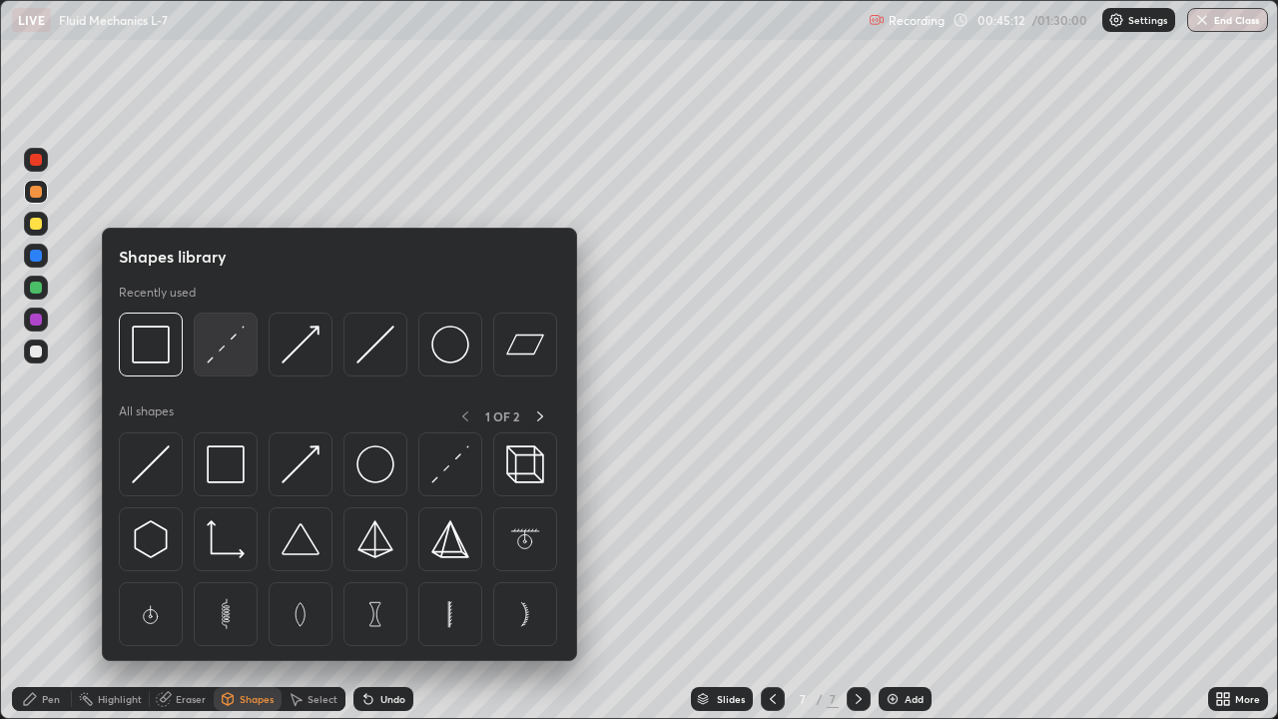
click at [220, 348] on img at bounding box center [226, 344] width 38 height 38
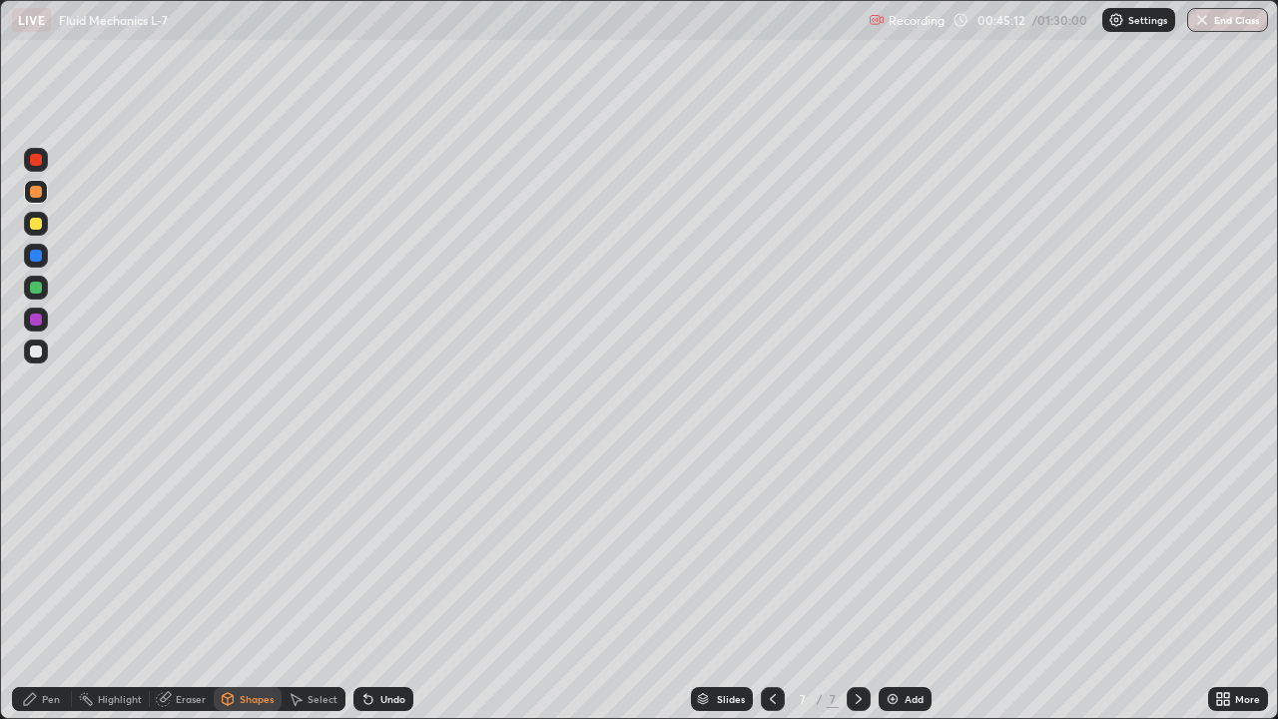
click at [37, 256] on div at bounding box center [36, 256] width 12 height 12
click at [51, 577] on div "Pen" at bounding box center [51, 699] width 18 height 10
click at [256, 577] on div "Shapes" at bounding box center [257, 699] width 34 height 10
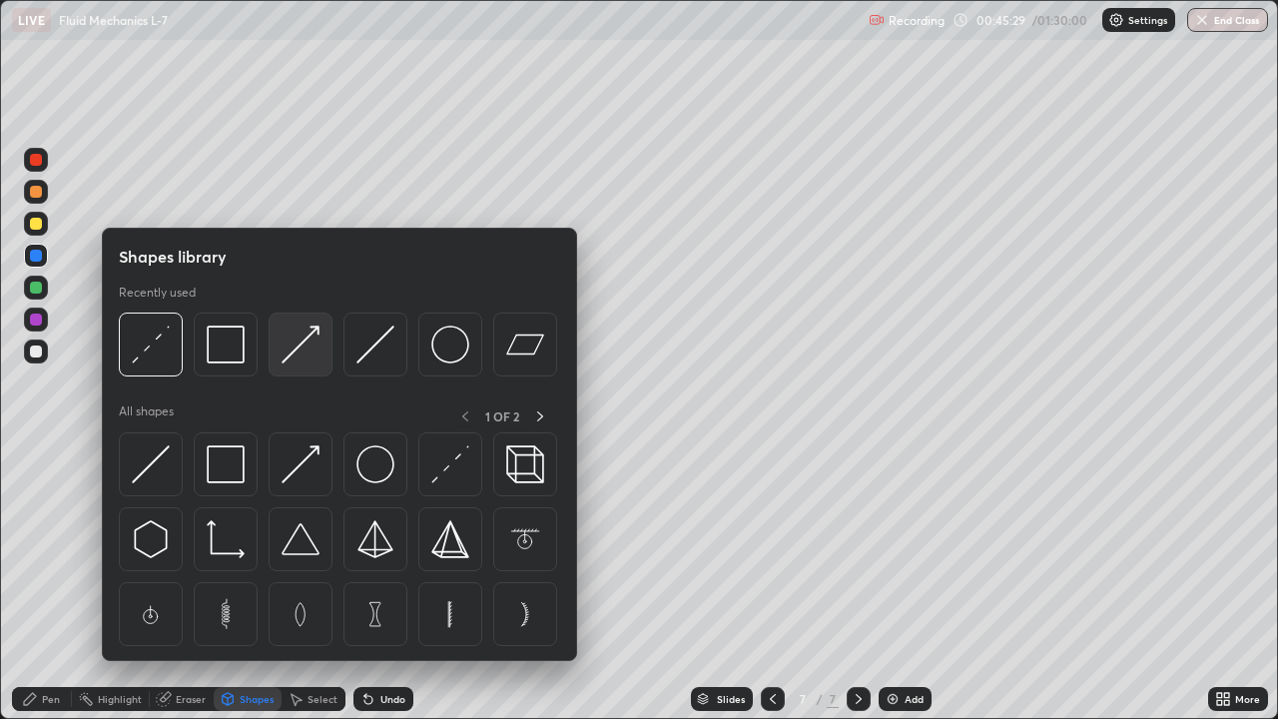
click at [296, 352] on img at bounding box center [301, 344] width 38 height 38
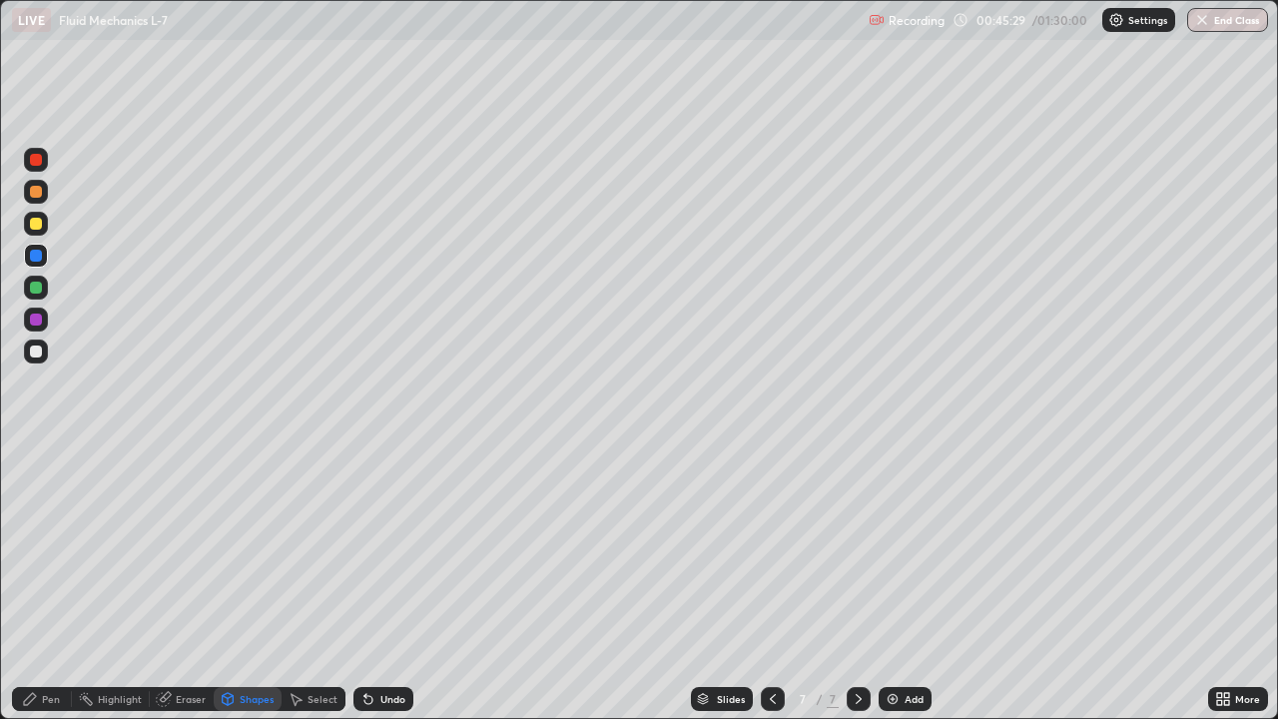
click at [36, 290] on div at bounding box center [36, 288] width 12 height 12
click at [43, 577] on div "Pen" at bounding box center [51, 699] width 18 height 10
click at [173, 577] on div "Eraser" at bounding box center [182, 699] width 64 height 24
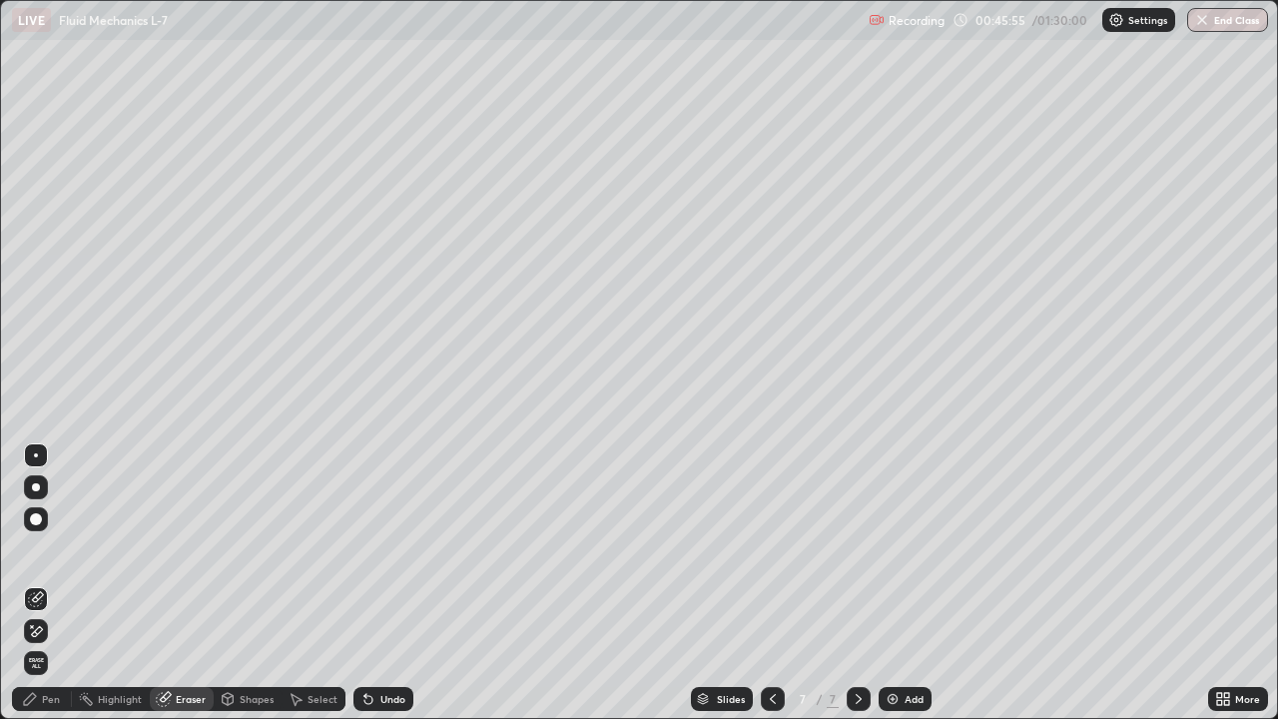
click at [49, 577] on div "Pen" at bounding box center [51, 699] width 18 height 10
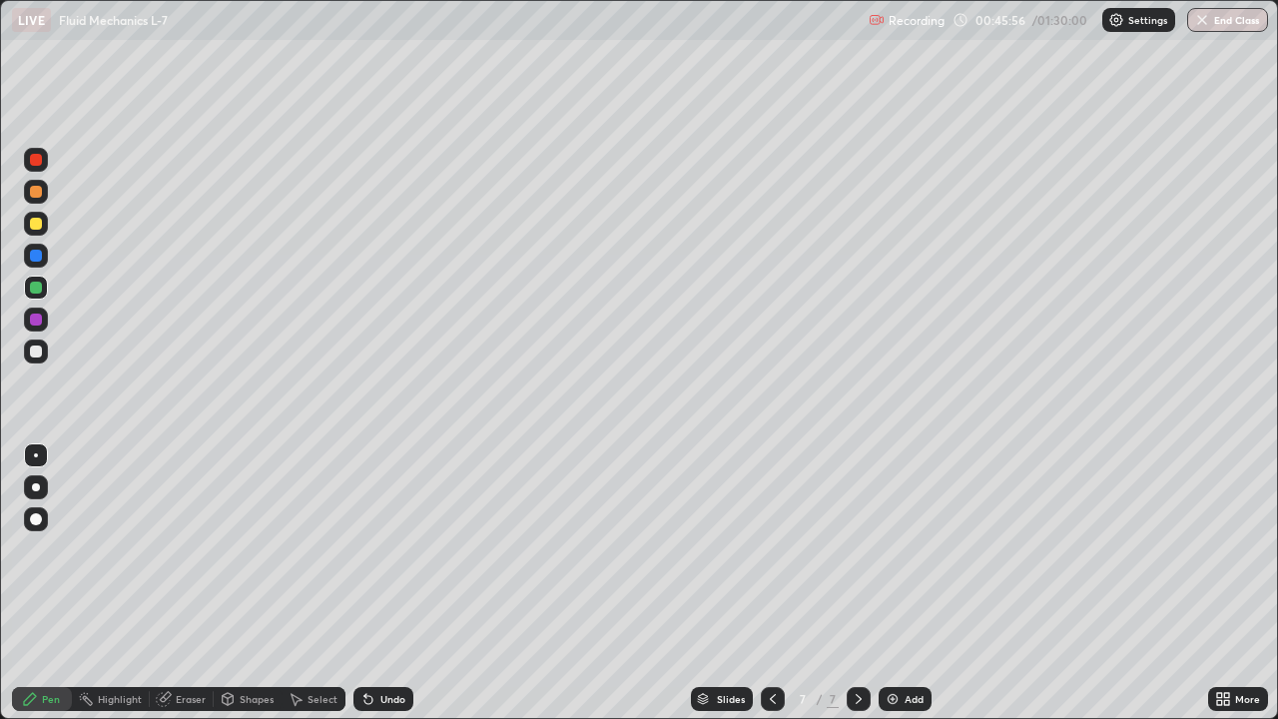
click at [43, 354] on div at bounding box center [36, 351] width 24 height 24
click at [38, 262] on div at bounding box center [36, 256] width 24 height 24
click at [43, 356] on div at bounding box center [36, 351] width 24 height 24
click at [902, 577] on div "Add" at bounding box center [905, 699] width 53 height 24
click at [39, 288] on div at bounding box center [36, 288] width 12 height 12
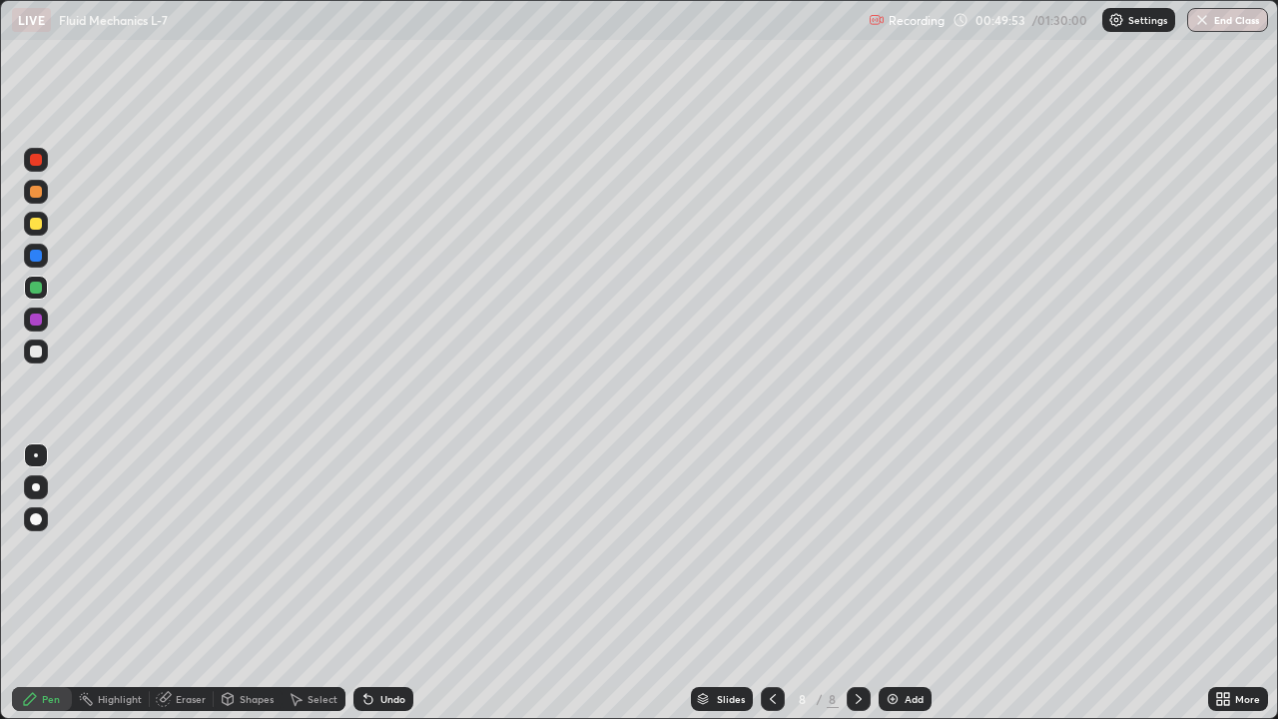
click at [329, 577] on div "Select" at bounding box center [323, 699] width 30 height 10
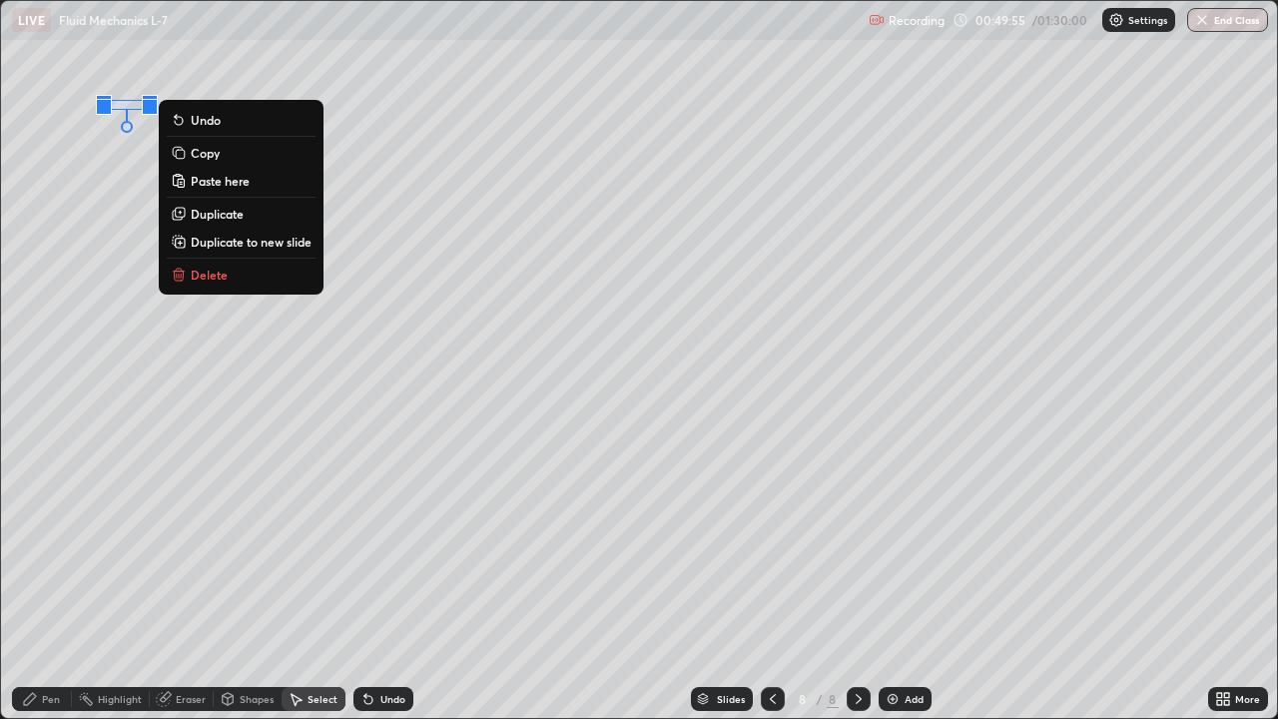
click at [220, 187] on p "Paste here" at bounding box center [220, 181] width 59 height 16
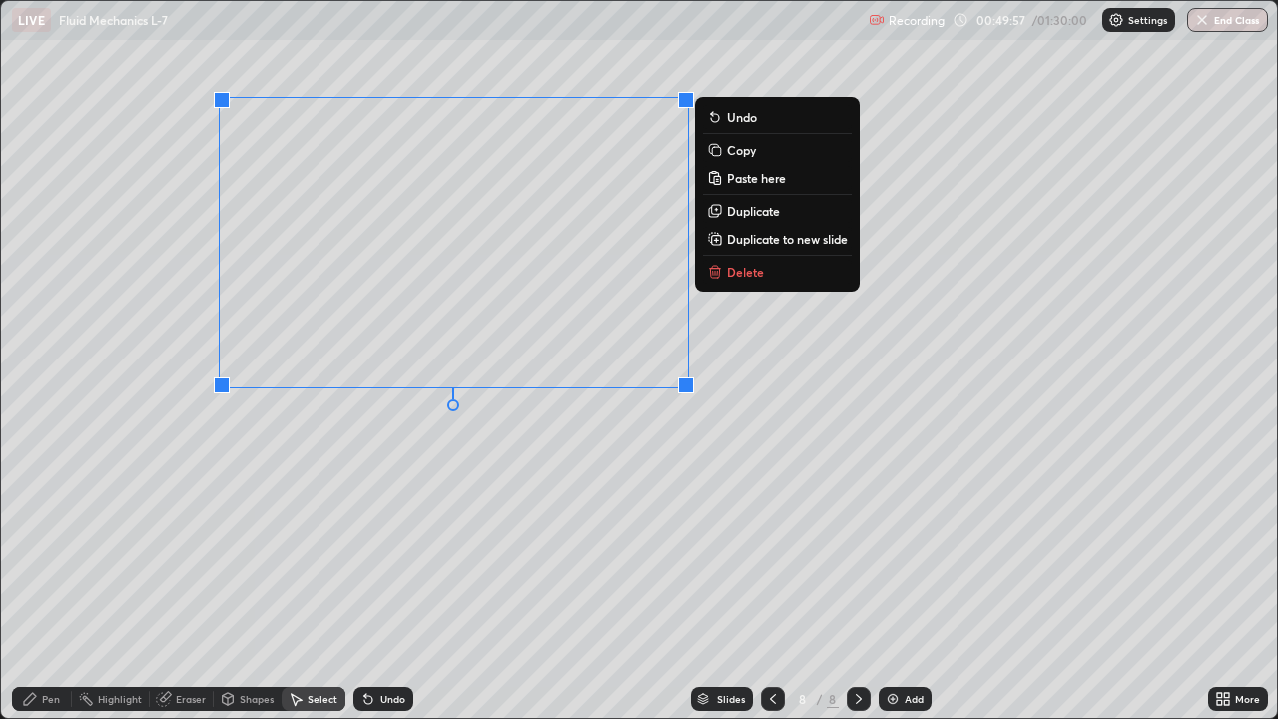
click at [408, 475] on div "0 ° Undo Copy Paste here Duplicate Duplicate to new slide Delete" at bounding box center [639, 359] width 1276 height 717
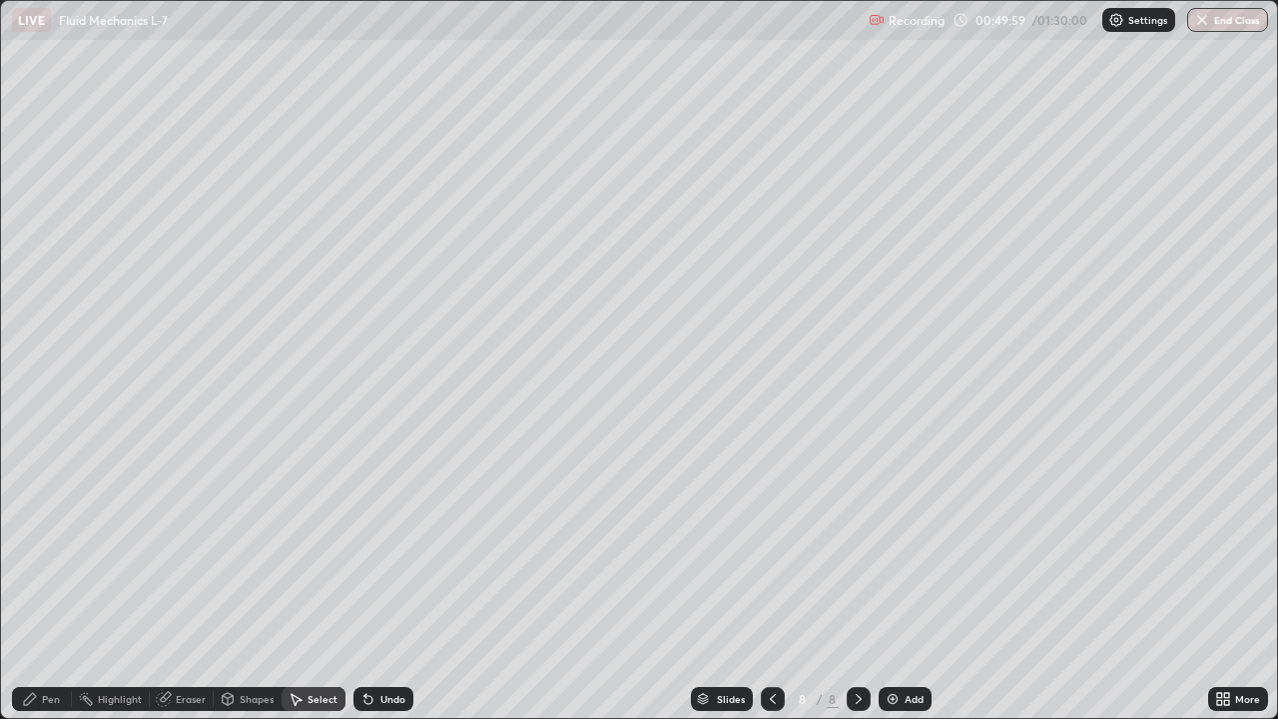
click at [45, 577] on div "Pen" at bounding box center [51, 699] width 18 height 10
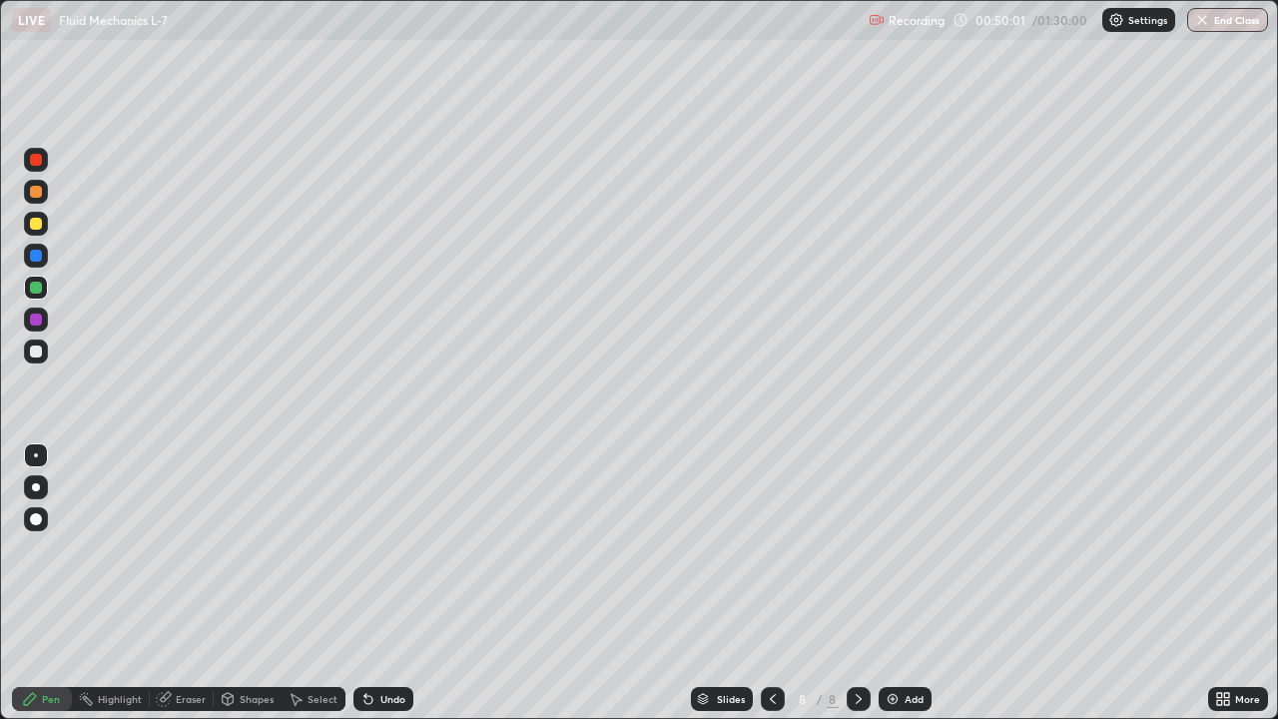
click at [36, 225] on div at bounding box center [36, 224] width 12 height 12
click at [384, 577] on div "Undo" at bounding box center [392, 699] width 25 height 10
click at [380, 577] on div "Undo" at bounding box center [392, 699] width 25 height 10
click at [379, 577] on div "Undo" at bounding box center [383, 699] width 60 height 24
click at [189, 577] on div "Eraser" at bounding box center [191, 699] width 30 height 10
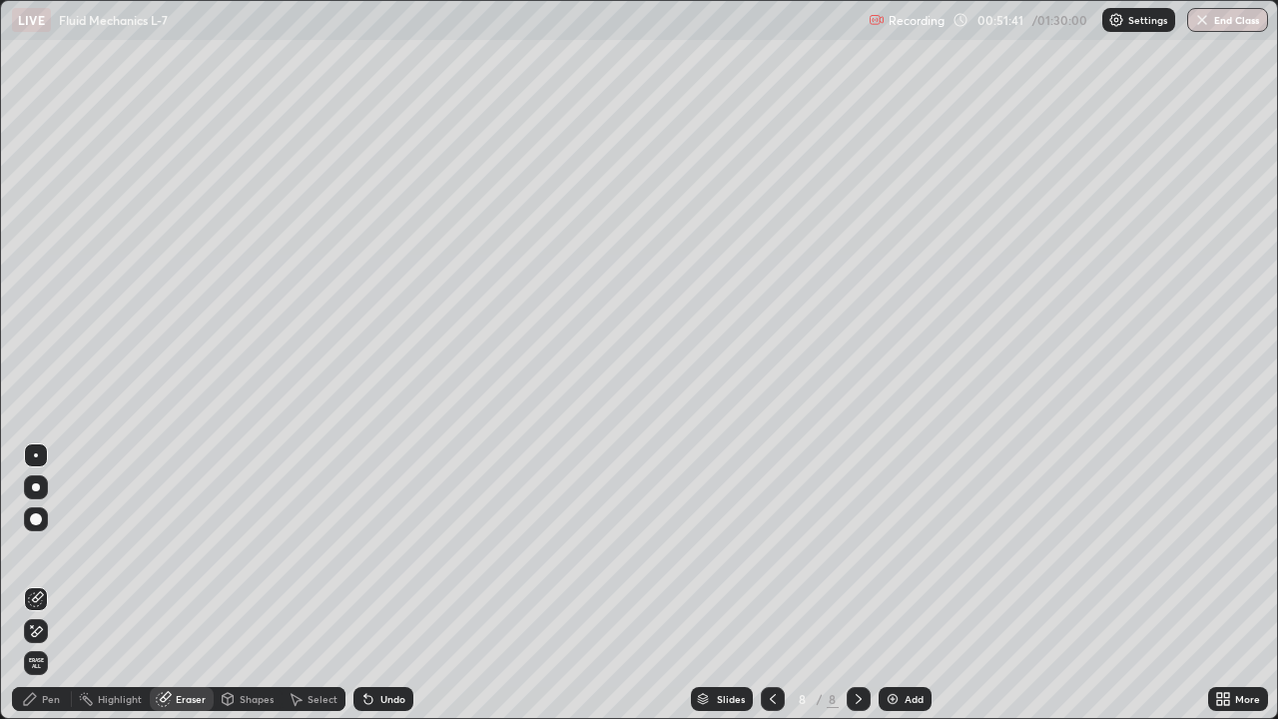
click at [53, 577] on div "Pen" at bounding box center [42, 699] width 60 height 24
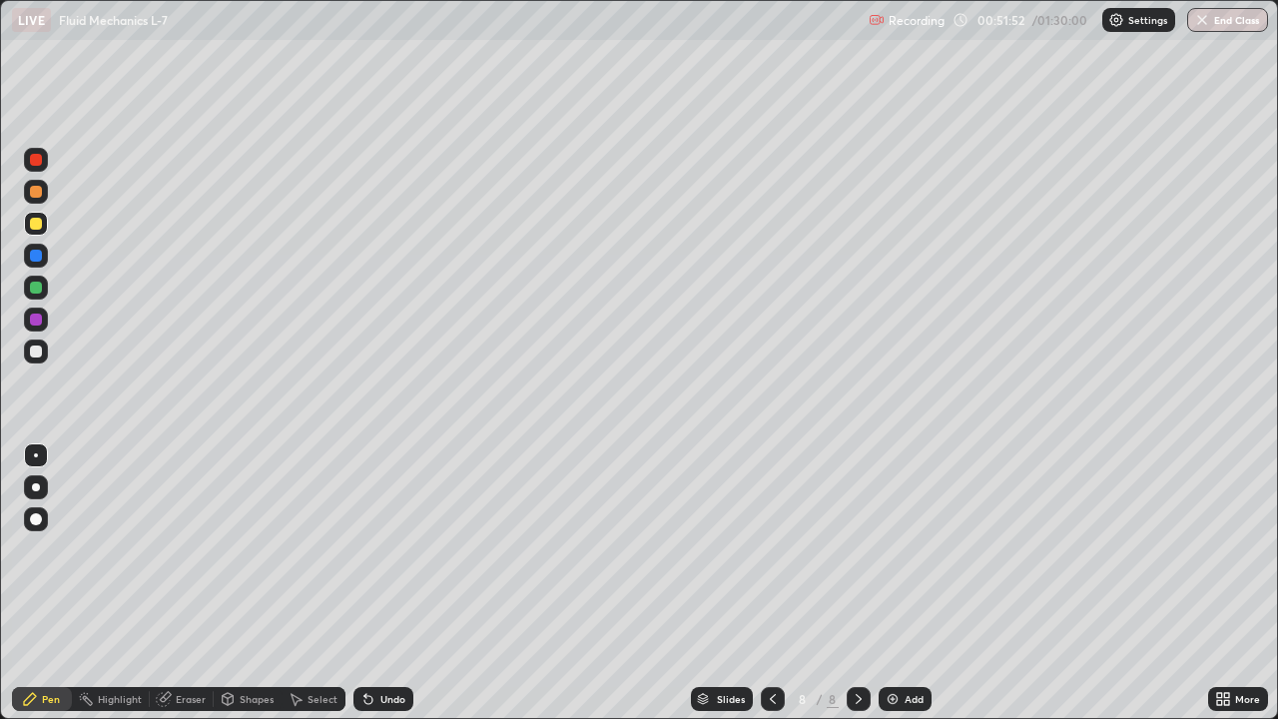
click at [190, 577] on div "Eraser" at bounding box center [191, 699] width 30 height 10
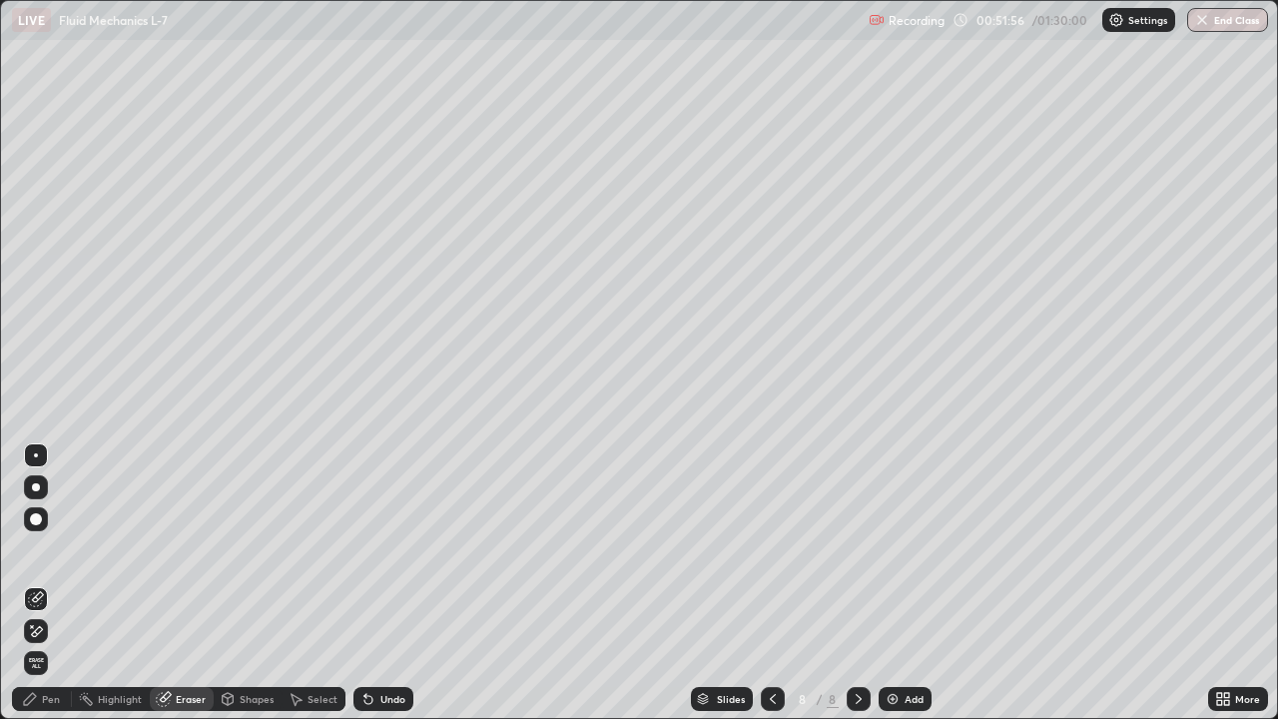
click at [53, 577] on div "Pen" at bounding box center [51, 699] width 18 height 10
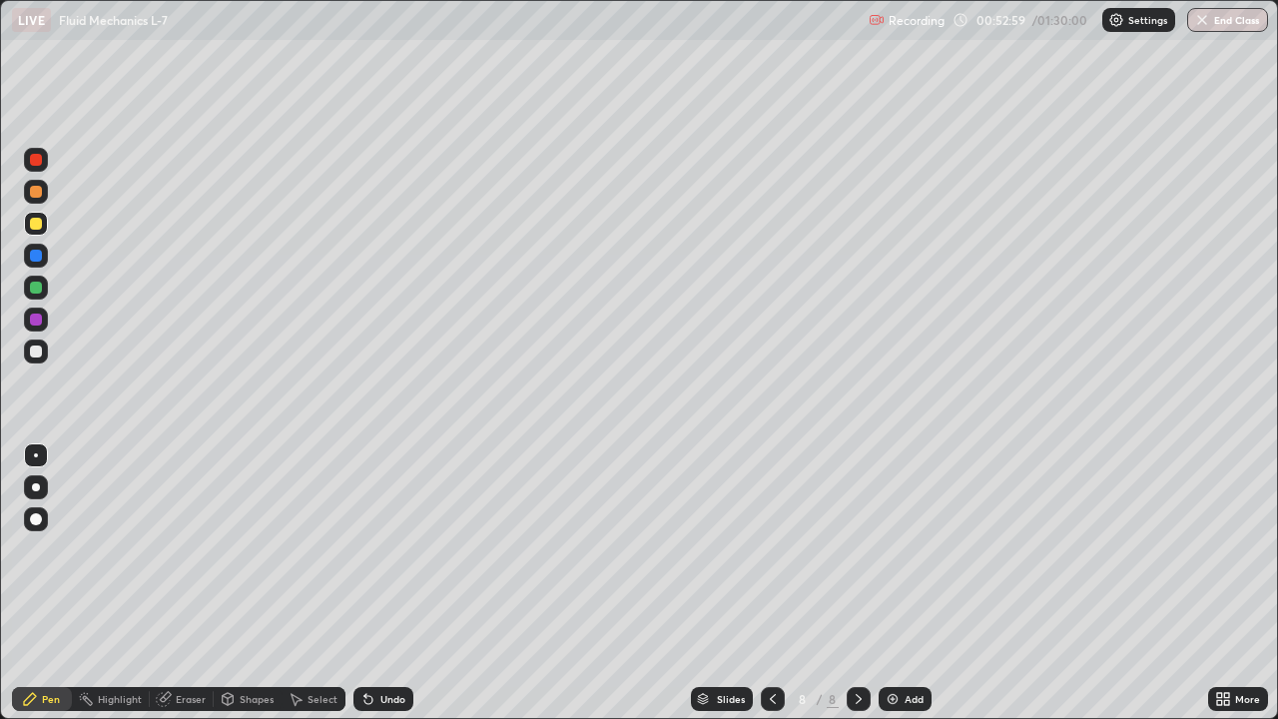
click at [914, 577] on div "Add" at bounding box center [905, 699] width 53 height 24
click at [35, 354] on div at bounding box center [36, 351] width 12 height 12
click at [303, 577] on div "Select" at bounding box center [314, 699] width 64 height 24
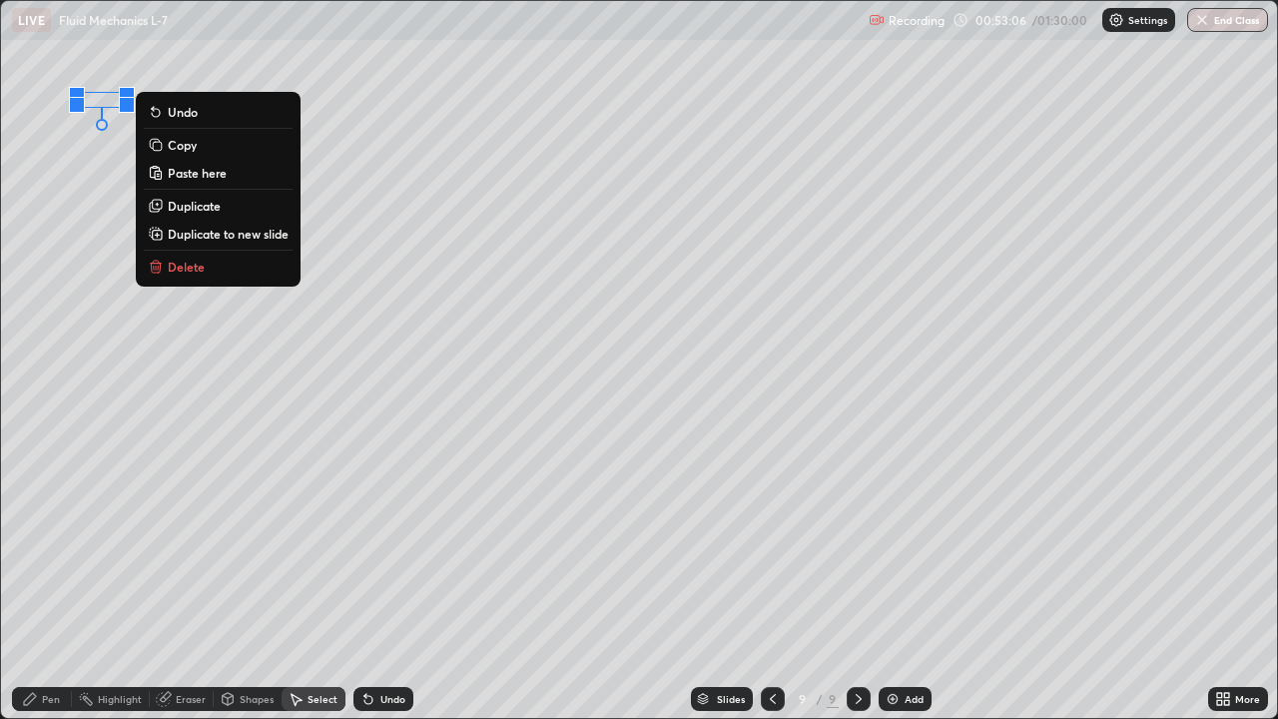
click at [210, 175] on p "Paste here" at bounding box center [197, 173] width 59 height 16
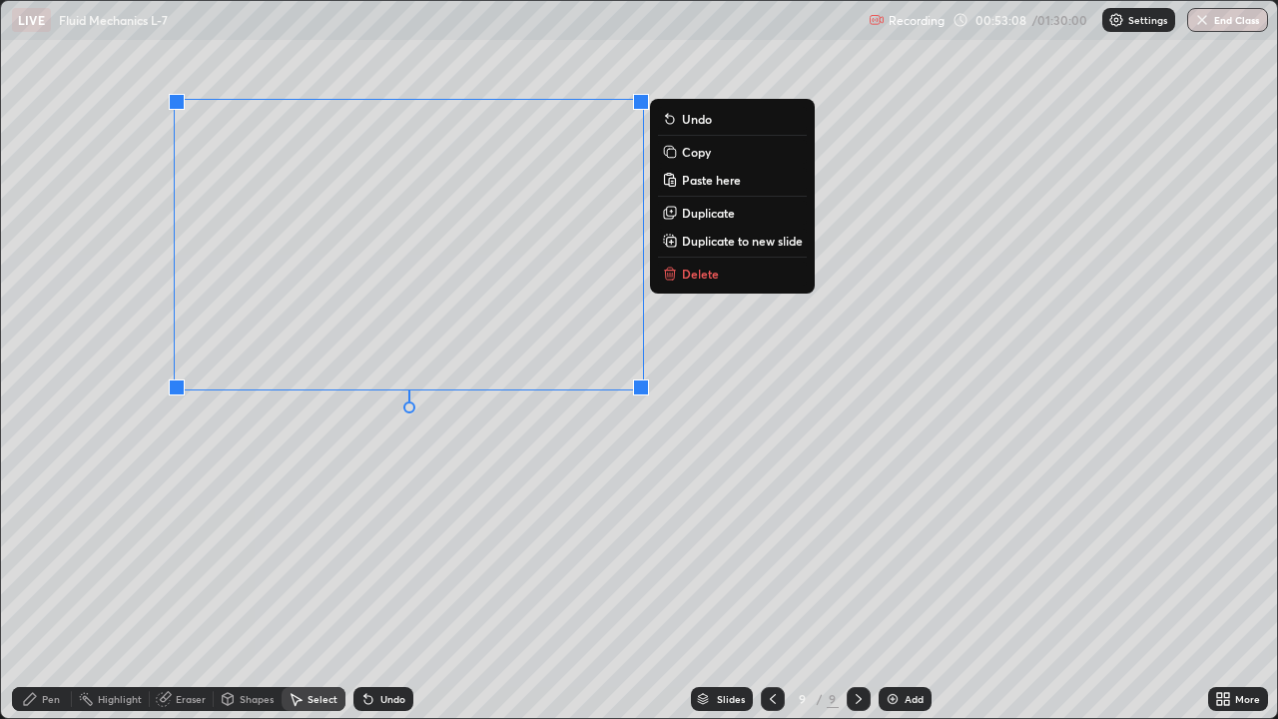
click at [424, 497] on div "0 ° Undo Copy Paste here Duplicate Duplicate to new slide Delete" at bounding box center [639, 359] width 1276 height 717
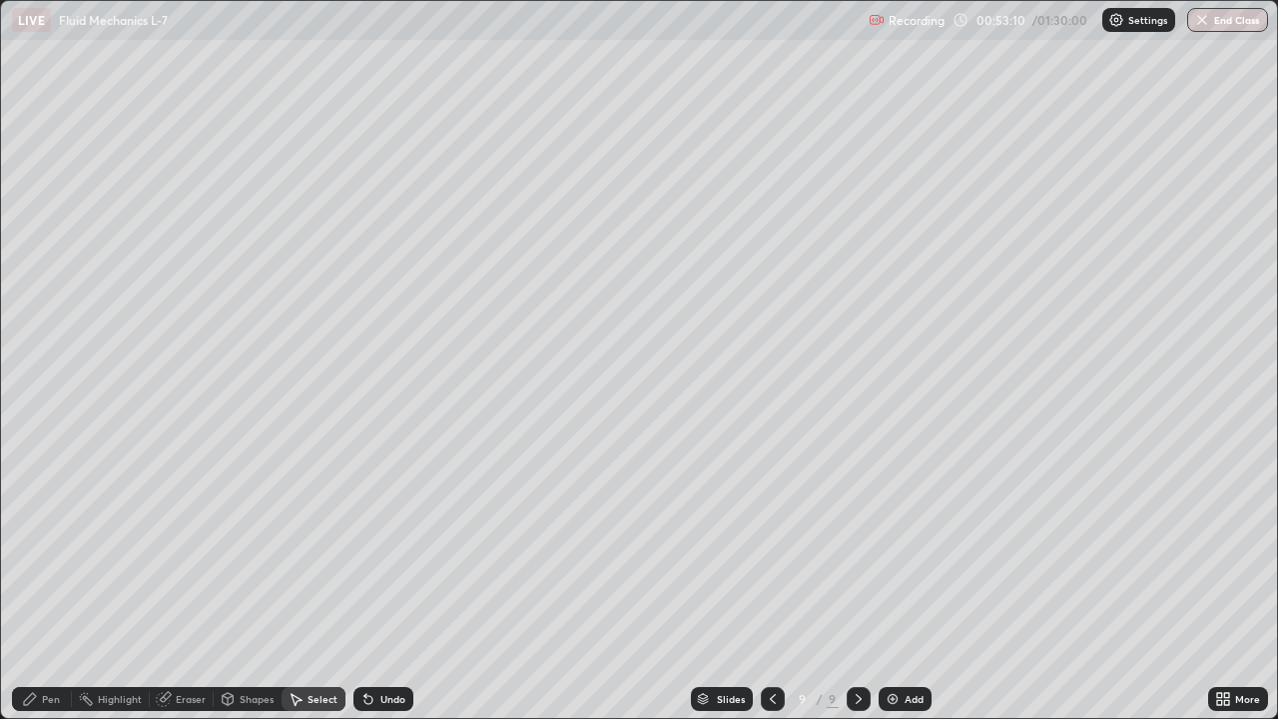
click at [49, 577] on div "Pen" at bounding box center [51, 699] width 18 height 10
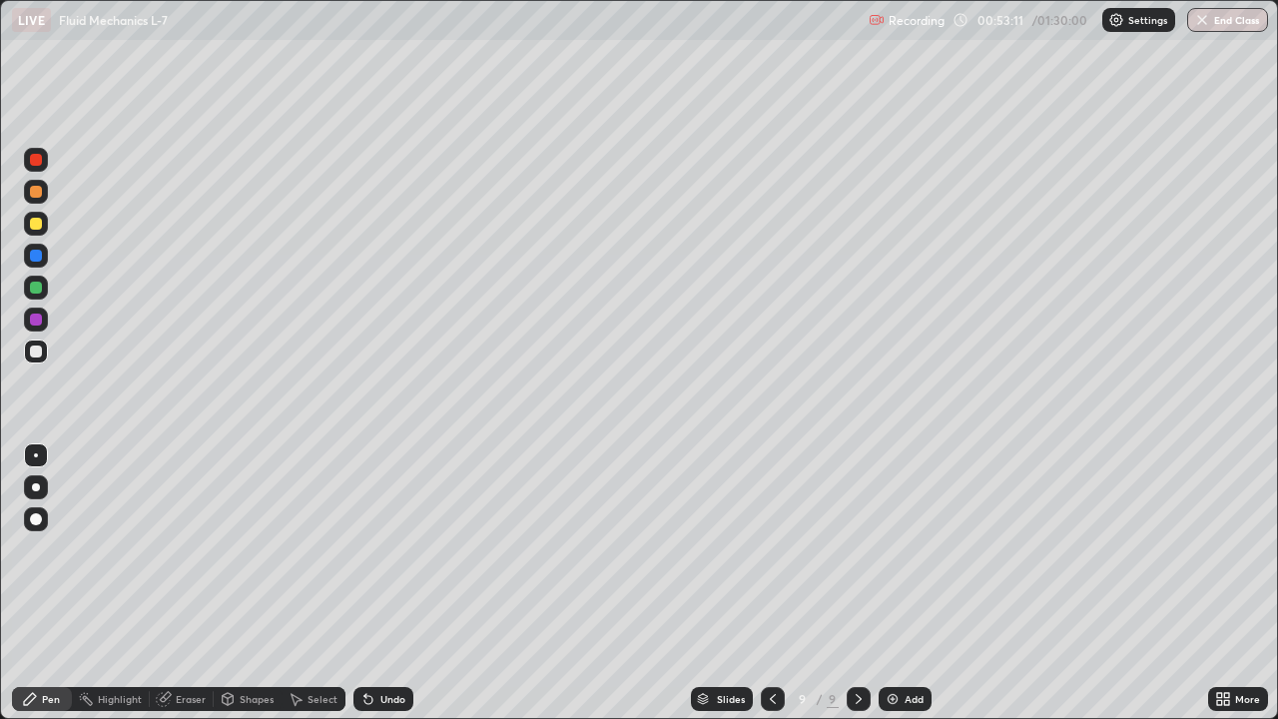
click at [32, 319] on div at bounding box center [36, 320] width 12 height 12
click at [38, 226] on div at bounding box center [36, 224] width 12 height 12
click at [260, 577] on div "Shapes" at bounding box center [257, 699] width 34 height 10
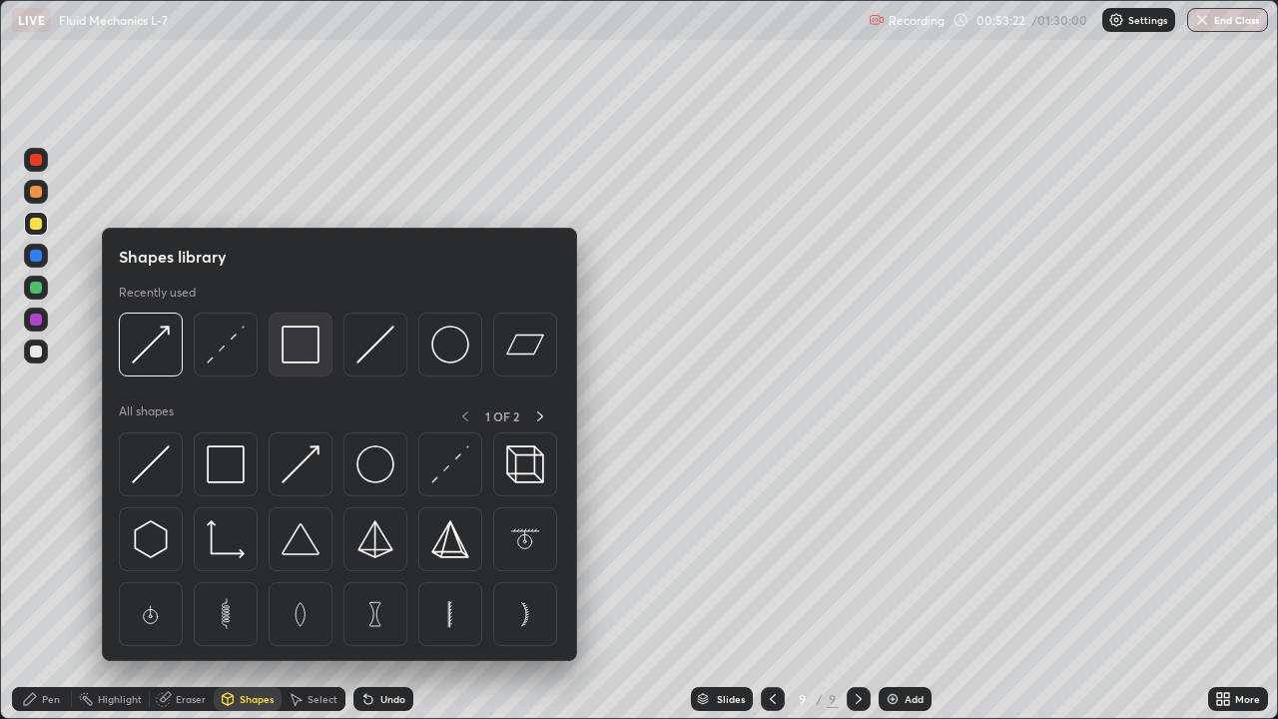
click at [299, 359] on img at bounding box center [301, 344] width 38 height 38
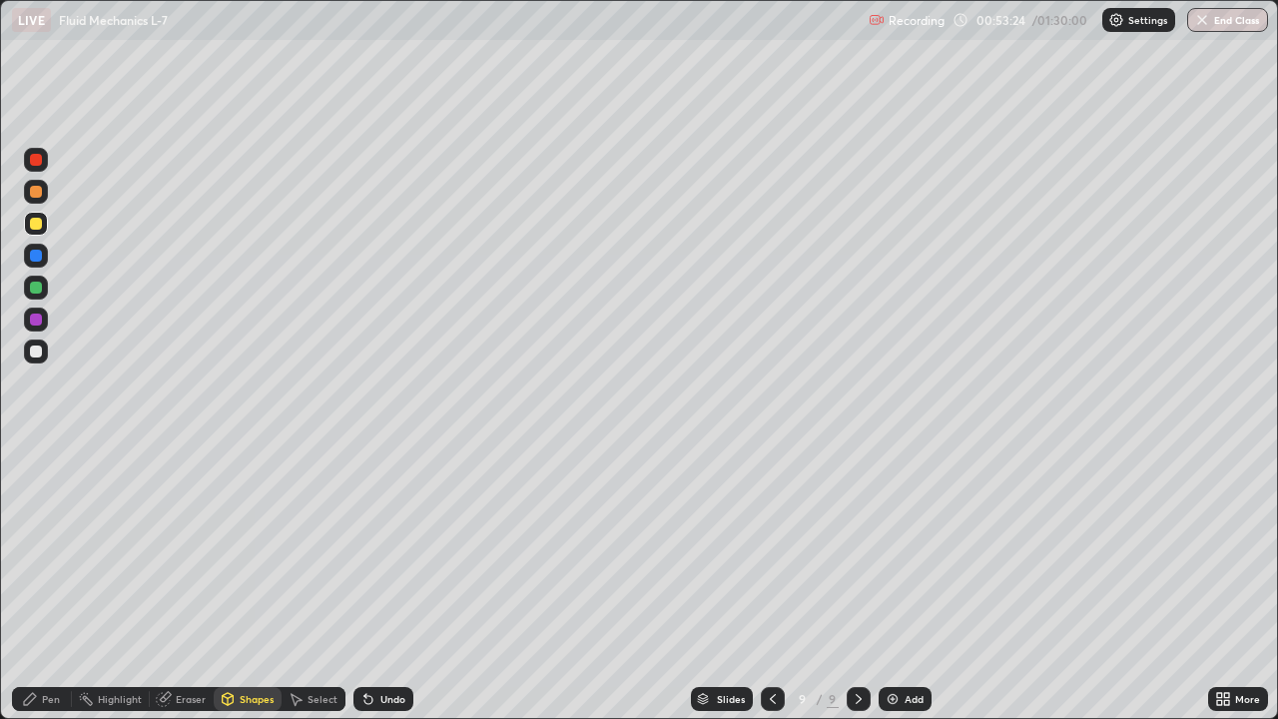
click at [34, 196] on div at bounding box center [36, 192] width 12 height 12
click at [36, 260] on div at bounding box center [36, 256] width 12 height 12
click at [391, 577] on div "Undo" at bounding box center [383, 699] width 60 height 24
click at [39, 577] on div "Pen" at bounding box center [42, 699] width 60 height 24
click at [33, 487] on div at bounding box center [36, 487] width 8 height 8
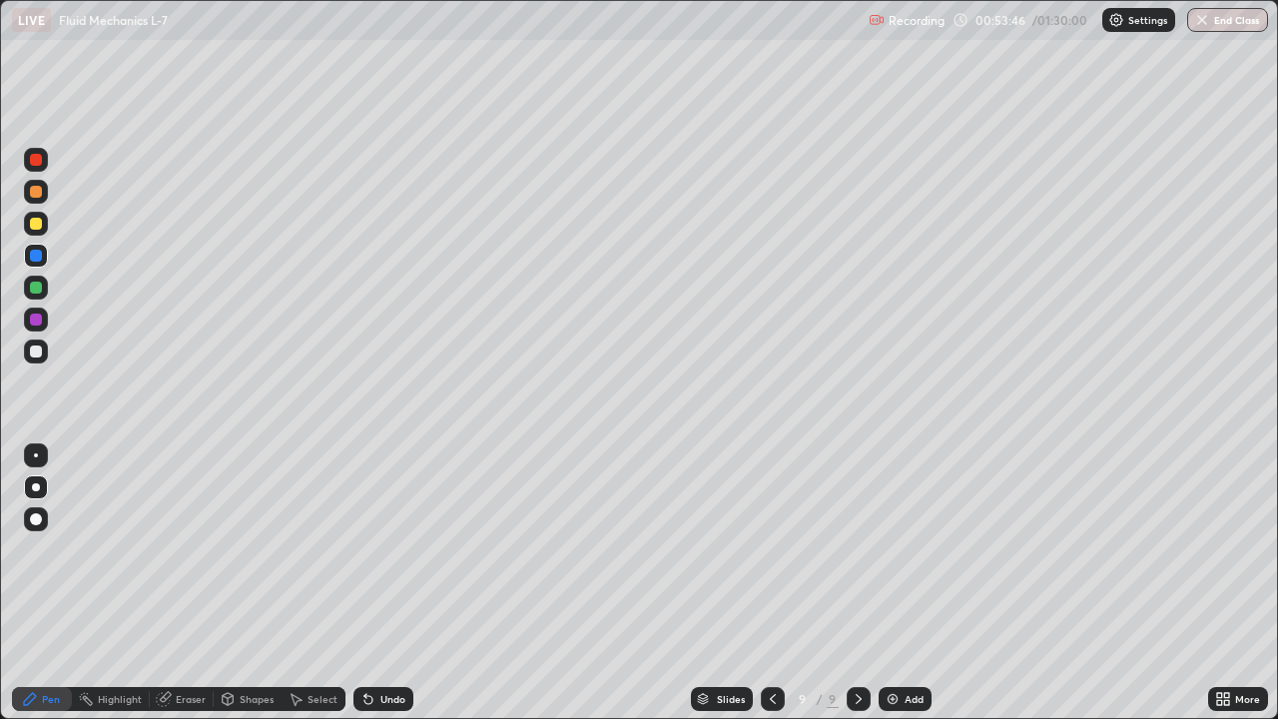
click at [35, 516] on div at bounding box center [36, 519] width 12 height 12
click at [40, 191] on div at bounding box center [36, 192] width 12 height 12
click at [399, 577] on div "Undo" at bounding box center [383, 699] width 60 height 24
click at [392, 577] on div "Undo" at bounding box center [392, 699] width 25 height 10
click at [38, 445] on div at bounding box center [36, 455] width 24 height 24
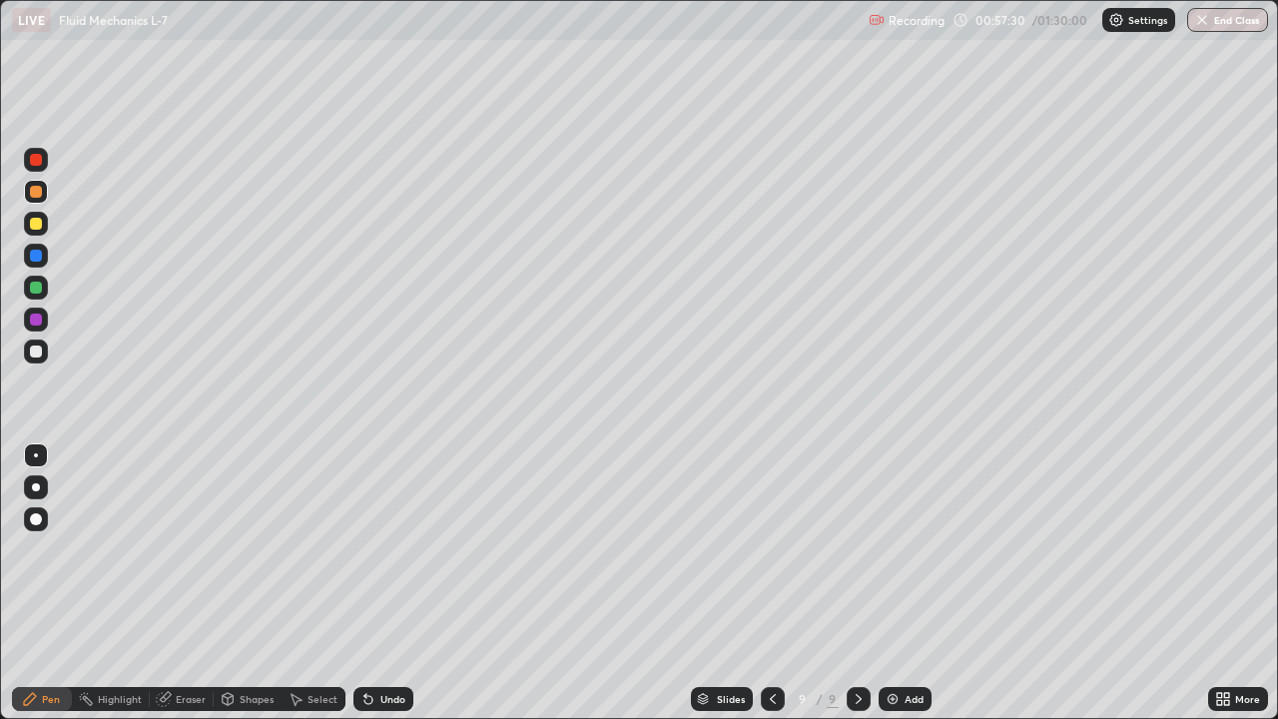
click at [910, 577] on div "Add" at bounding box center [914, 699] width 19 height 10
click at [41, 165] on div at bounding box center [36, 160] width 24 height 24
click at [319, 577] on div "Select" at bounding box center [323, 699] width 30 height 10
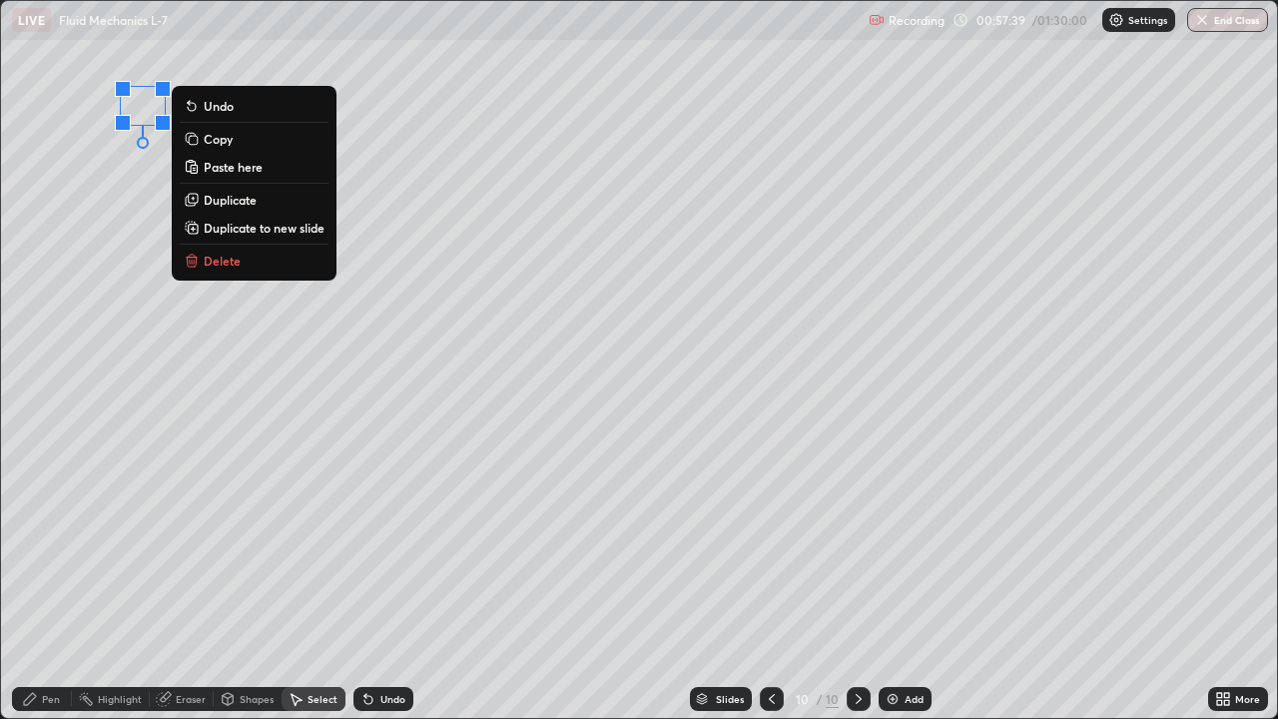
click at [247, 171] on p "Paste here" at bounding box center [233, 167] width 59 height 16
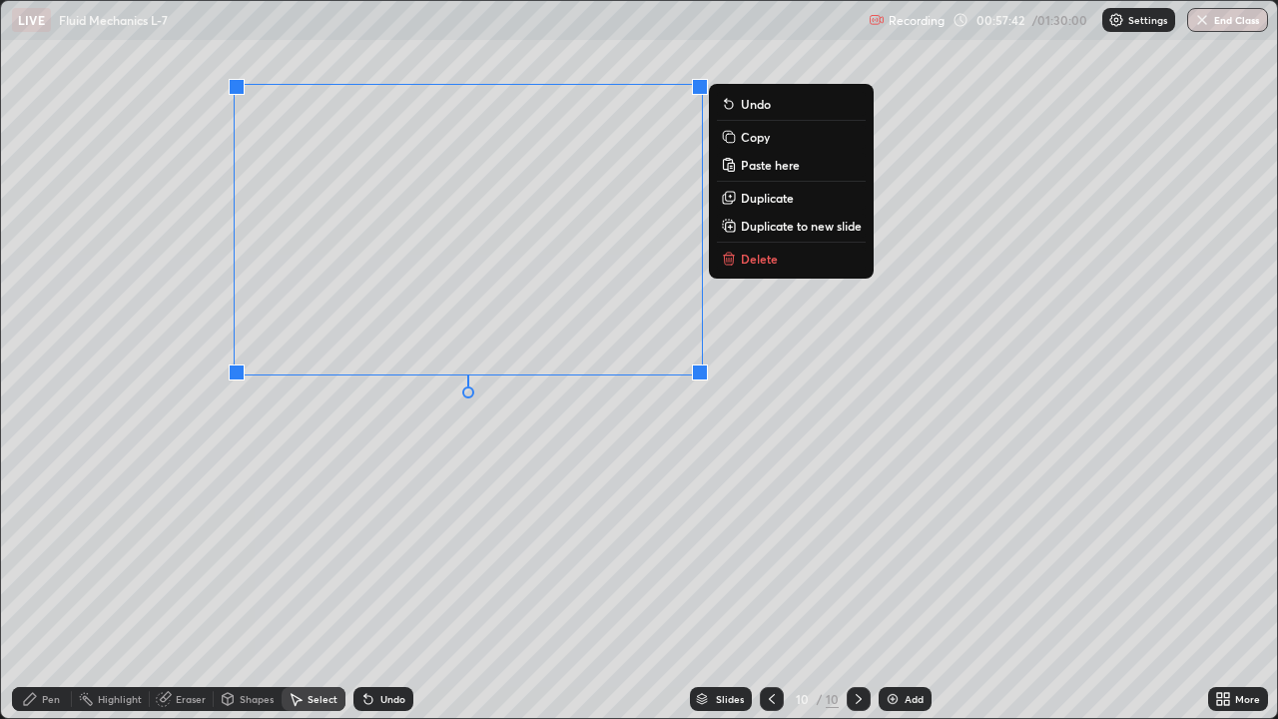
click at [447, 473] on div "0 ° Undo Copy Paste here Duplicate Duplicate to new slide Delete" at bounding box center [639, 359] width 1276 height 717
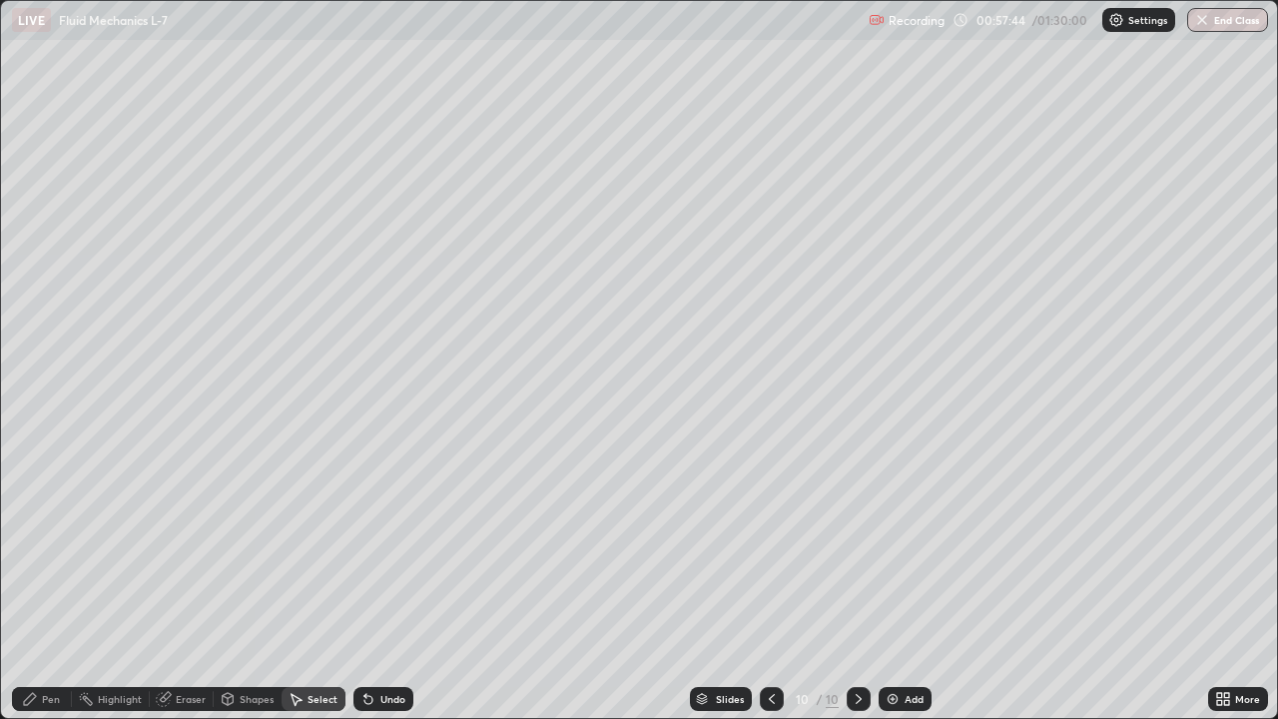
click at [49, 577] on div "Pen" at bounding box center [42, 699] width 60 height 24
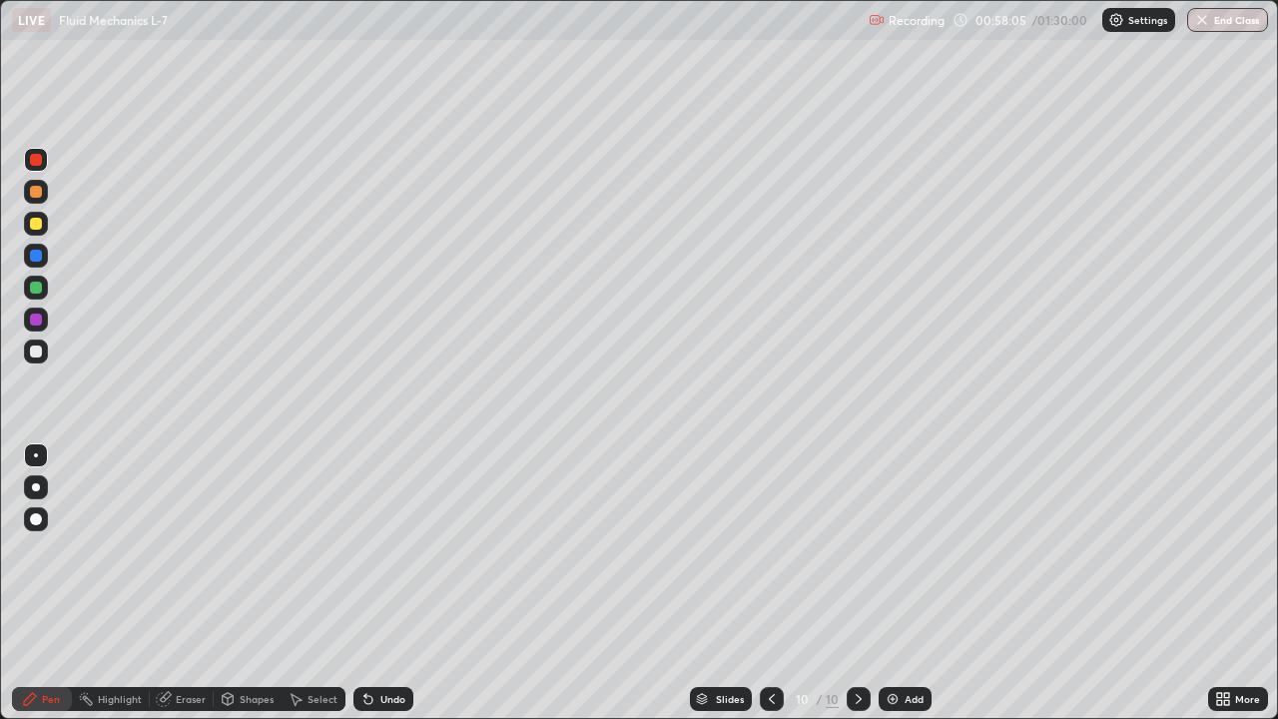
click at [251, 577] on div "Shapes" at bounding box center [257, 699] width 34 height 10
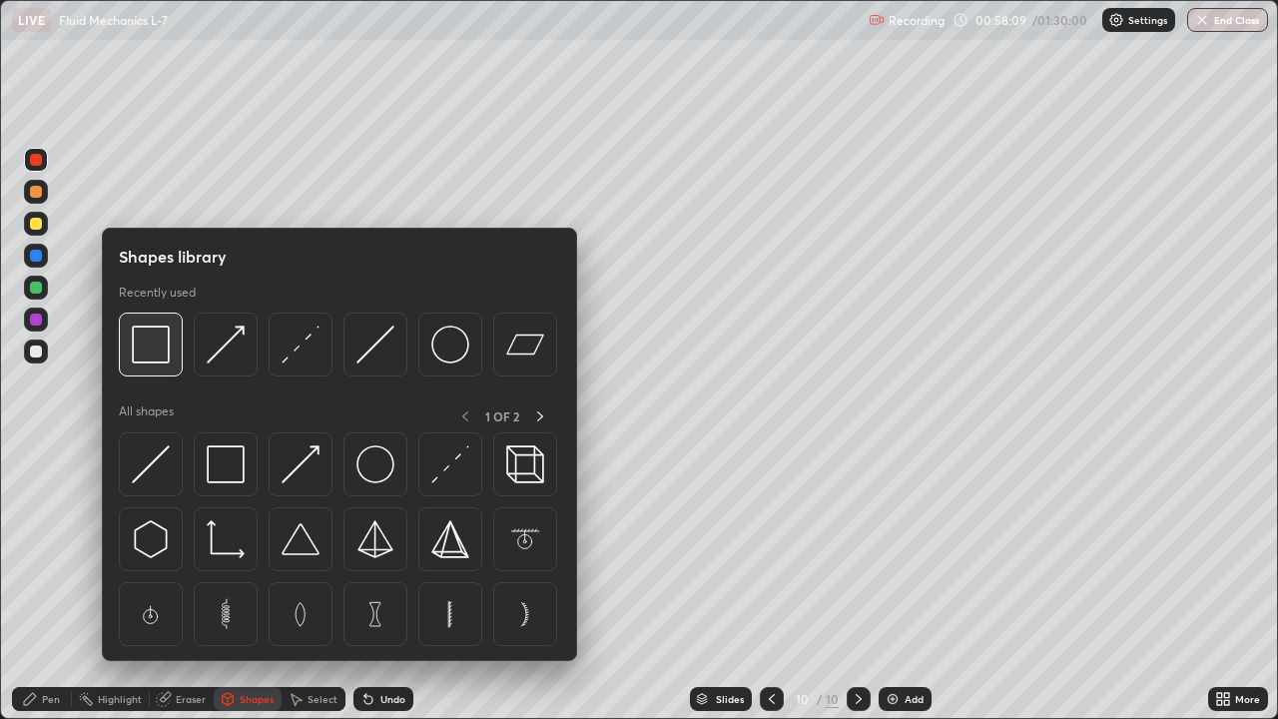
click at [162, 361] on img at bounding box center [151, 344] width 38 height 38
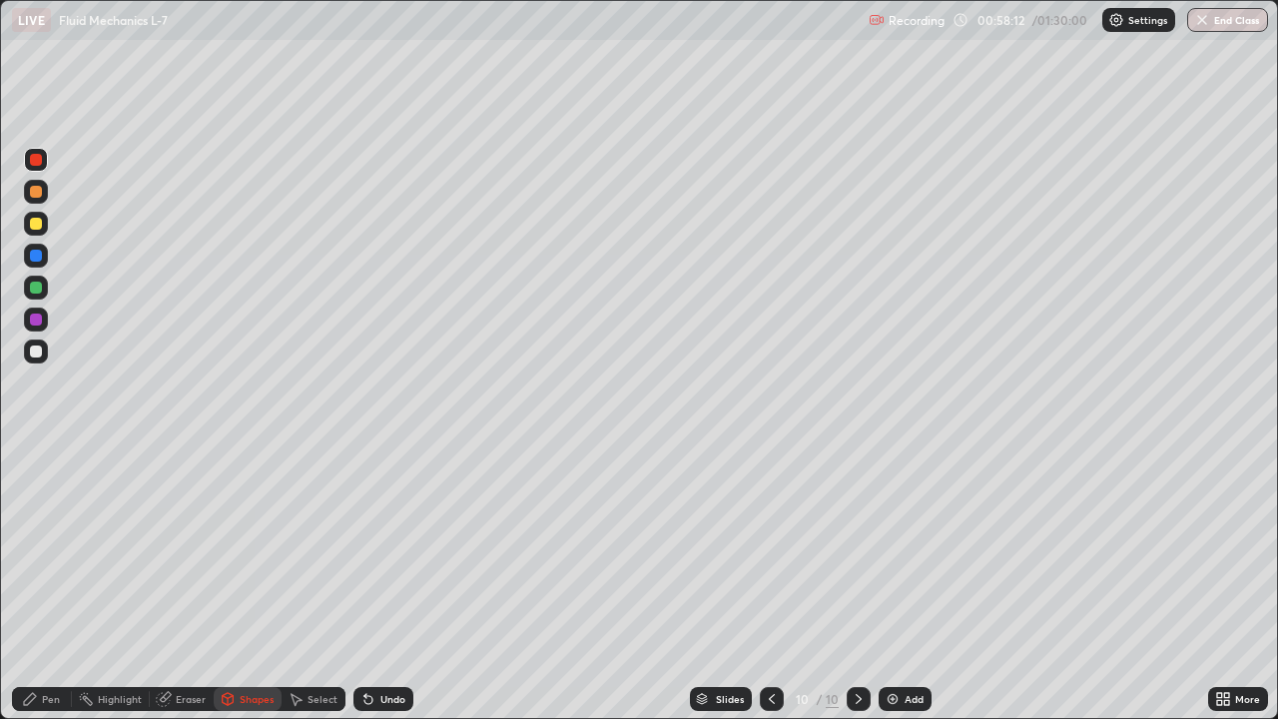
click at [38, 257] on div at bounding box center [36, 256] width 12 height 12
click at [44, 577] on div "Pen" at bounding box center [51, 699] width 18 height 10
click at [37, 167] on div at bounding box center [36, 160] width 24 height 24
click at [256, 577] on div "Shapes" at bounding box center [257, 699] width 34 height 10
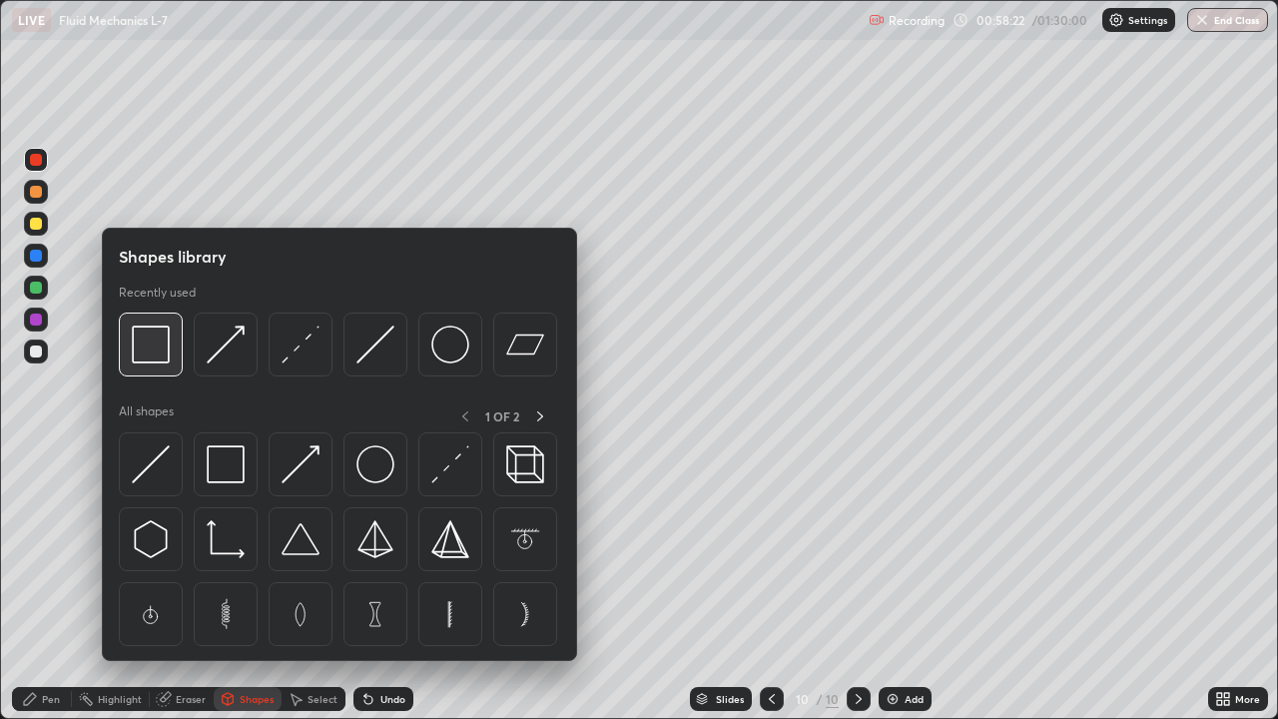
click at [169, 354] on img at bounding box center [151, 344] width 38 height 38
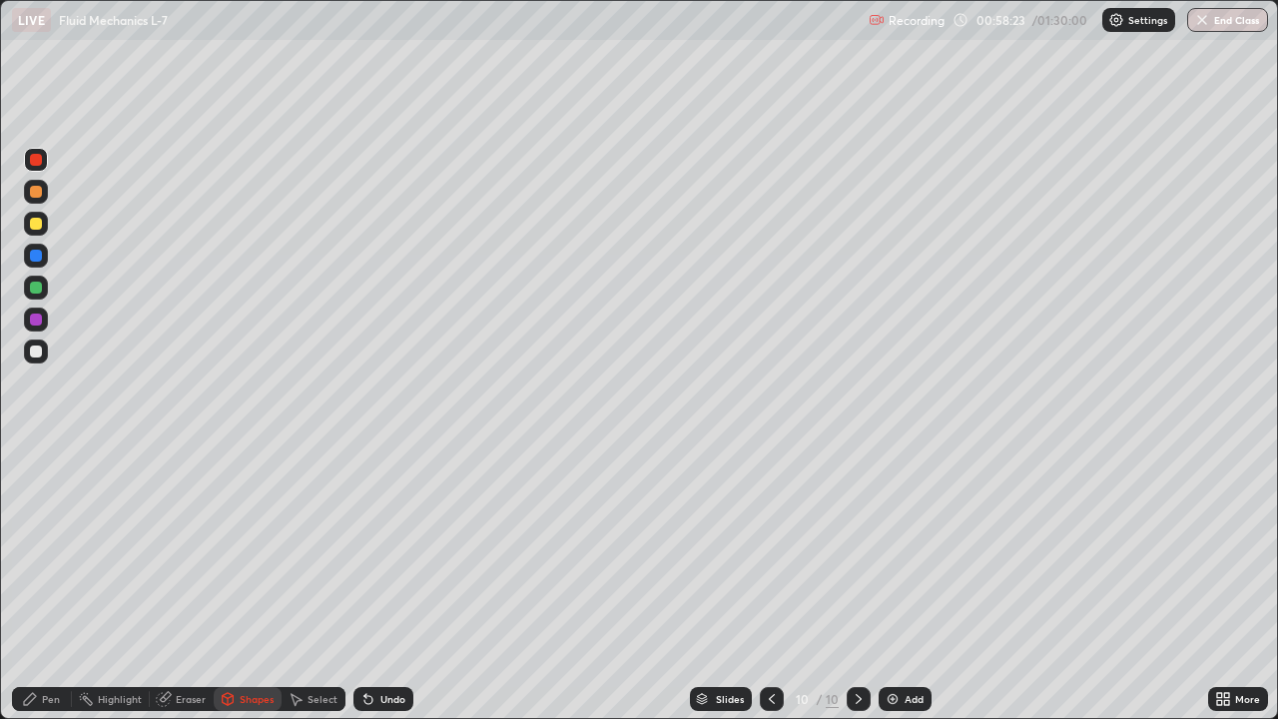
click at [37, 256] on div at bounding box center [36, 256] width 12 height 12
click at [51, 577] on div "Pen" at bounding box center [51, 699] width 18 height 10
click at [43, 520] on div at bounding box center [36, 519] width 24 height 24
click at [36, 455] on div at bounding box center [36, 455] width 4 height 4
click at [34, 351] on div at bounding box center [36, 351] width 12 height 12
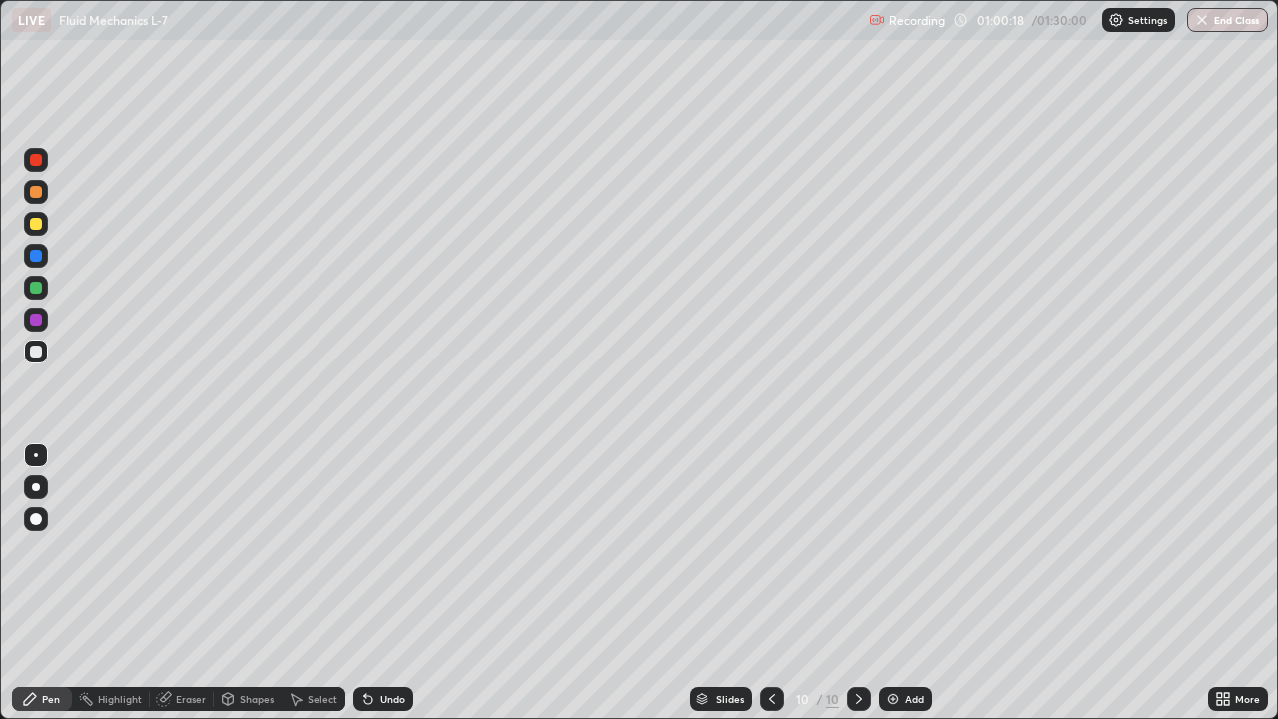
click at [771, 577] on icon at bounding box center [772, 699] width 16 height 16
click at [779, 577] on div at bounding box center [772, 699] width 24 height 40
click at [781, 577] on div at bounding box center [772, 699] width 24 height 24
click at [859, 577] on icon at bounding box center [859, 699] width 16 height 16
click at [855, 577] on div at bounding box center [859, 699] width 24 height 24
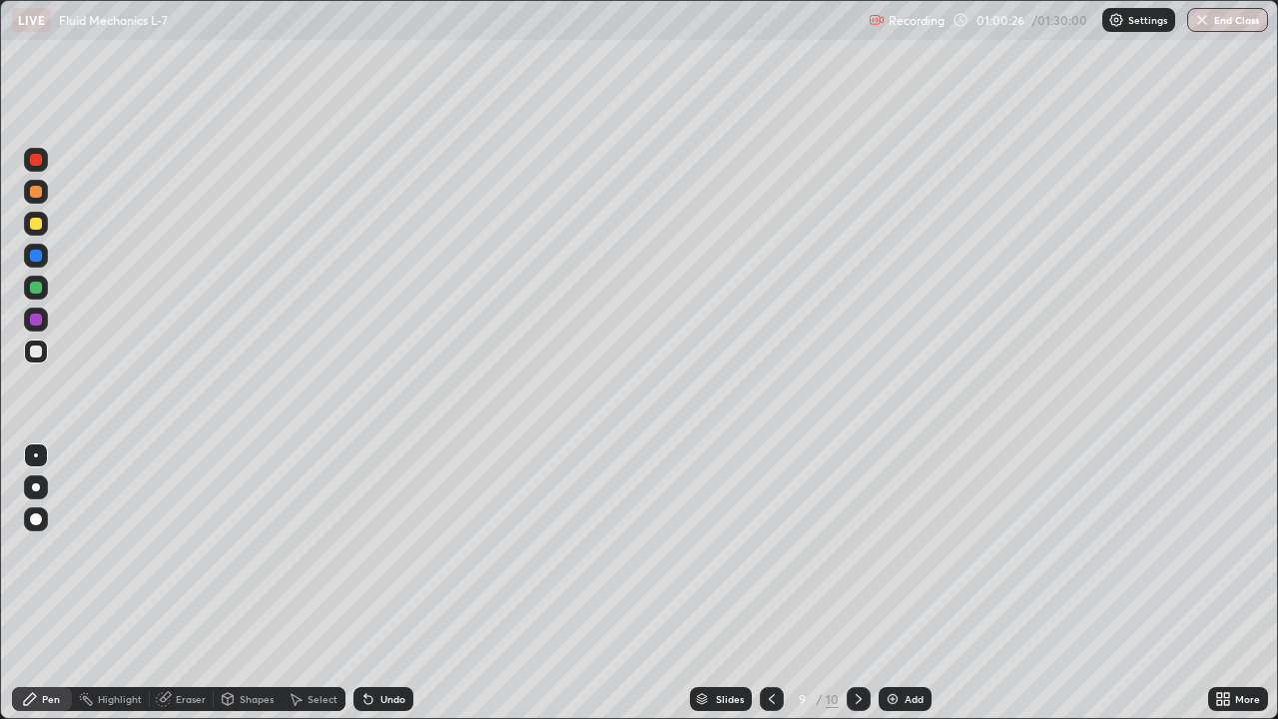
click at [857, 577] on icon at bounding box center [859, 699] width 16 height 16
click at [308, 577] on div "Select" at bounding box center [323, 699] width 30 height 10
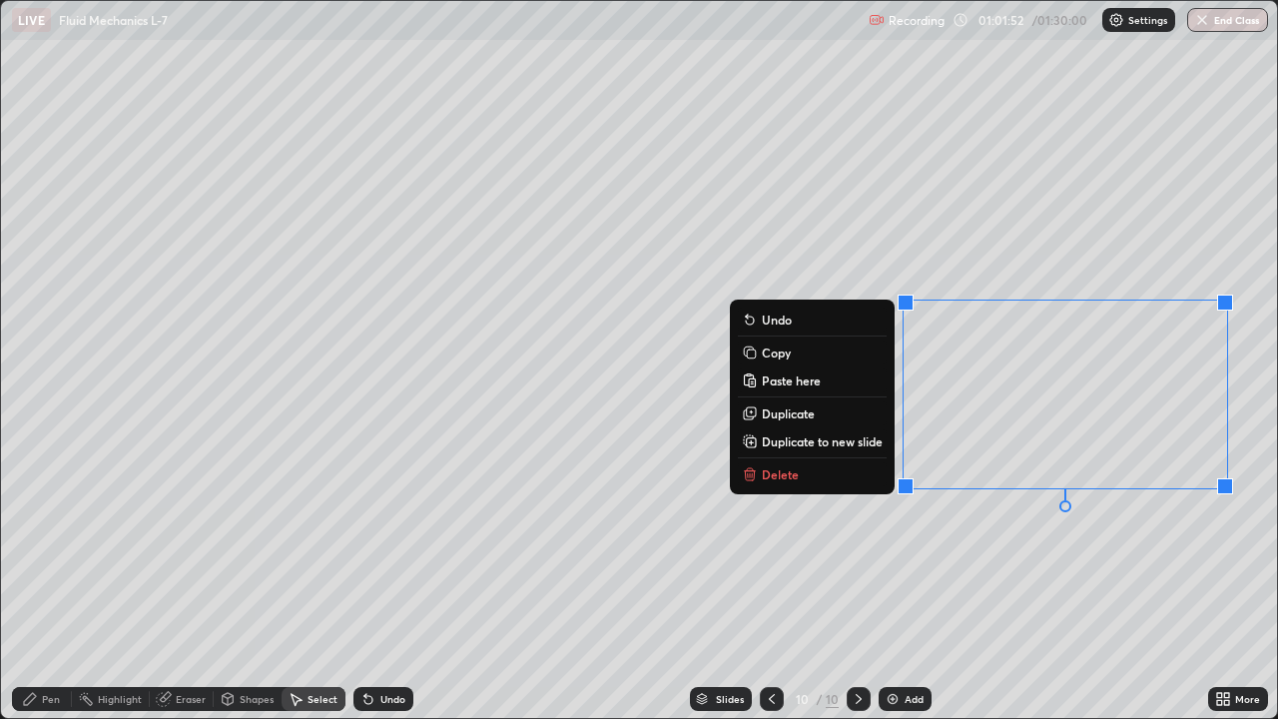
click at [794, 477] on p "Delete" at bounding box center [780, 474] width 37 height 16
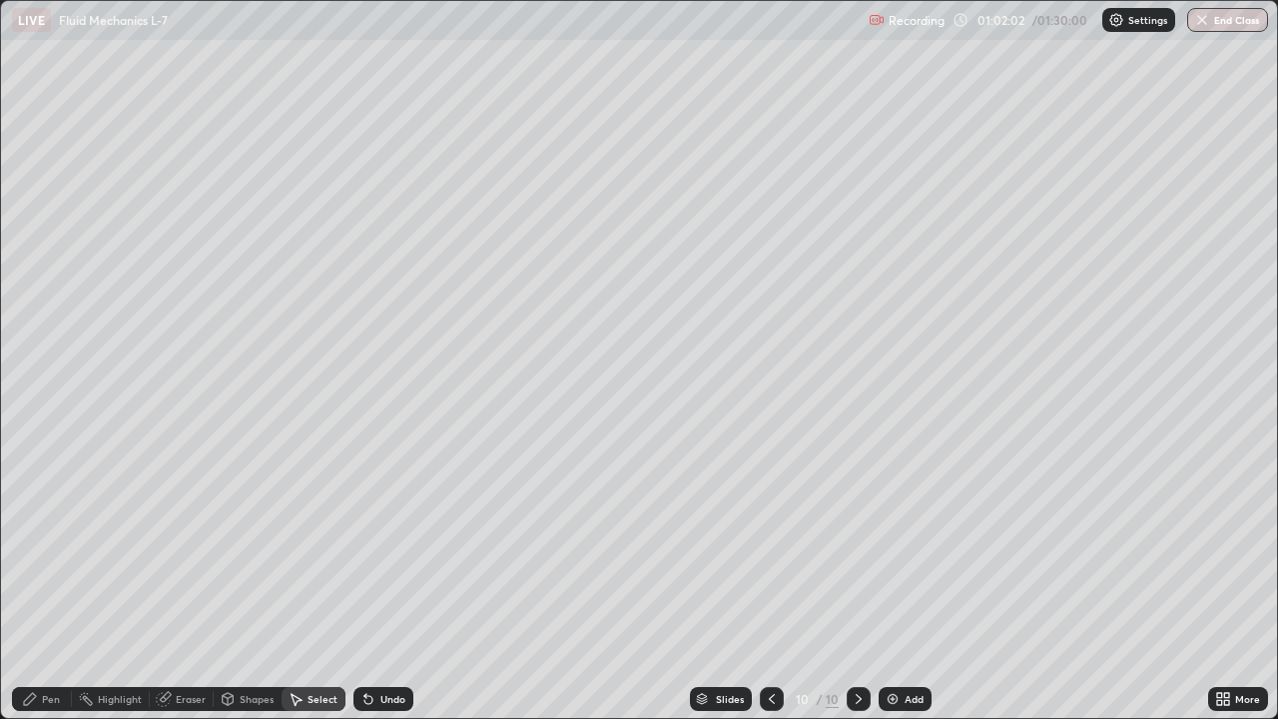
click at [324, 577] on div "Select" at bounding box center [323, 699] width 30 height 10
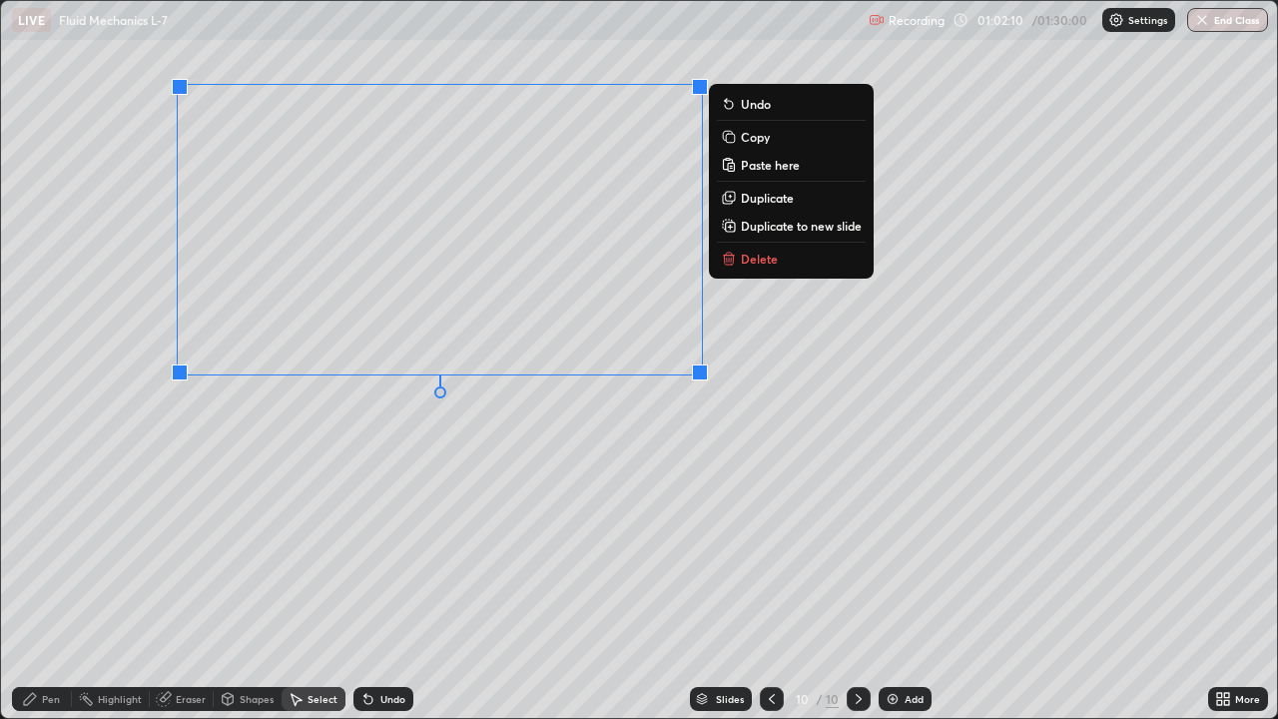
click at [778, 228] on p "Duplicate to new slide" at bounding box center [801, 226] width 121 height 16
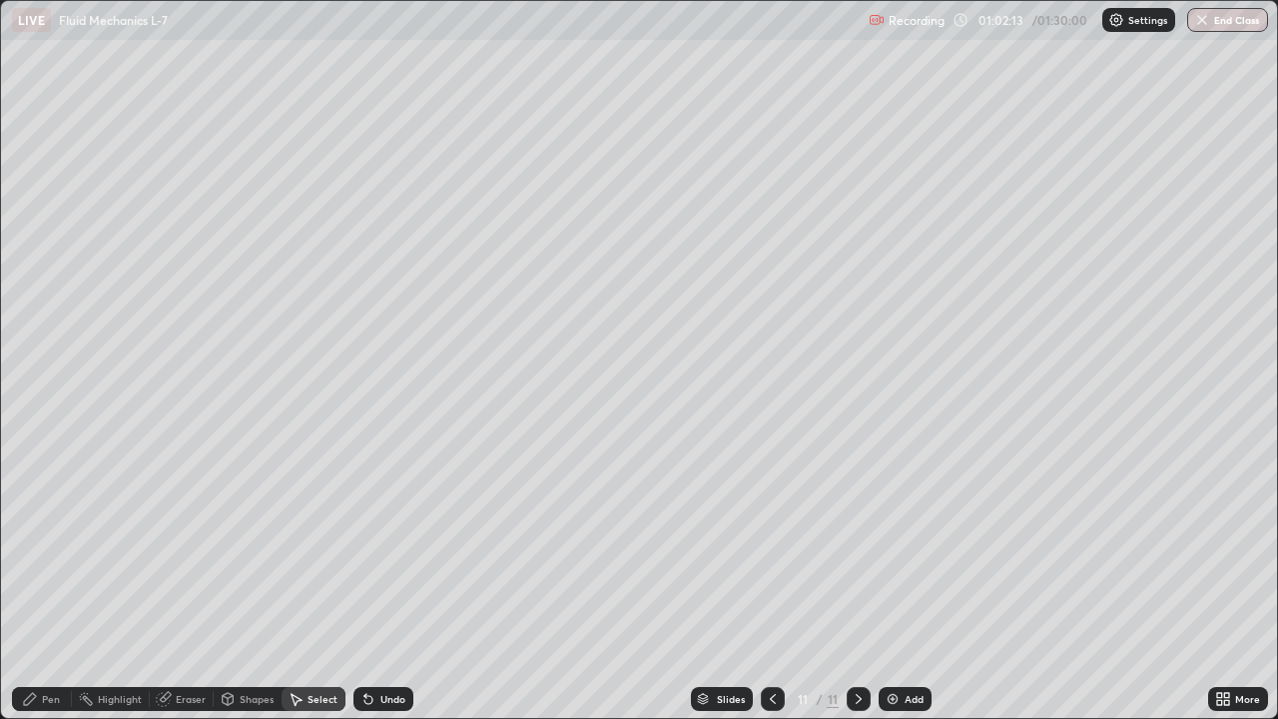
click at [51, 577] on div "Pen" at bounding box center [51, 699] width 18 height 10
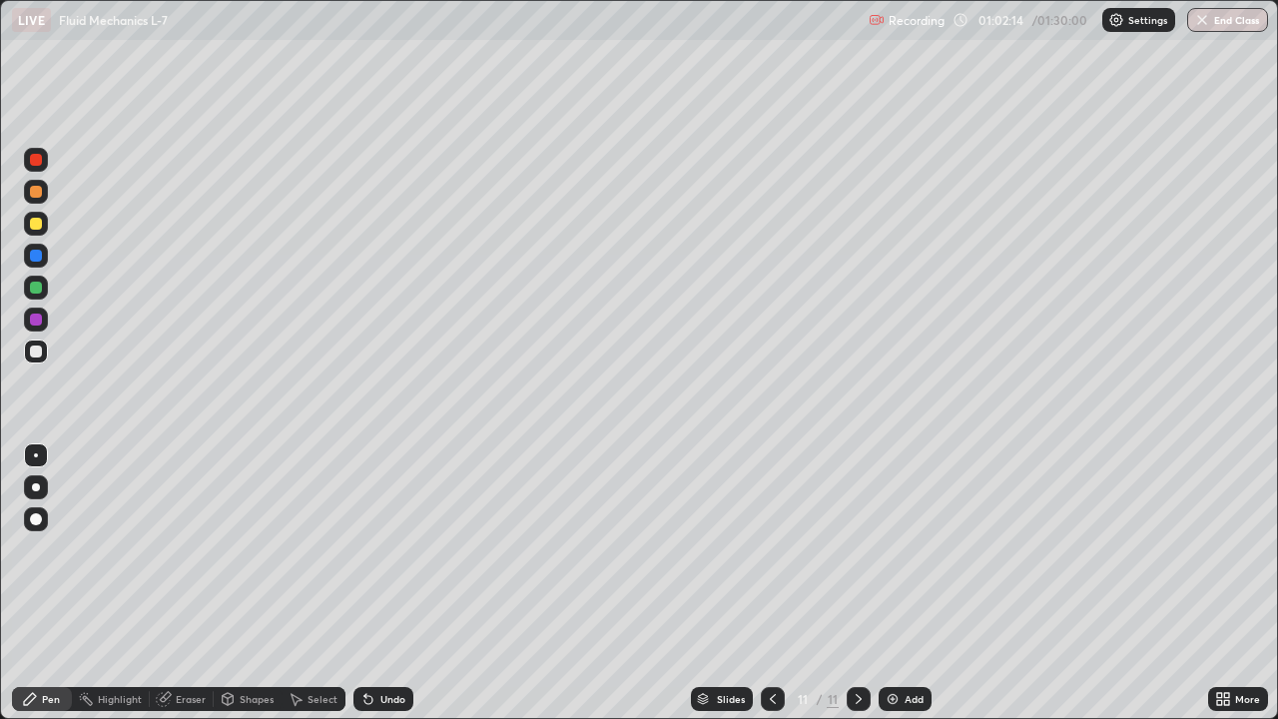
click at [27, 157] on div at bounding box center [36, 160] width 24 height 24
click at [893, 577] on img at bounding box center [893, 699] width 16 height 16
click at [262, 577] on div "Shapes" at bounding box center [257, 699] width 34 height 10
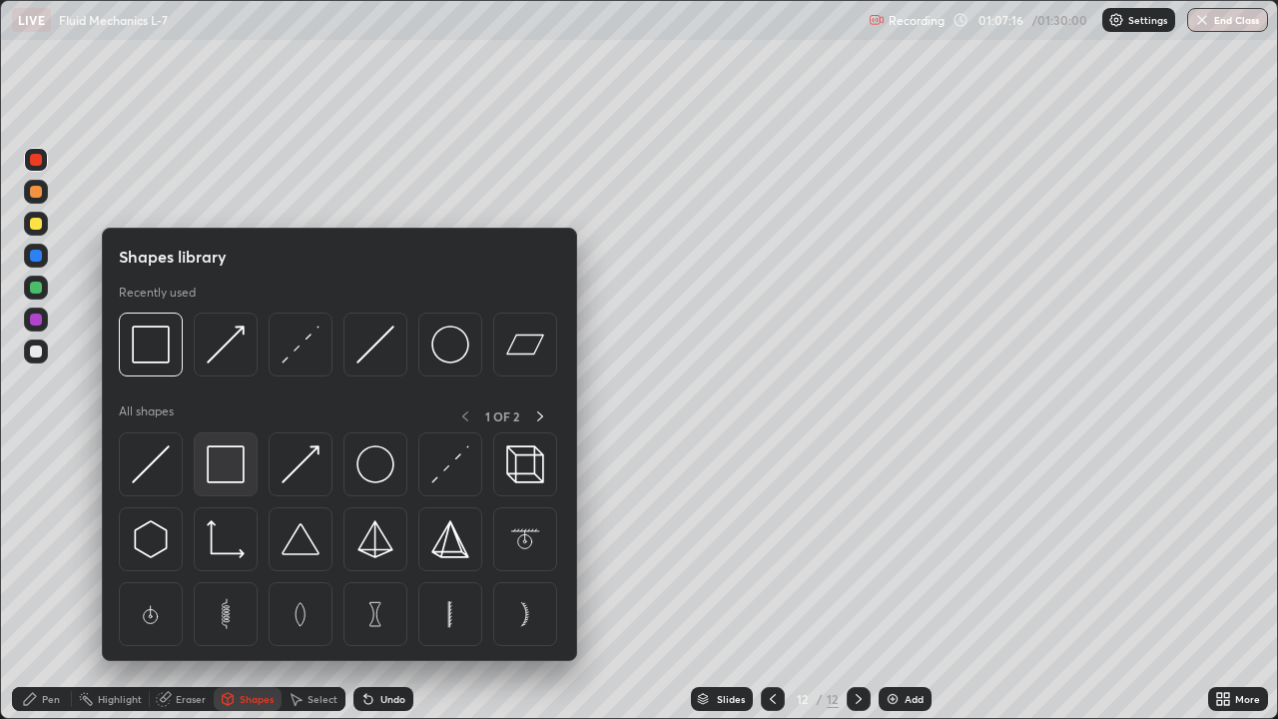
click at [227, 483] on div at bounding box center [226, 464] width 64 height 64
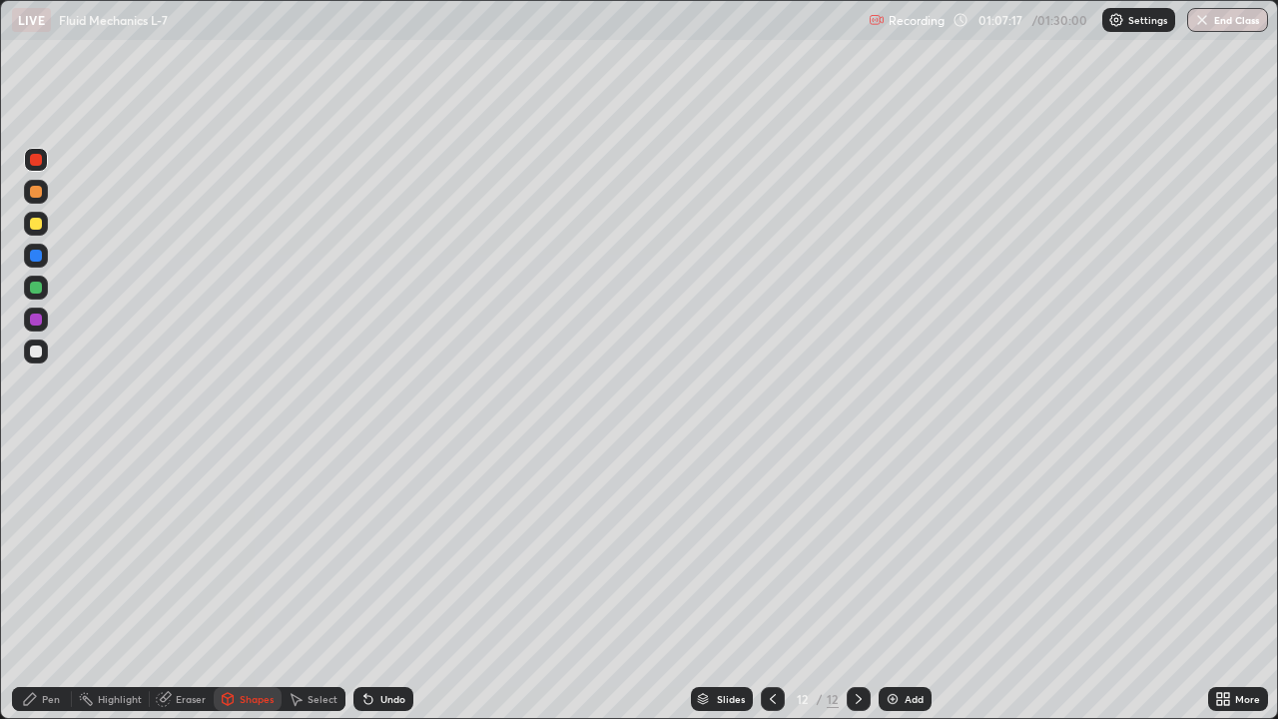
click at [33, 349] on div at bounding box center [36, 351] width 12 height 12
click at [184, 577] on div "Eraser" at bounding box center [191, 699] width 30 height 10
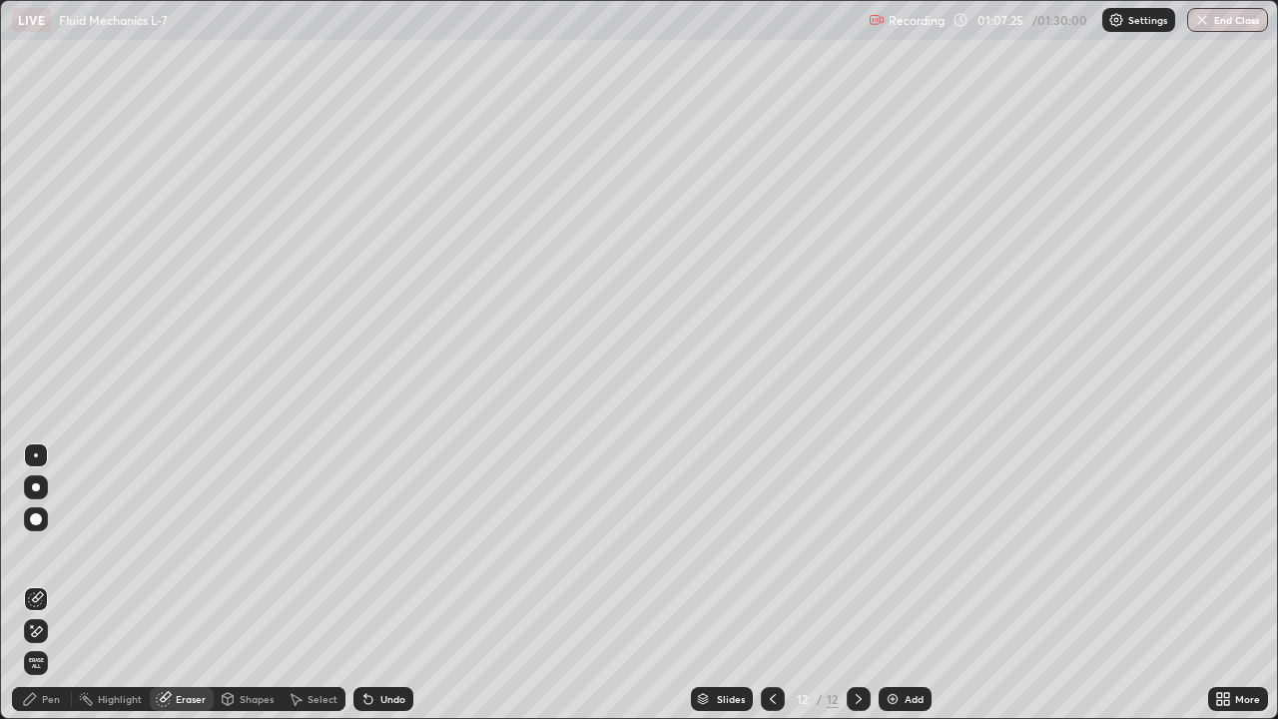
click at [44, 577] on div "Pen" at bounding box center [51, 699] width 18 height 10
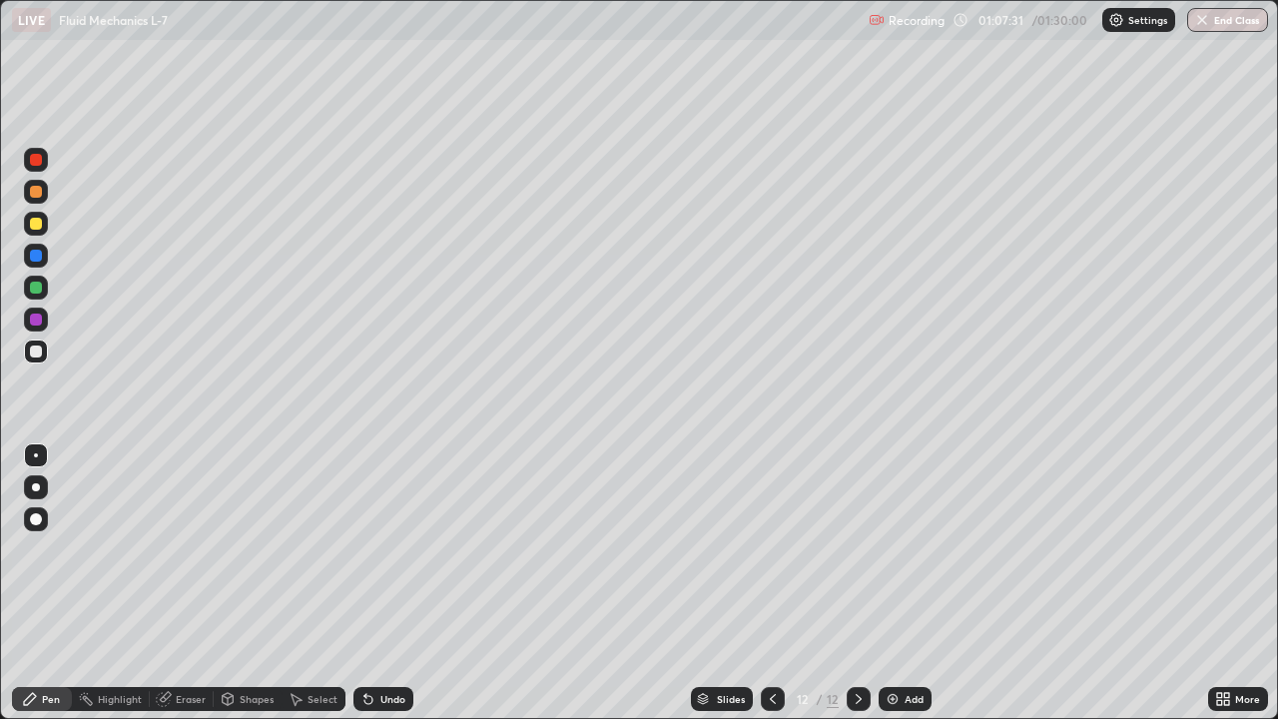
click at [35, 254] on div at bounding box center [36, 256] width 12 height 12
click at [245, 577] on div "Shapes" at bounding box center [248, 699] width 68 height 24
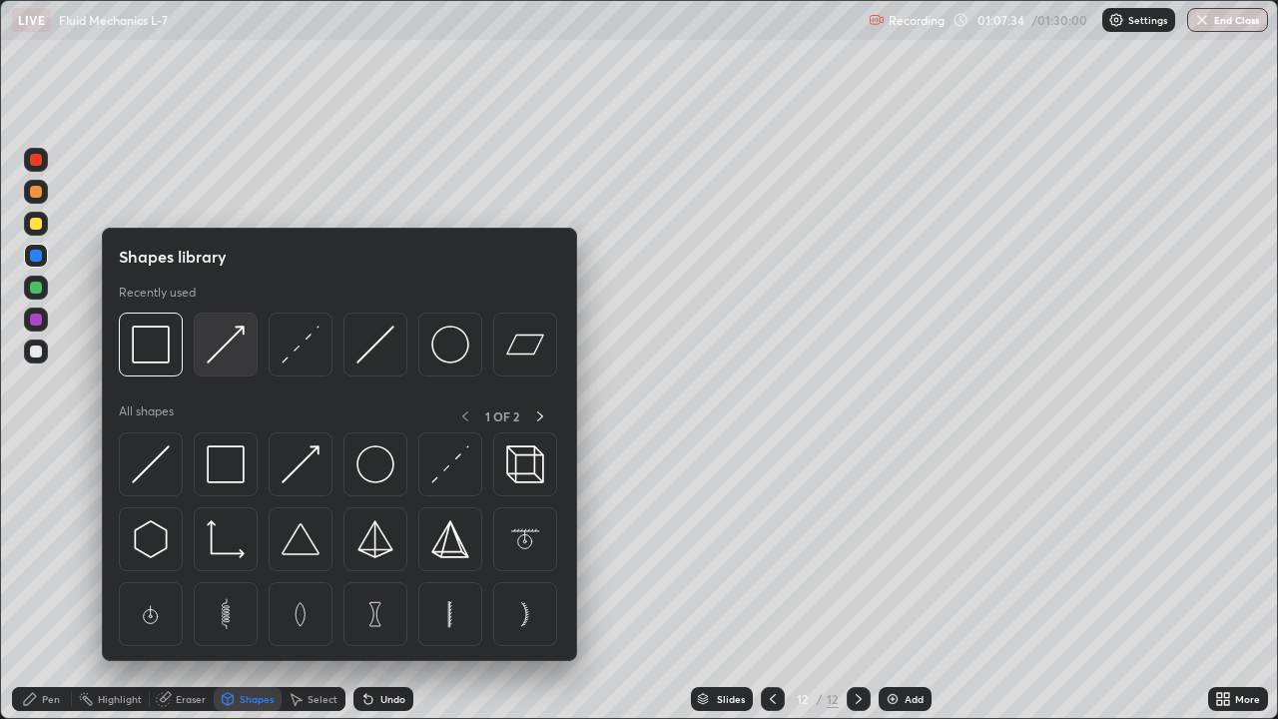
click at [228, 341] on img at bounding box center [226, 344] width 38 height 38
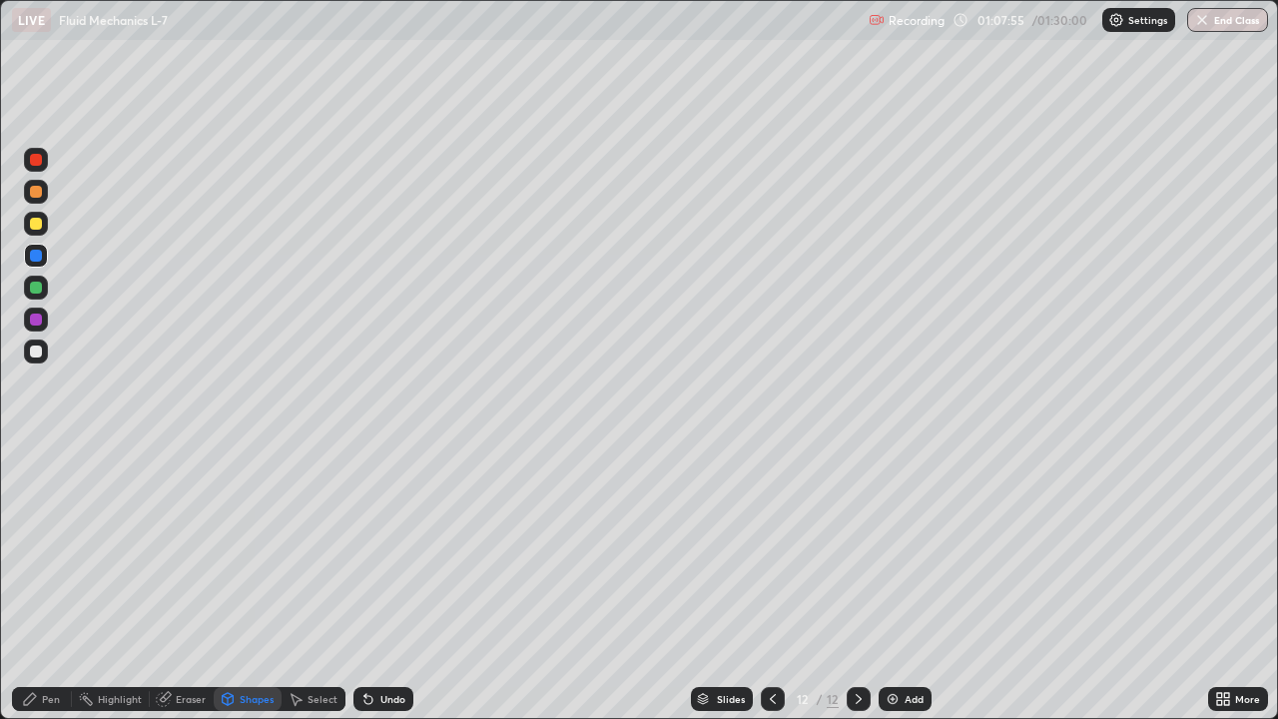
click at [323, 577] on div "Select" at bounding box center [323, 699] width 30 height 10
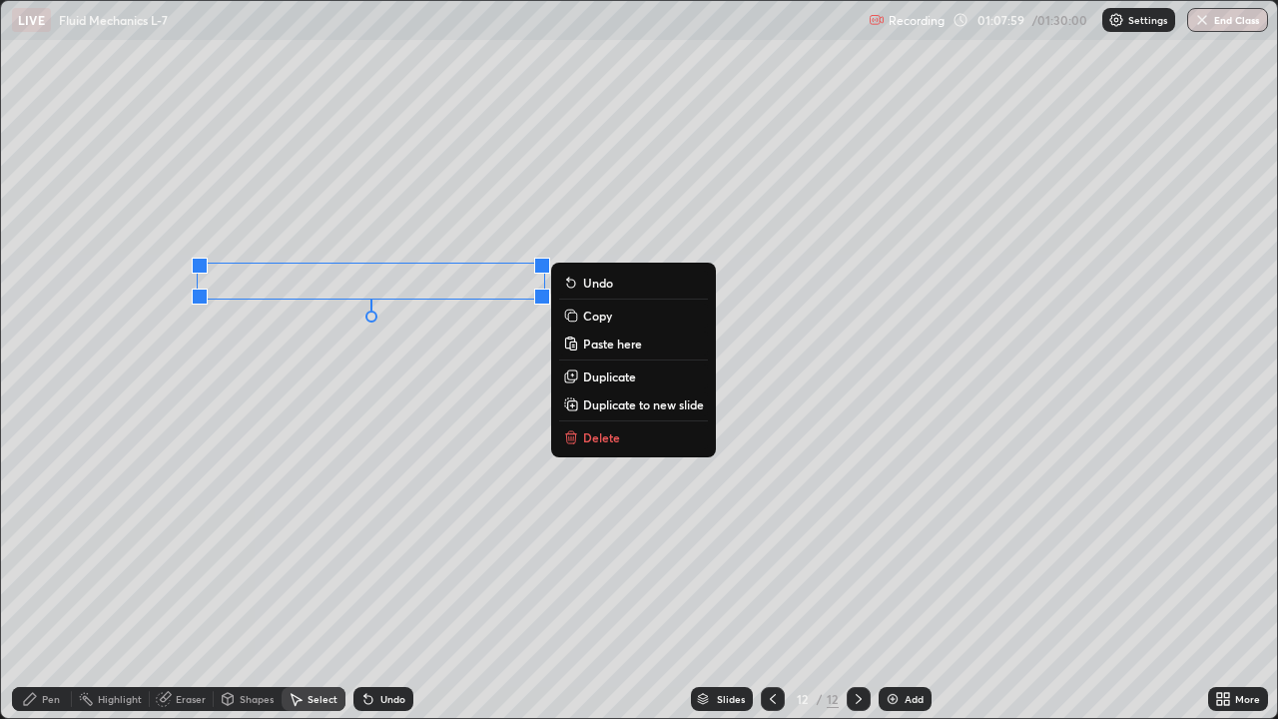
click at [607, 376] on p "Duplicate" at bounding box center [609, 376] width 53 height 16
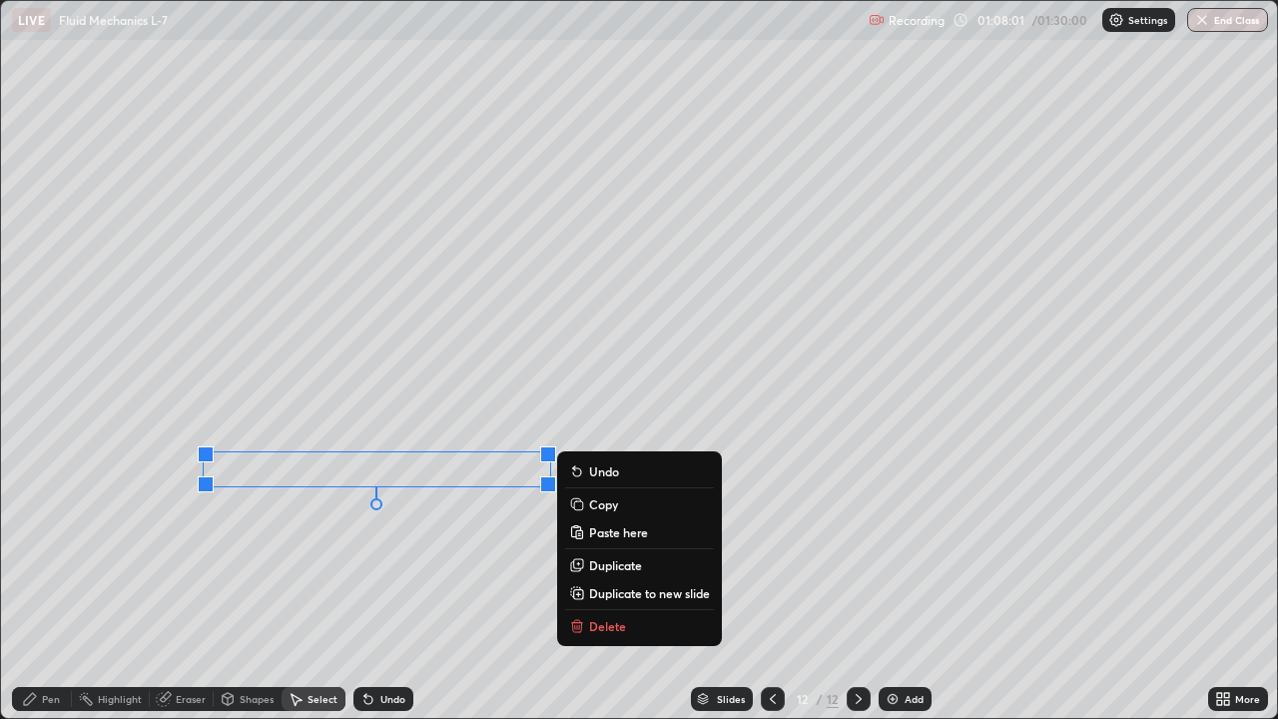
click at [327, 572] on div "0 ° Undo Copy Paste here Duplicate Duplicate to new slide Delete" at bounding box center [639, 359] width 1276 height 717
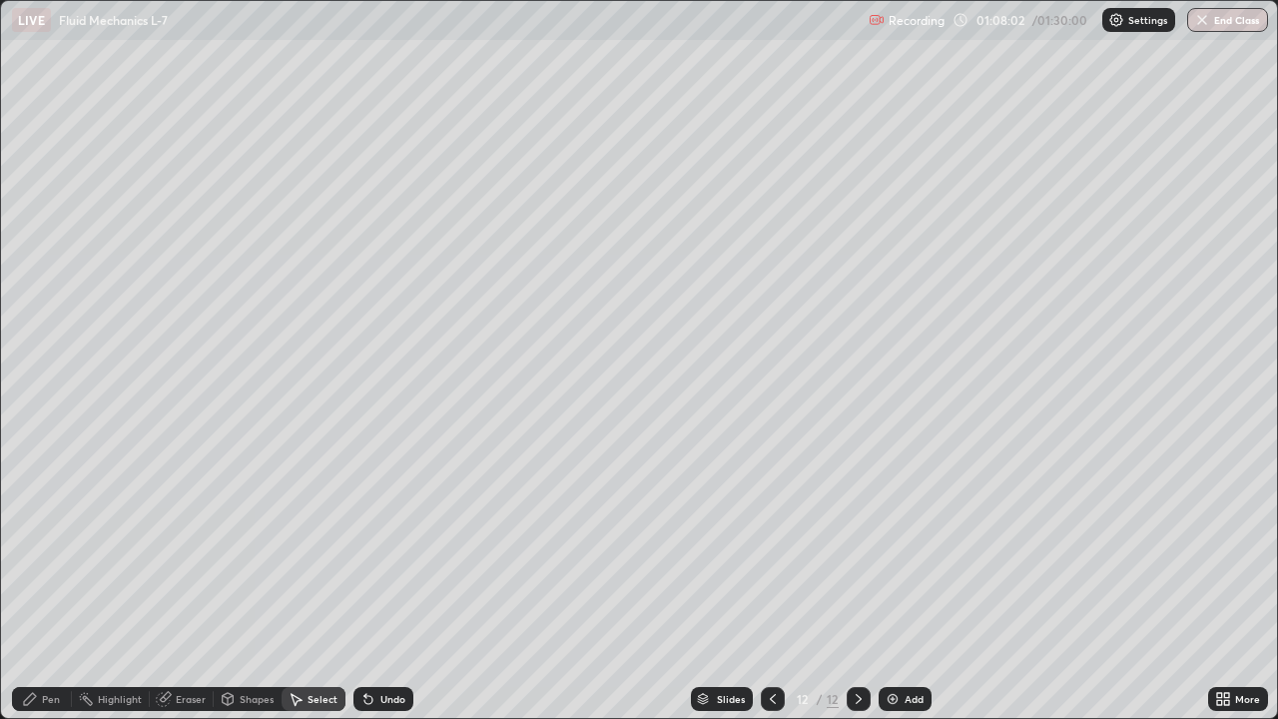
click at [48, 577] on div "Pen" at bounding box center [51, 699] width 18 height 10
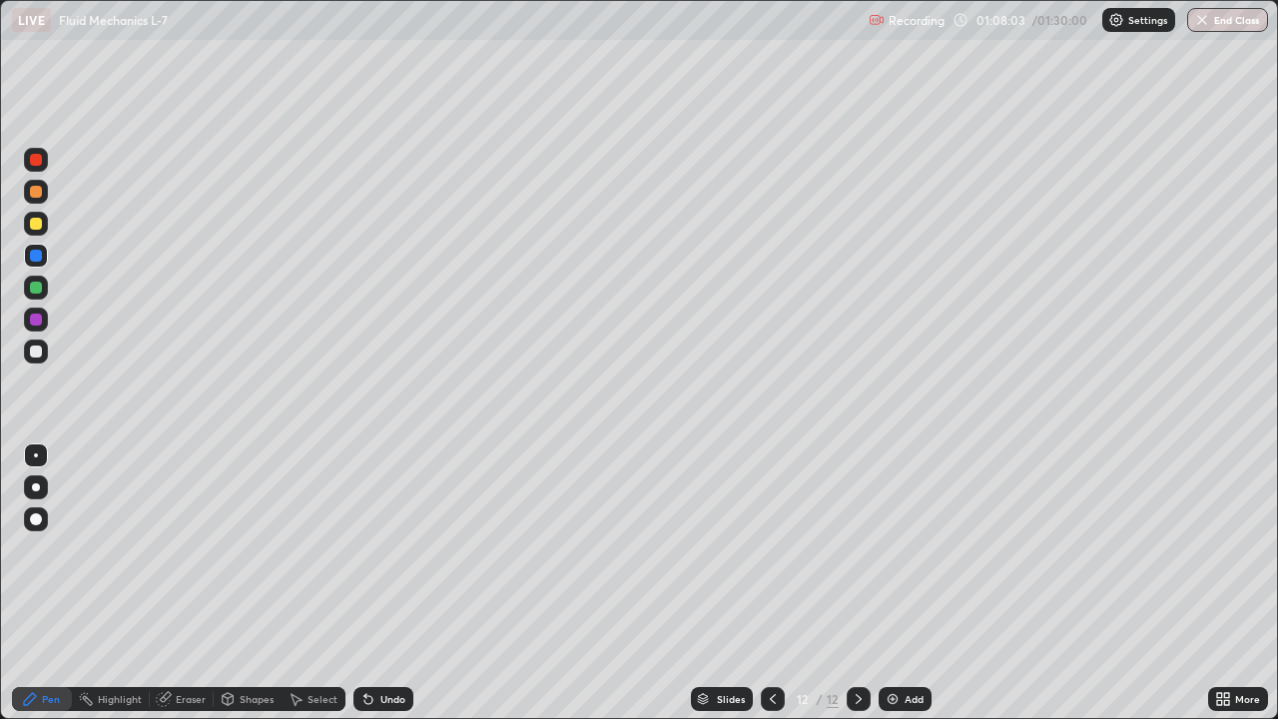
click at [41, 319] on div at bounding box center [36, 320] width 12 height 12
click at [1229, 26] on button "End Class" at bounding box center [1227, 20] width 81 height 24
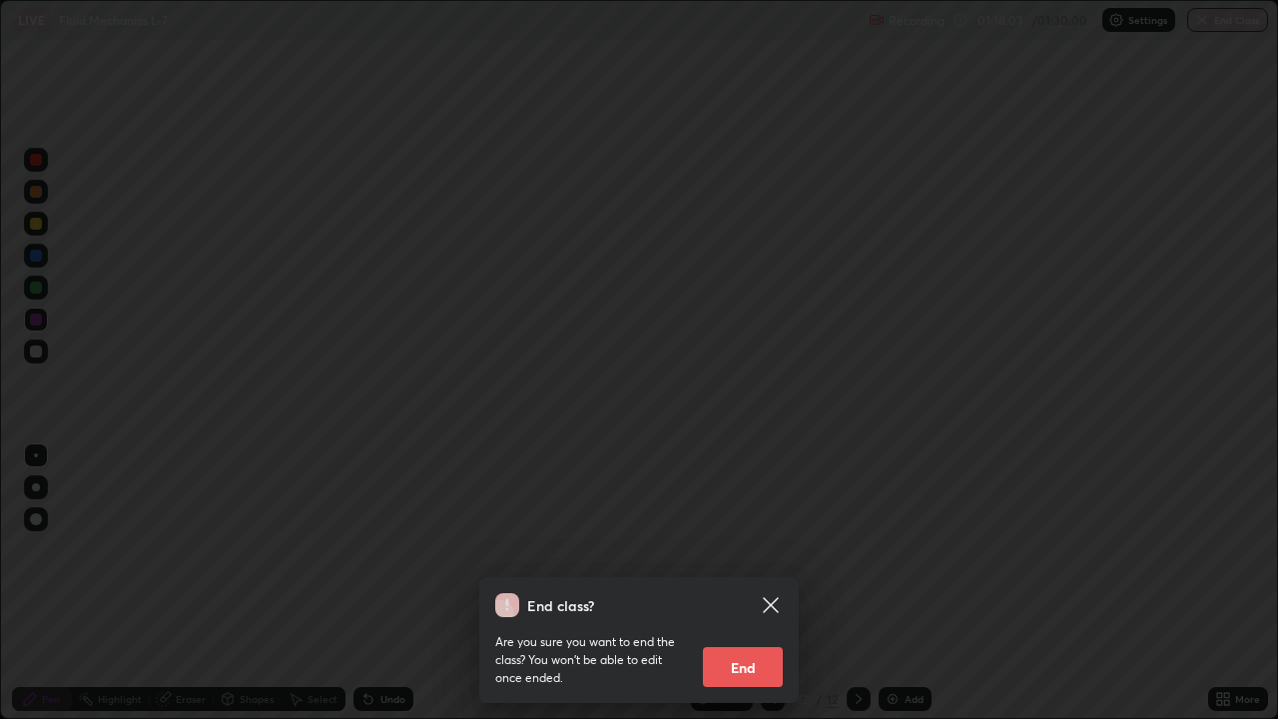
click at [746, 577] on button "End" at bounding box center [743, 667] width 80 height 40
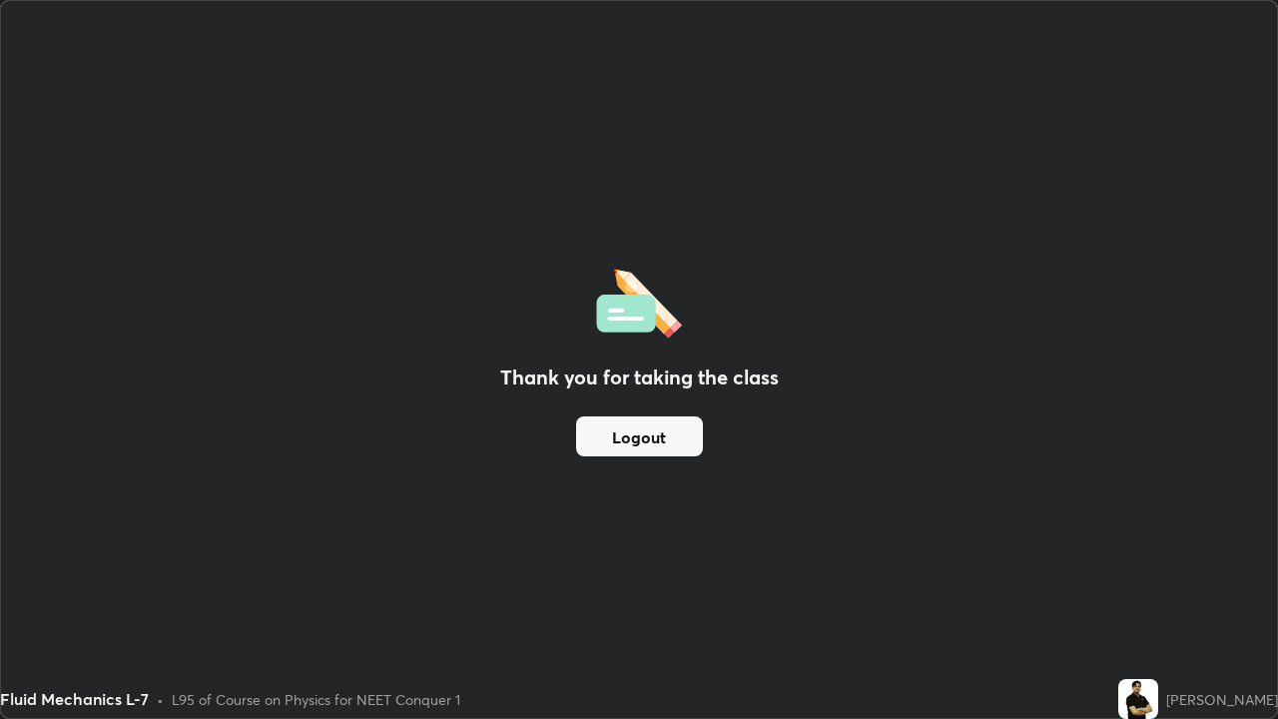
click at [644, 438] on button "Logout" at bounding box center [639, 436] width 127 height 40
